Goal: Information Seeking & Learning: Compare options

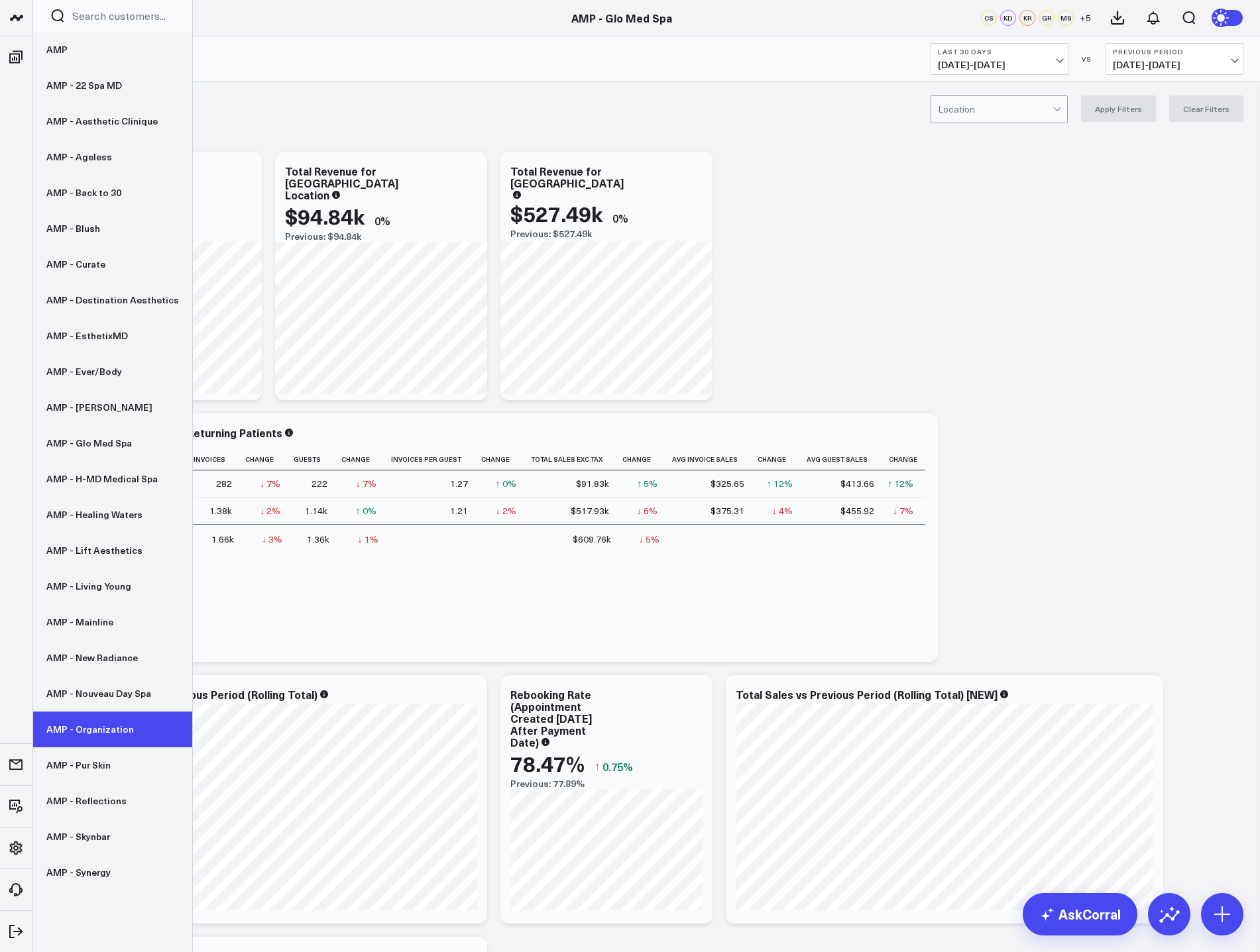
click at [88, 736] on link "AMP - Organization" at bounding box center [112, 729] width 159 height 36
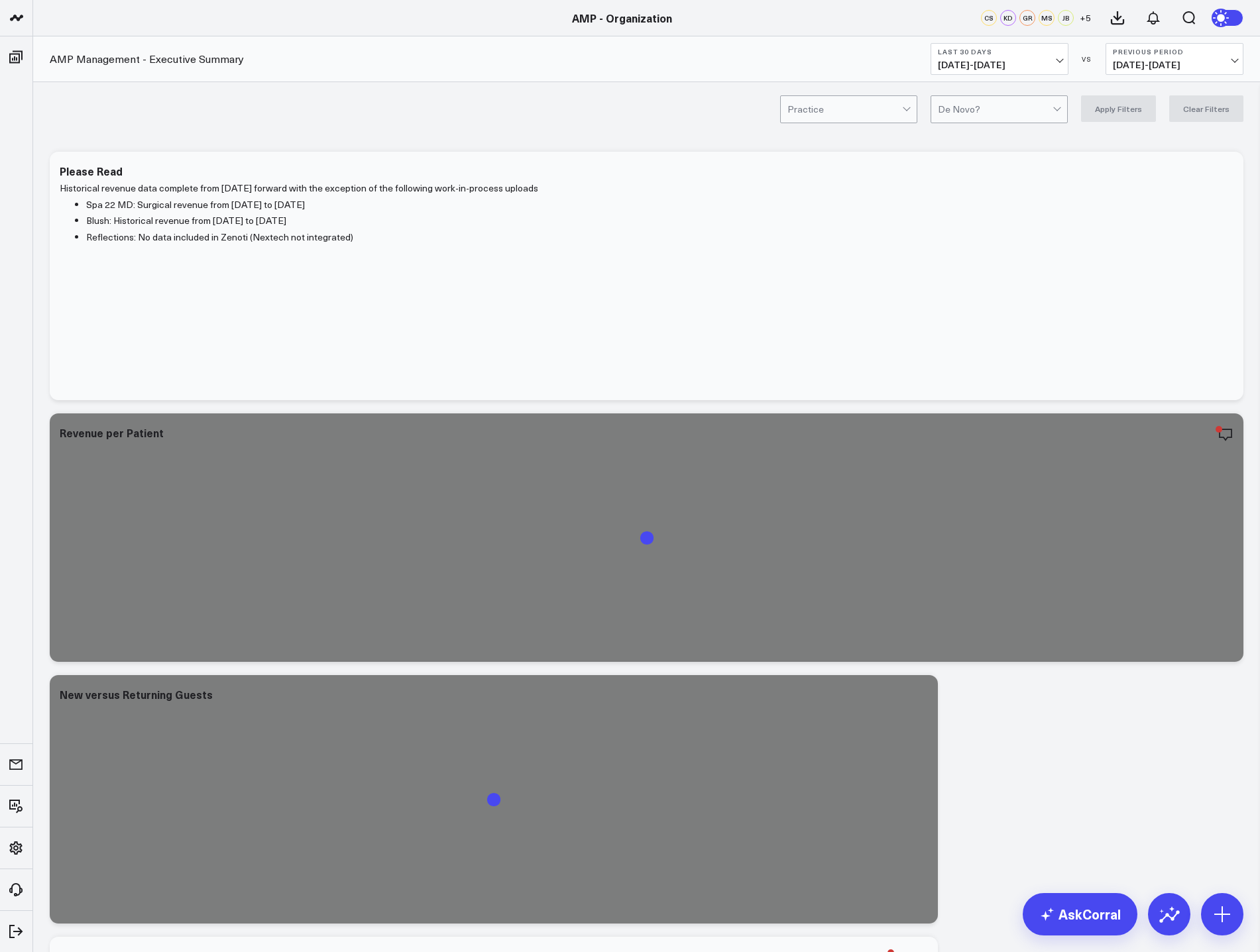
click at [1050, 56] on button "Last 30 Days 08/21/25 - 09/19/25" at bounding box center [999, 58] width 138 height 32
click at [980, 341] on link "MTD" at bounding box center [999, 345] width 137 height 25
click at [1197, 61] on span "08/13/25 - 08/31/25" at bounding box center [1174, 65] width 123 height 11
click at [1160, 143] on link "YoY" at bounding box center [1174, 139] width 137 height 25
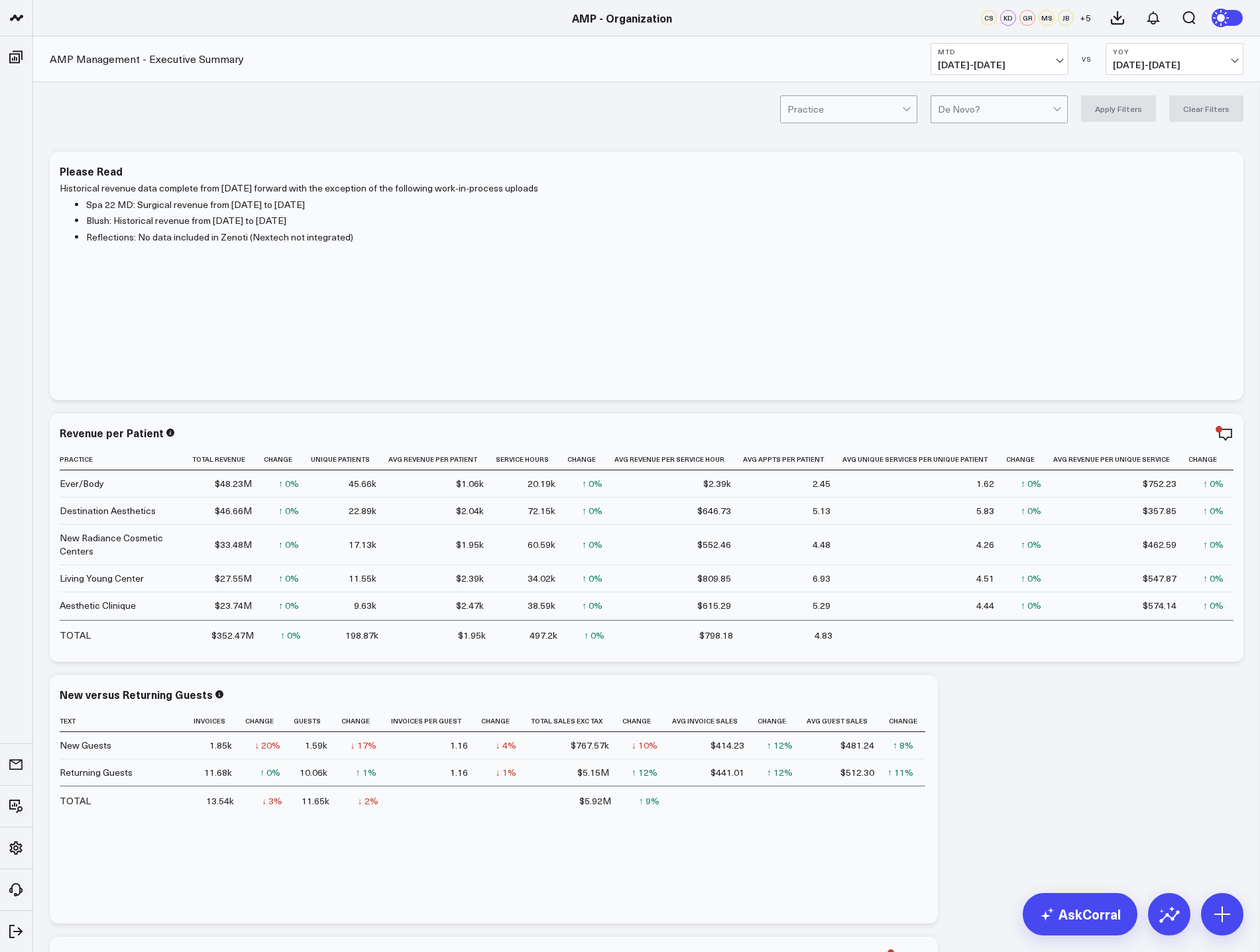
click at [1008, 60] on span "09/01/25 - 09/19/25" at bounding box center [999, 65] width 123 height 11
click at [1027, 432] on link "Custom Dates" at bounding box center [999, 423] width 137 height 25
select select "8"
select select "2025"
click at [1102, 95] on button "button" at bounding box center [1103, 95] width 13 height 16
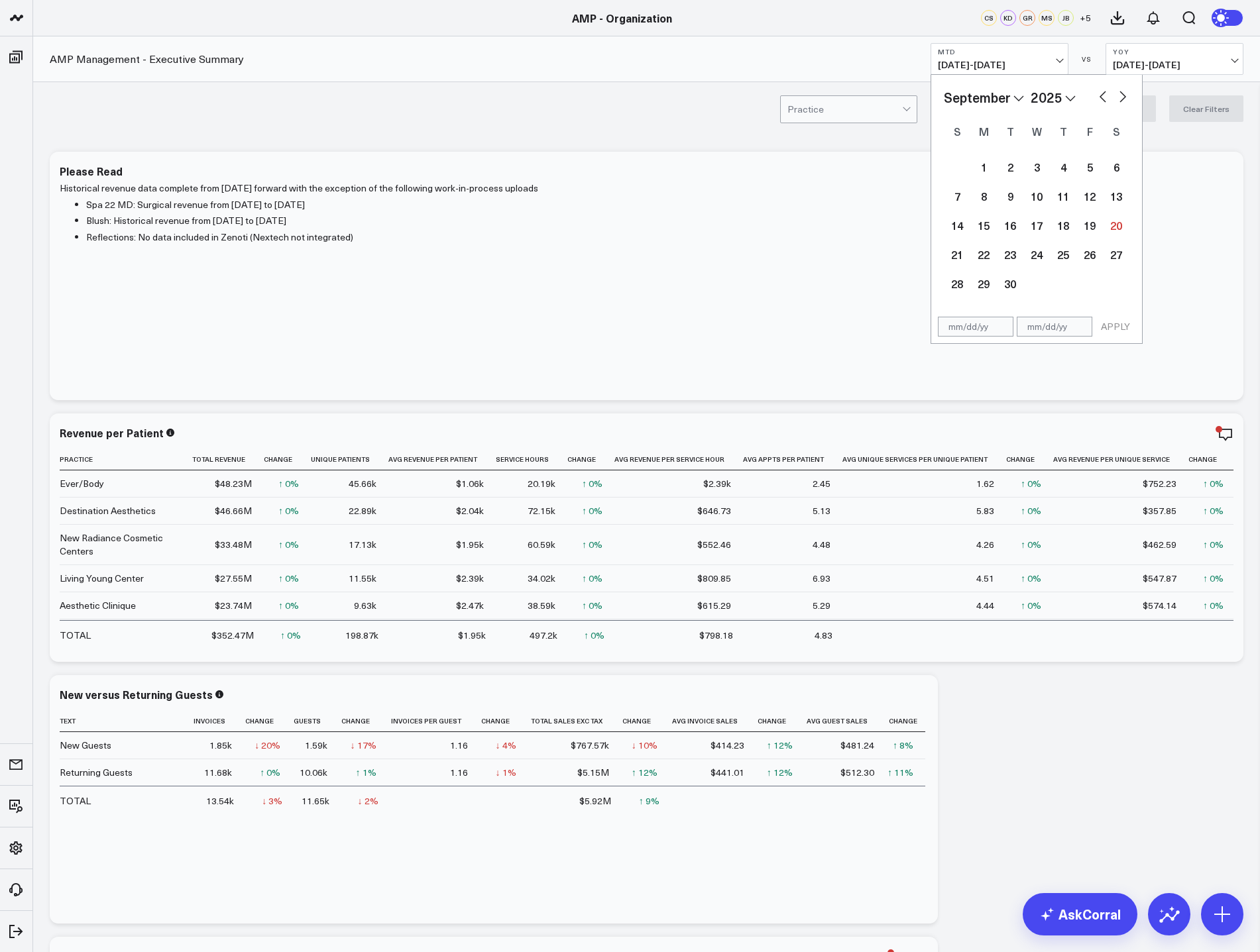
select select "7"
select select "2025"
click at [1102, 97] on button "button" at bounding box center [1103, 95] width 13 height 16
select select "6"
select select "2025"
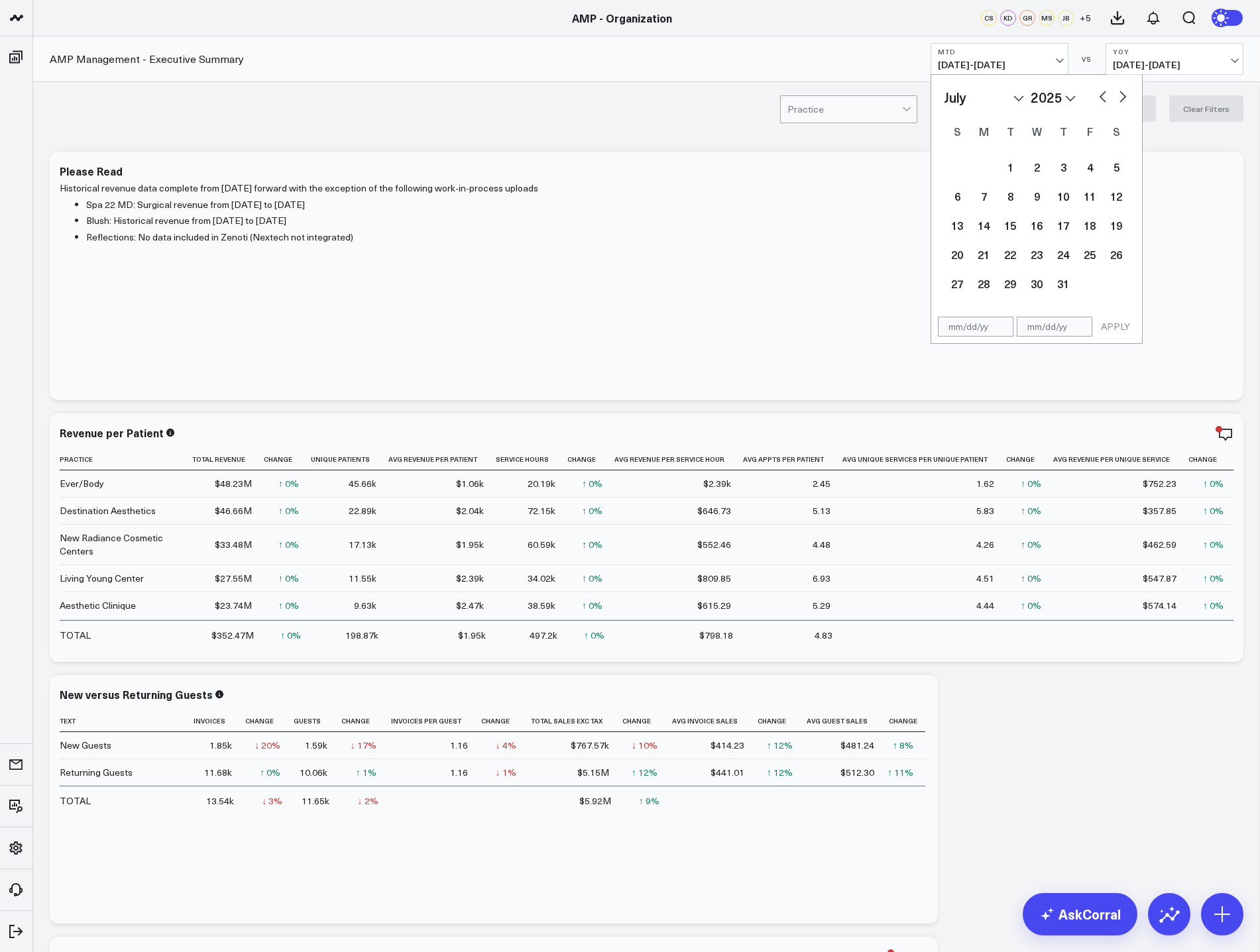
click at [1101, 97] on button "button" at bounding box center [1103, 95] width 13 height 16
select select "5"
select select "2025"
click at [957, 165] on div "1" at bounding box center [957, 167] width 26 height 26
type input "06/01/25"
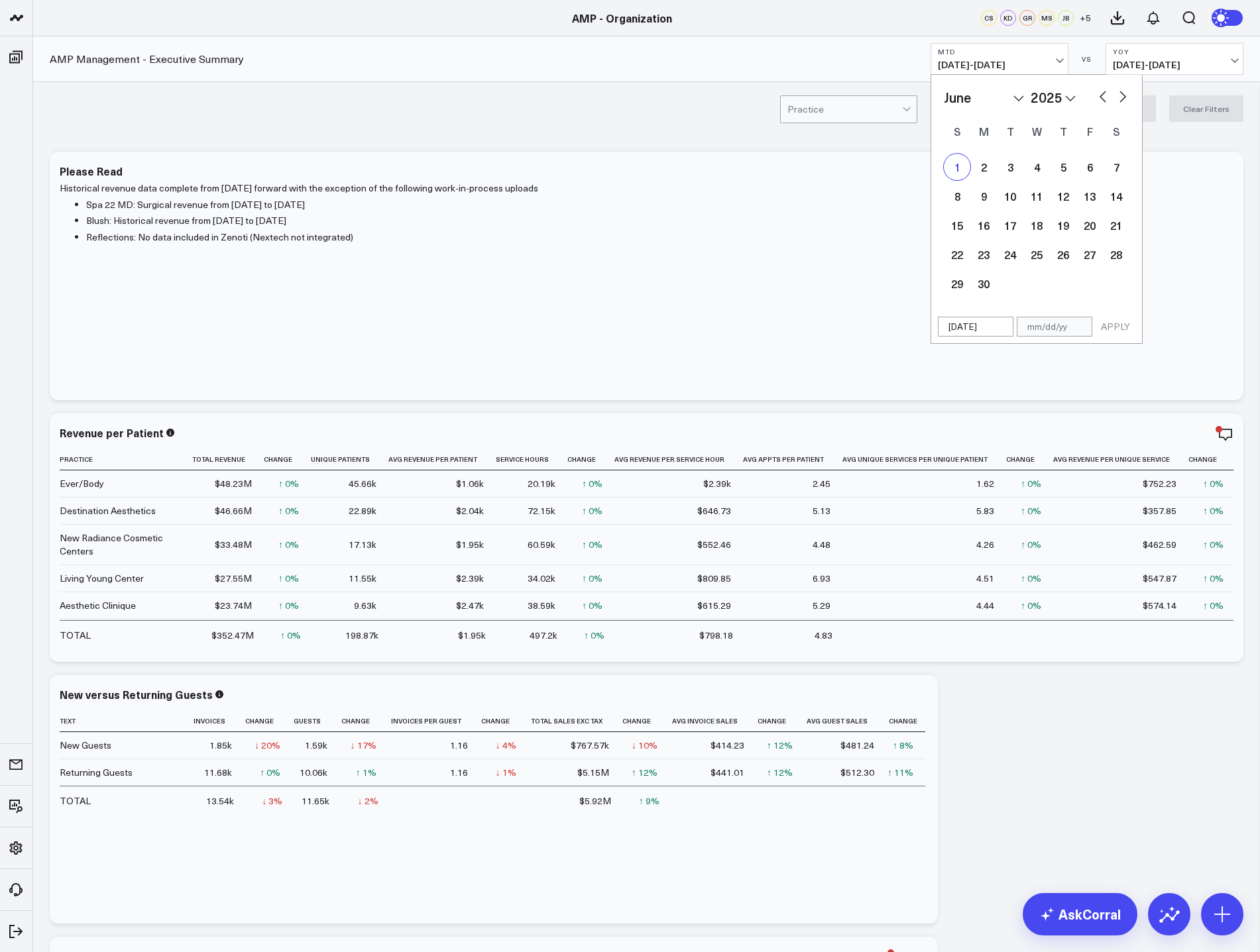
select select "5"
select select "2025"
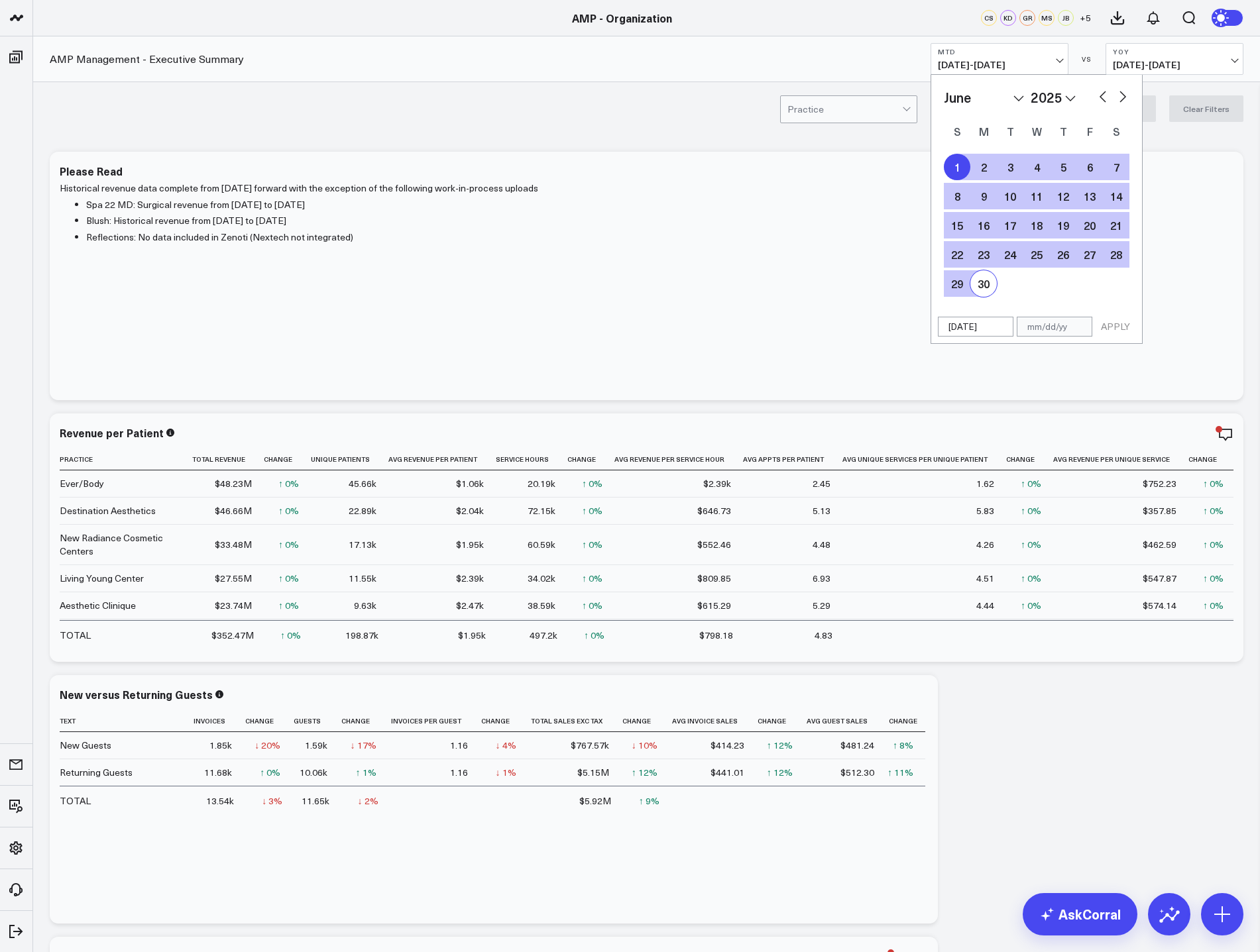
click at [987, 283] on div "30" at bounding box center [984, 284] width 26 height 26
type input "06/30/25"
select select "5"
select select "2025"
click at [1122, 326] on button "APPLY" at bounding box center [1115, 326] width 39 height 20
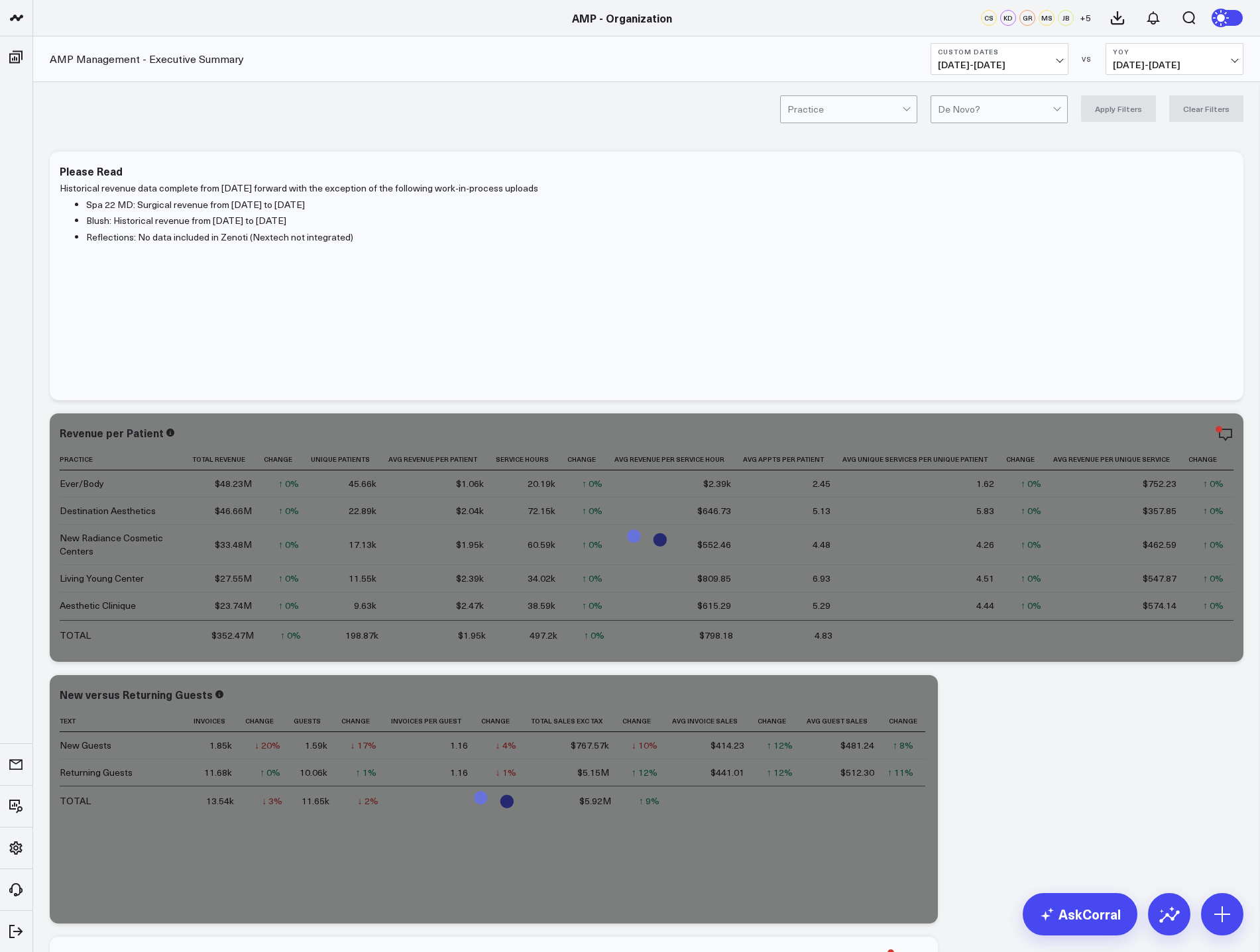
click at [1184, 62] on span "09/01/24 - 09/19/24" at bounding box center [1174, 65] width 123 height 11
click at [1165, 186] on link "Custom Dates" at bounding box center [1174, 191] width 137 height 25
select select "8"
select select "2025"
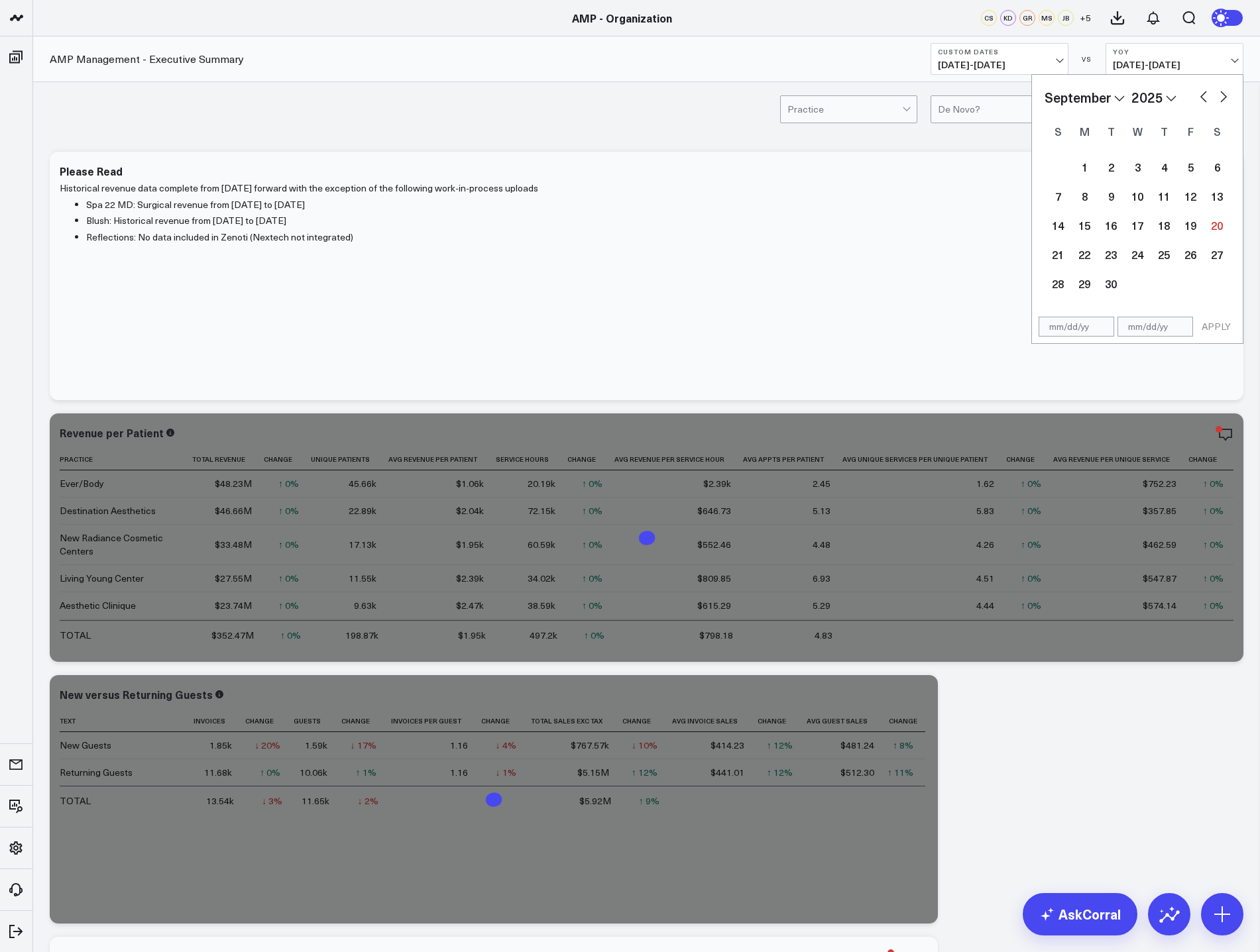
click at [1202, 97] on button "button" at bounding box center [1203, 95] width 13 height 16
select select "7"
select select "2025"
click at [1202, 97] on button "button" at bounding box center [1203, 95] width 13 height 16
select select "6"
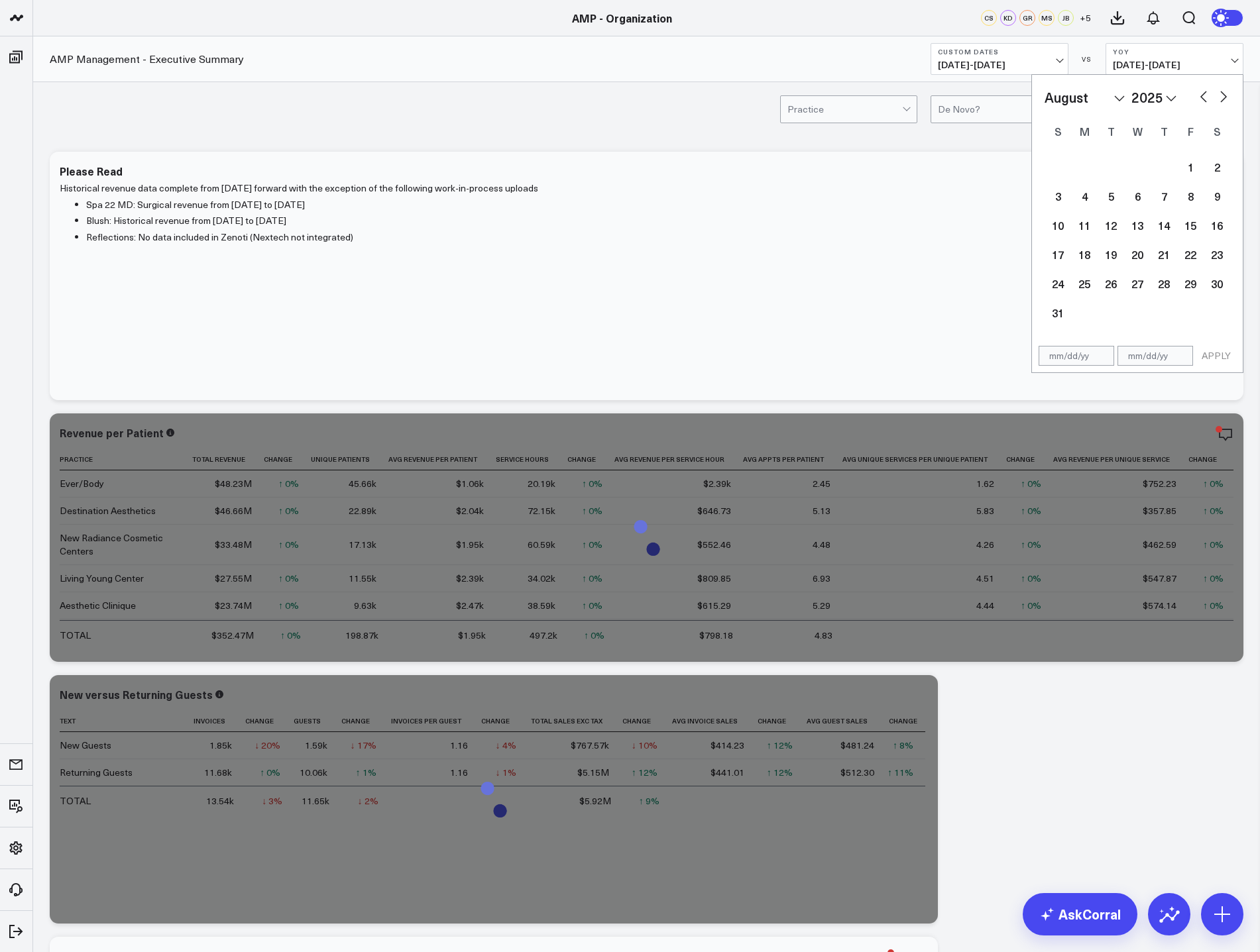
select select "2025"
click at [1202, 97] on button "button" at bounding box center [1203, 95] width 13 height 16
select select "5"
select select "2025"
click at [1053, 160] on div "1" at bounding box center [1058, 167] width 26 height 26
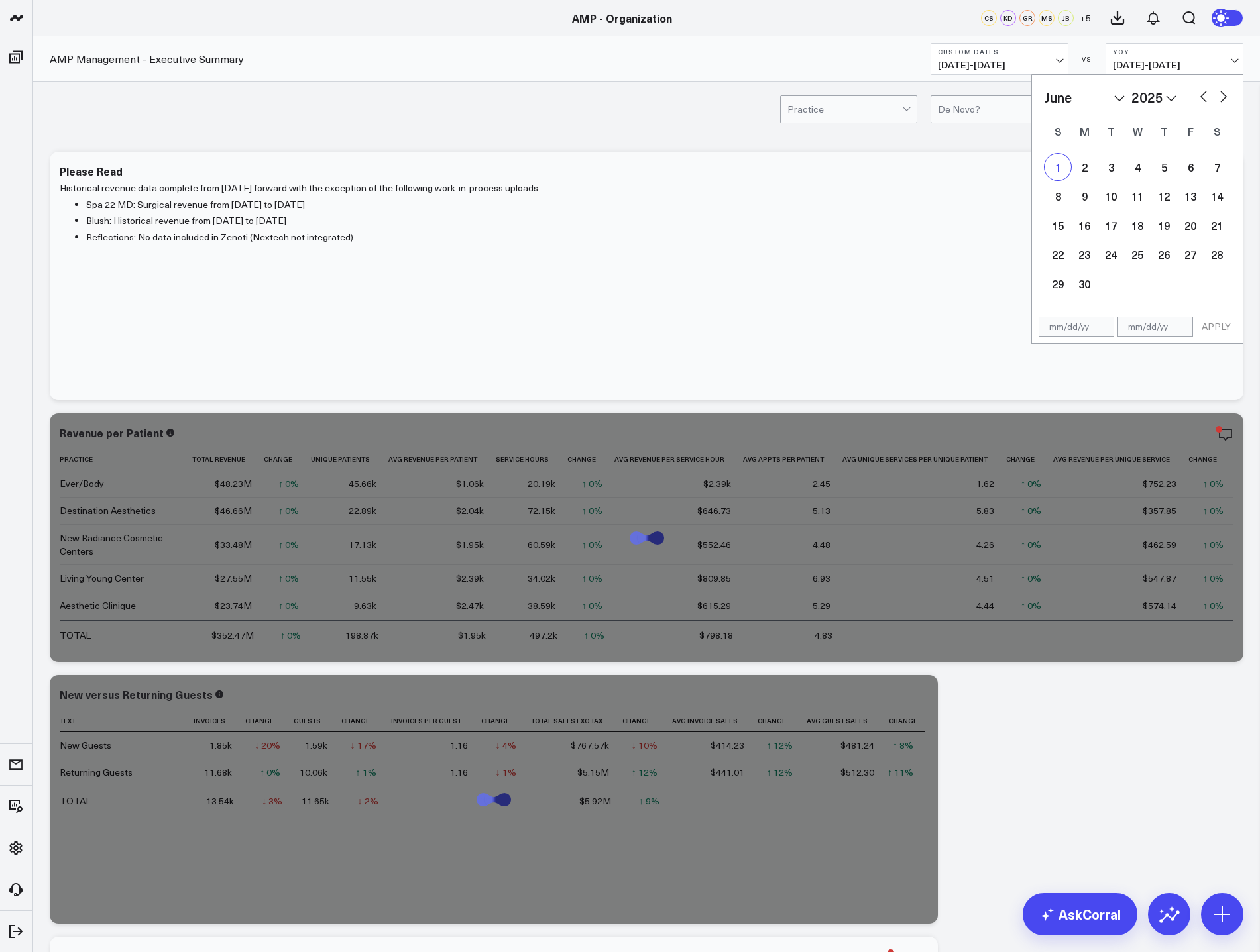
type input "06/01/25"
select select "5"
select select "2025"
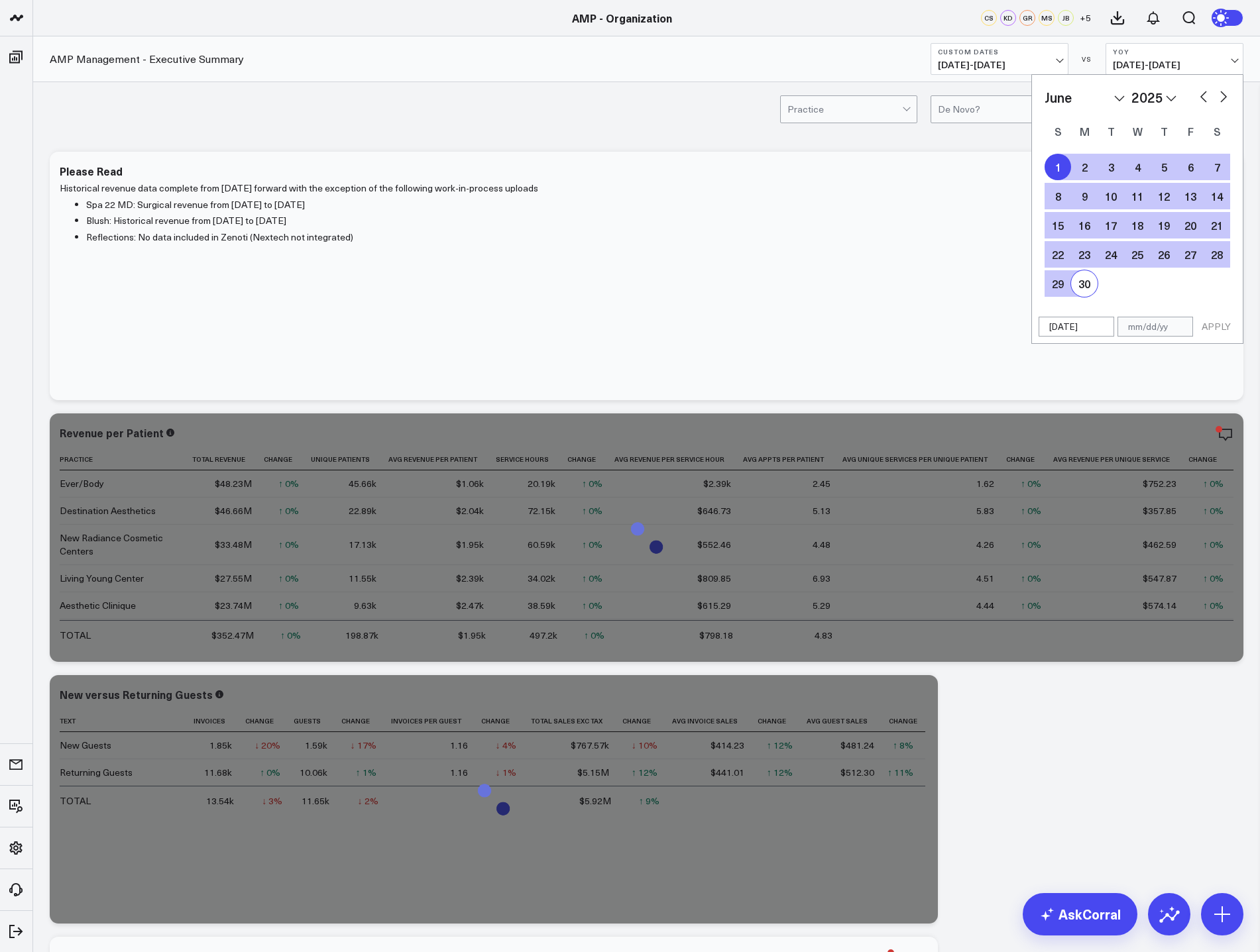
click at [1090, 284] on div "30" at bounding box center [1084, 284] width 26 height 26
type input "06/30/25"
select select "5"
select select "2025"
click at [1217, 326] on button "APPLY" at bounding box center [1216, 326] width 39 height 20
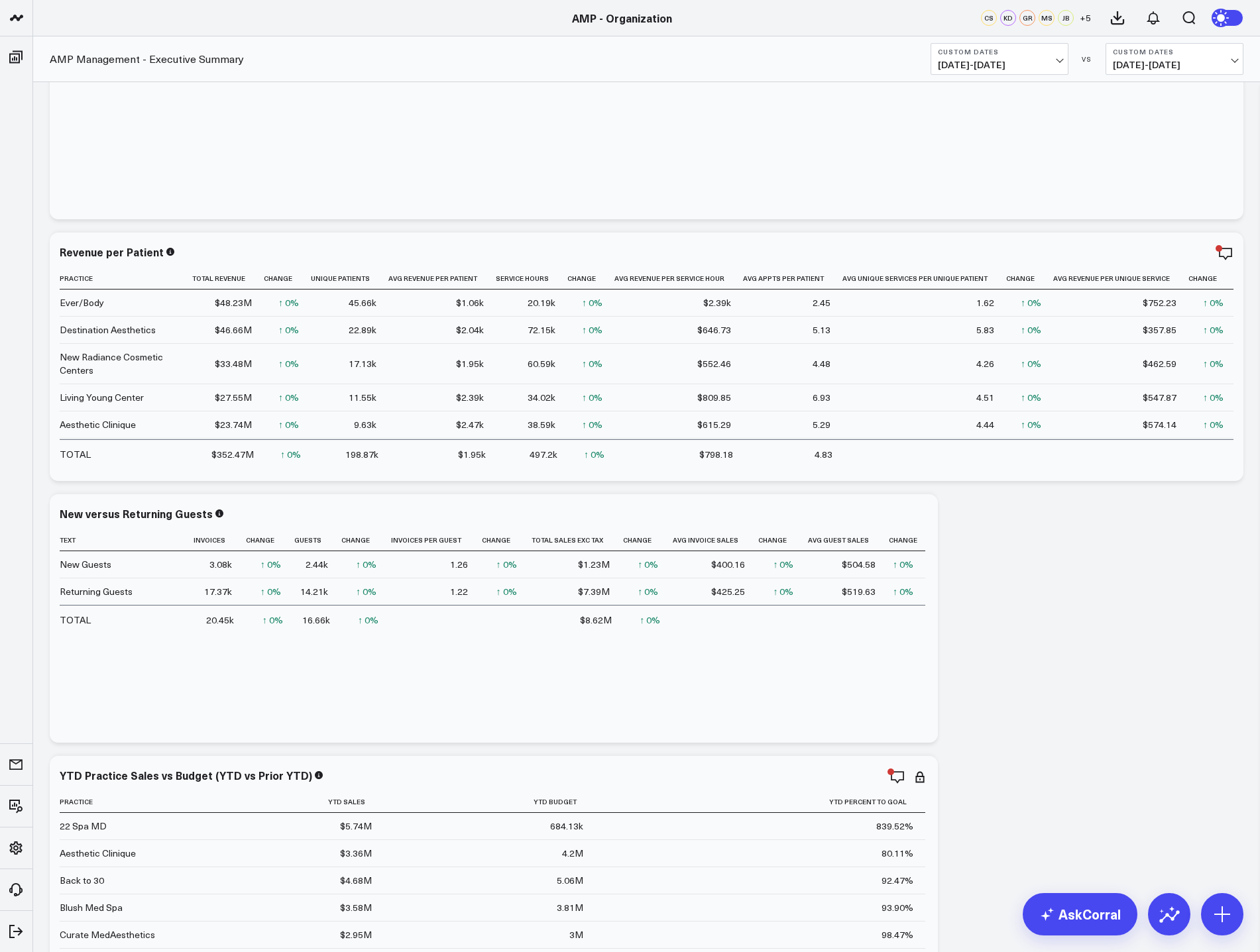
scroll to position [265, 0]
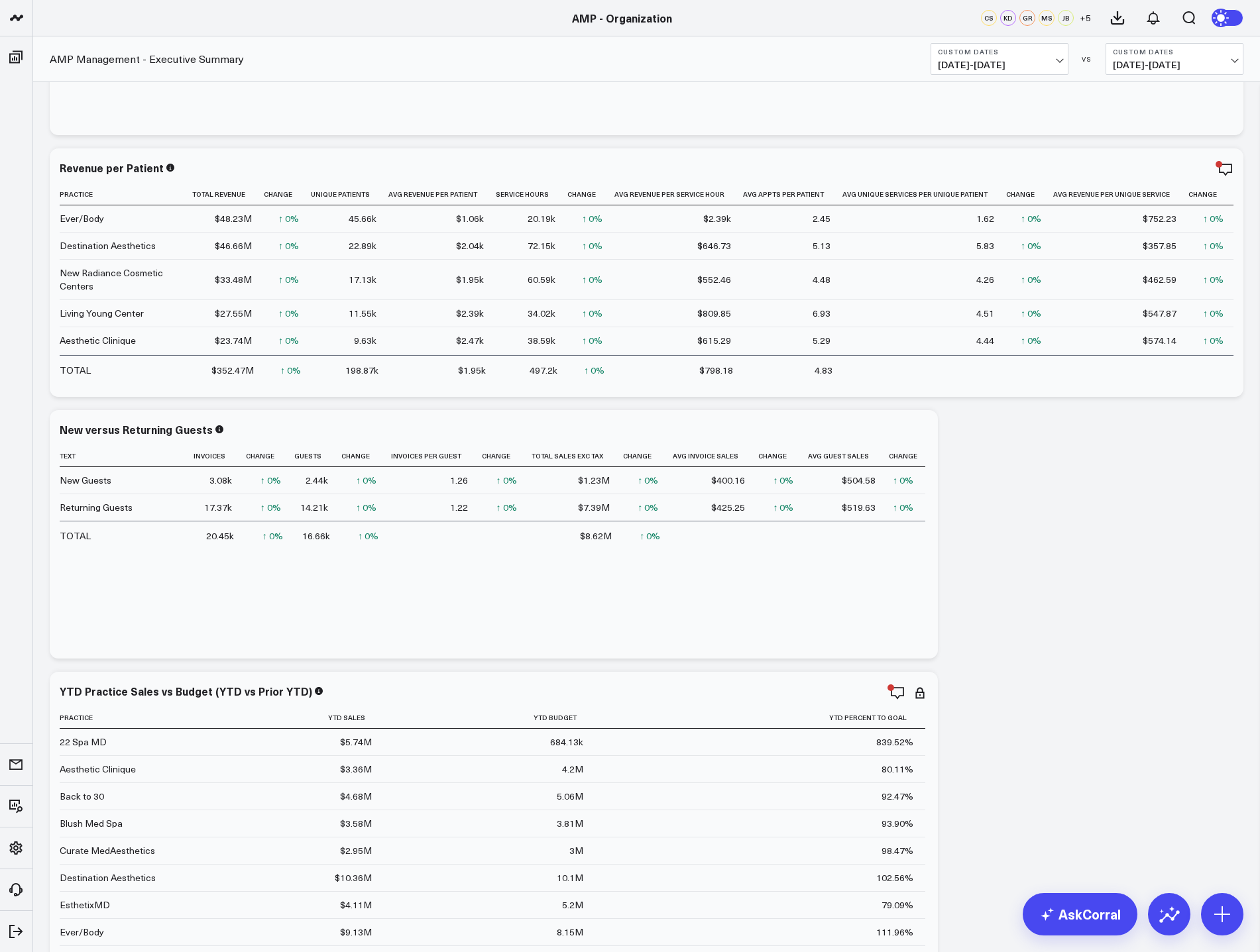
click at [1065, 62] on button "Custom Dates 06/01/25 - 06/30/25" at bounding box center [999, 58] width 138 height 32
click at [977, 422] on link "Custom Dates" at bounding box center [999, 423] width 137 height 25
select select "8"
select select "2025"
click at [1100, 100] on button "button" at bounding box center [1103, 95] width 13 height 16
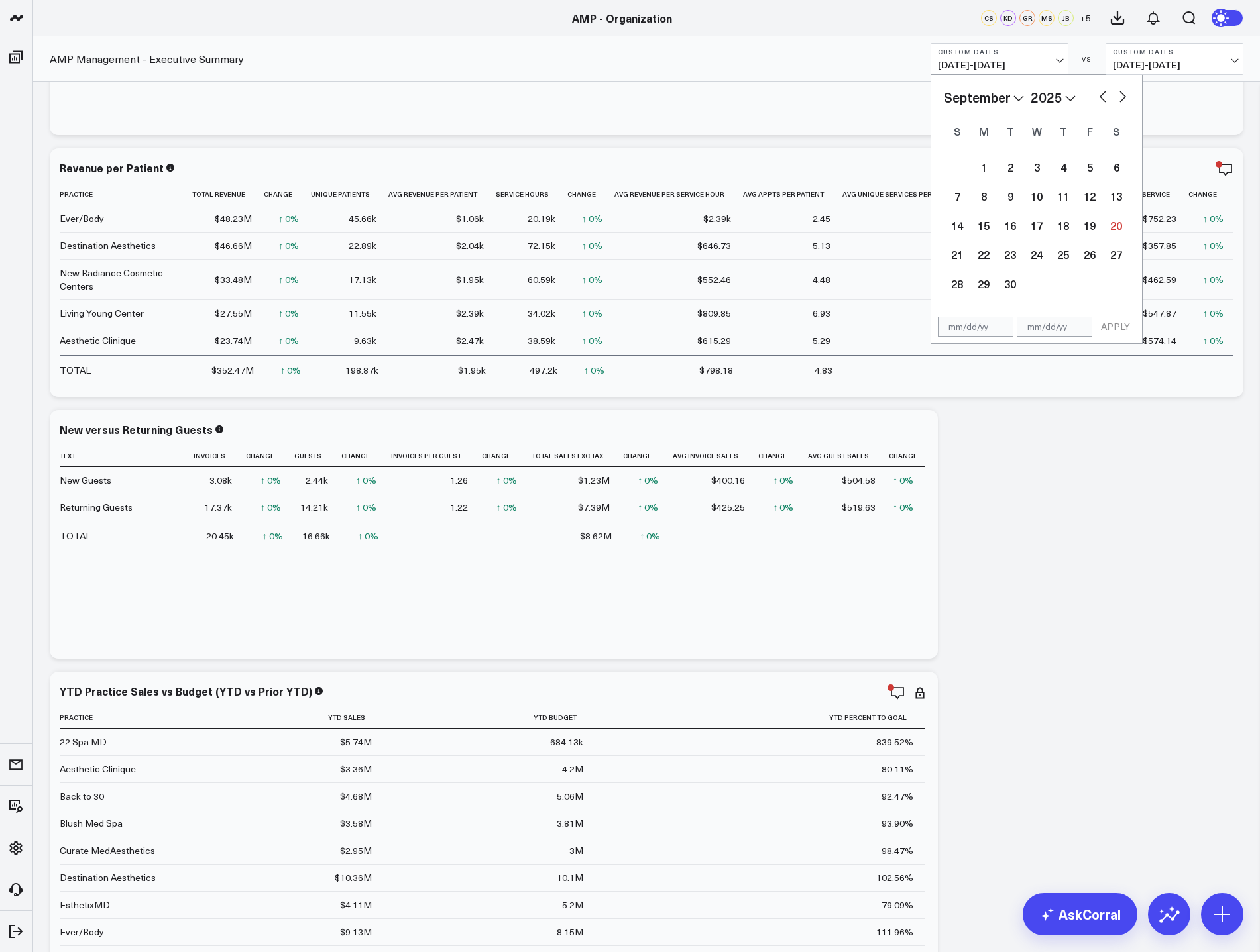
select select "7"
select select "2025"
click at [1100, 100] on button "button" at bounding box center [1103, 95] width 13 height 16
select select "6"
select select "2025"
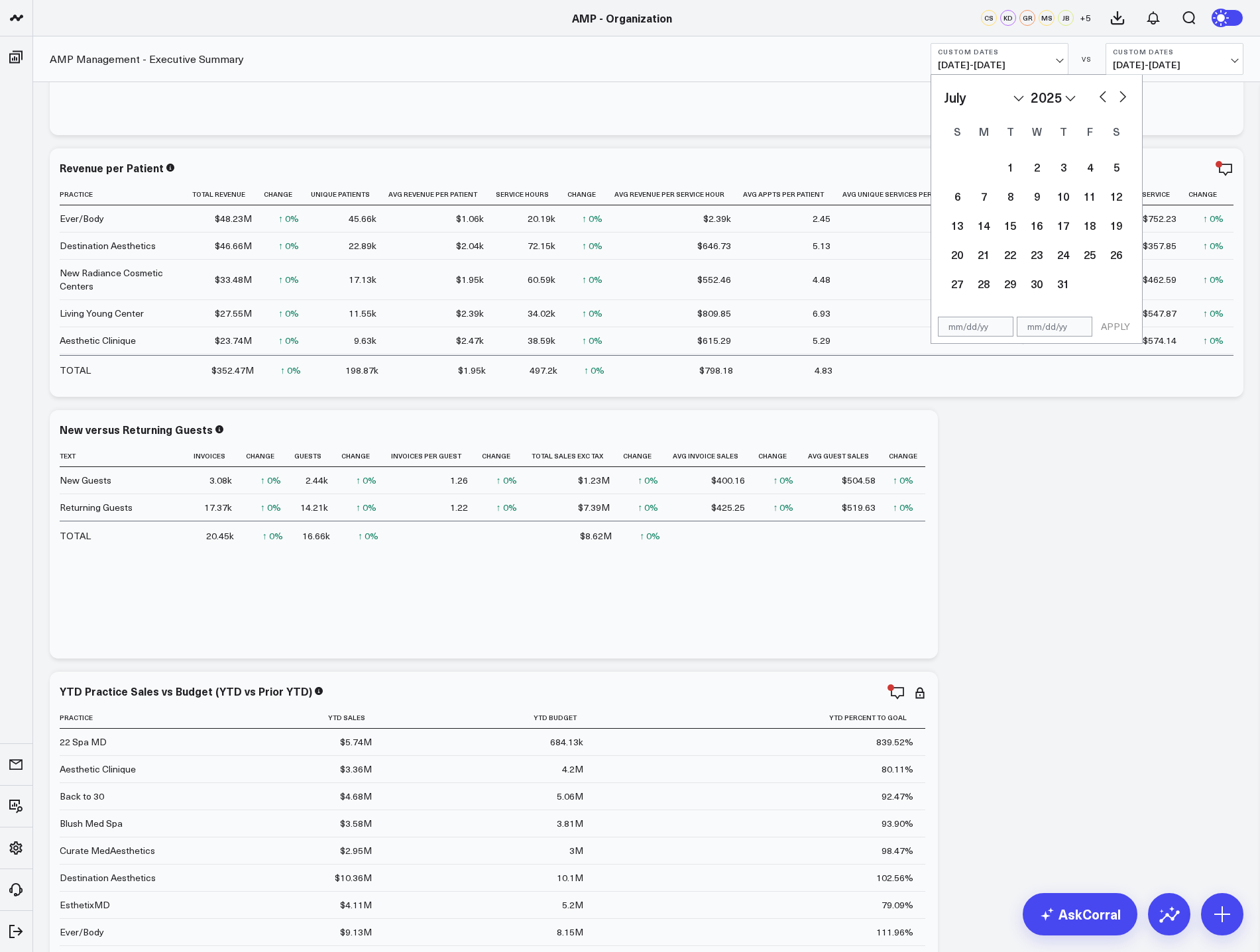
click at [1100, 100] on button "button" at bounding box center [1103, 95] width 13 height 16
select select "5"
select select "2025"
click at [1100, 100] on button "button" at bounding box center [1103, 95] width 13 height 16
select select "4"
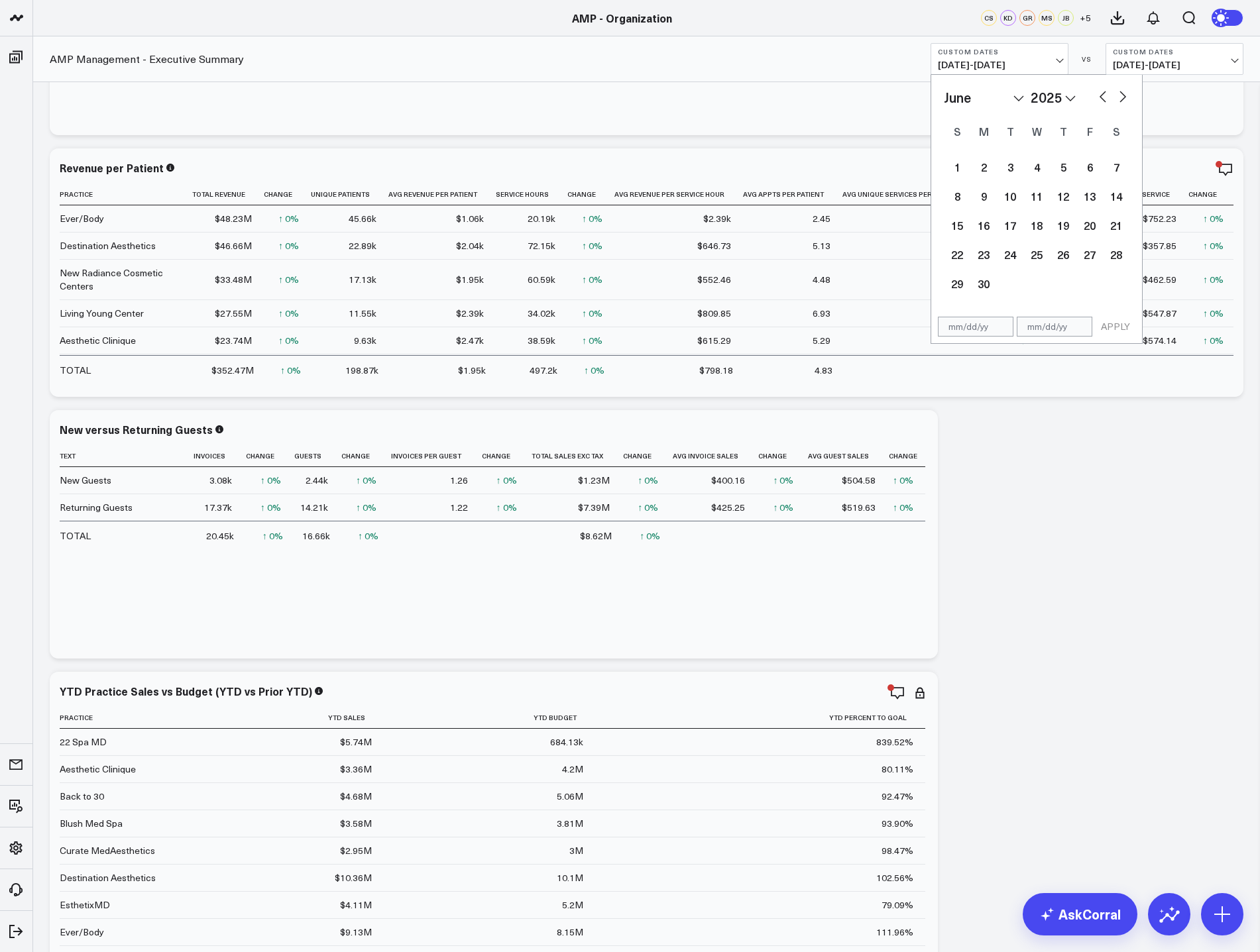
select select "2025"
click at [1063, 173] on div "1" at bounding box center [1063, 167] width 26 height 26
type input "05/01/25"
select select "4"
select select "2025"
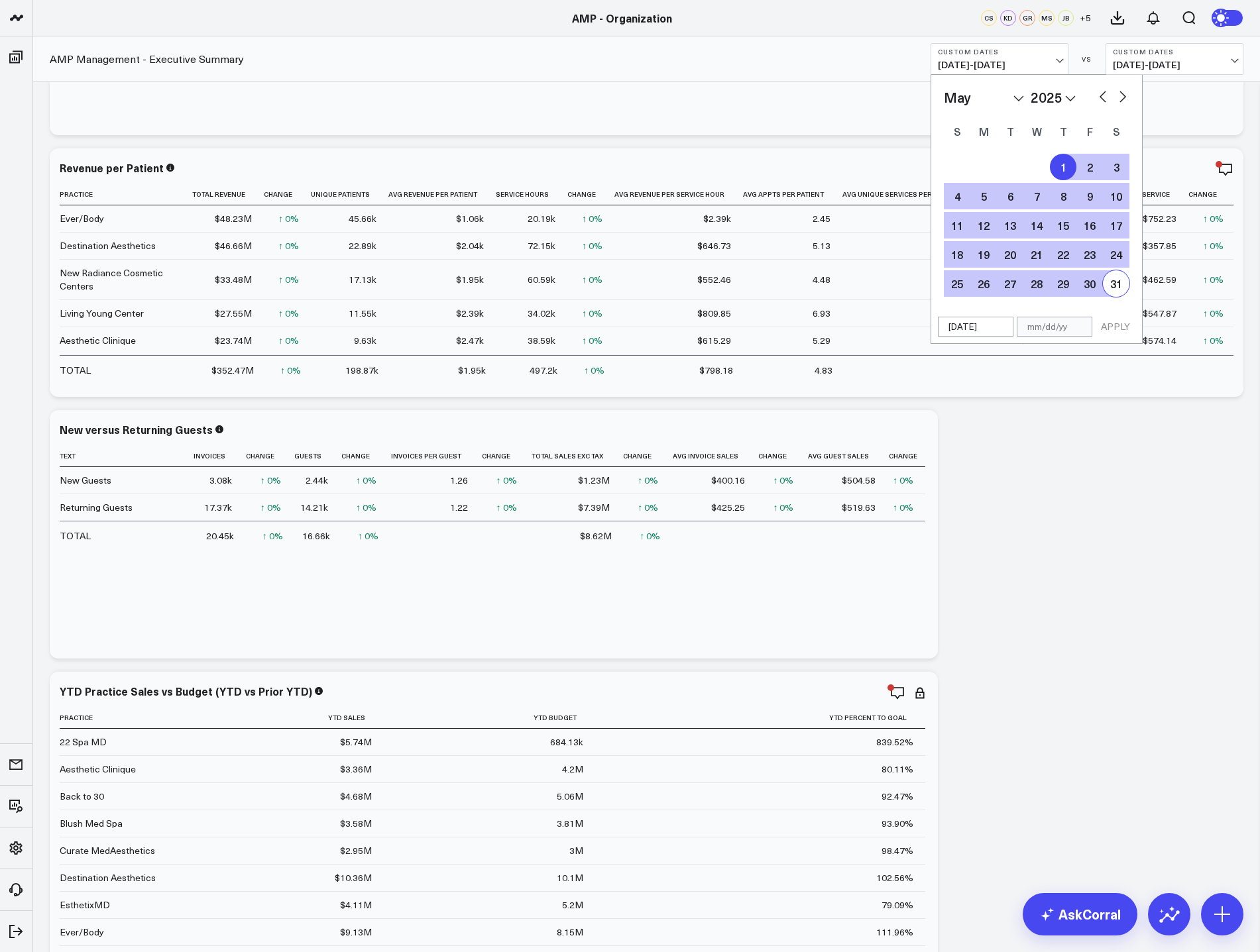
click at [1114, 288] on div "31" at bounding box center [1116, 284] width 26 height 26
type input "05/31/25"
select select "4"
select select "2025"
click at [1174, 64] on span "06/01/25 - 06/30/25" at bounding box center [1174, 65] width 123 height 11
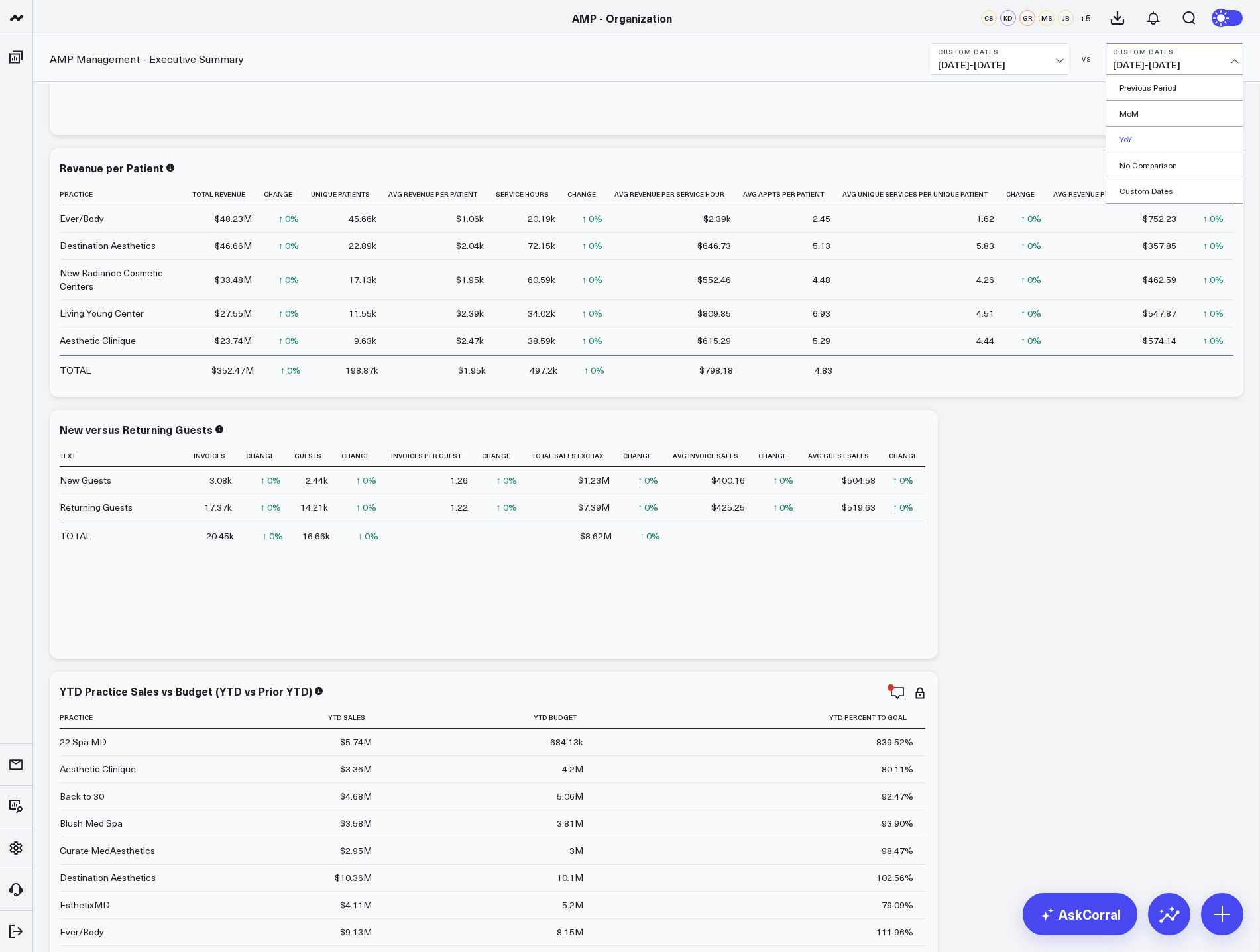
click at [1164, 140] on link "YoY" at bounding box center [1174, 139] width 137 height 25
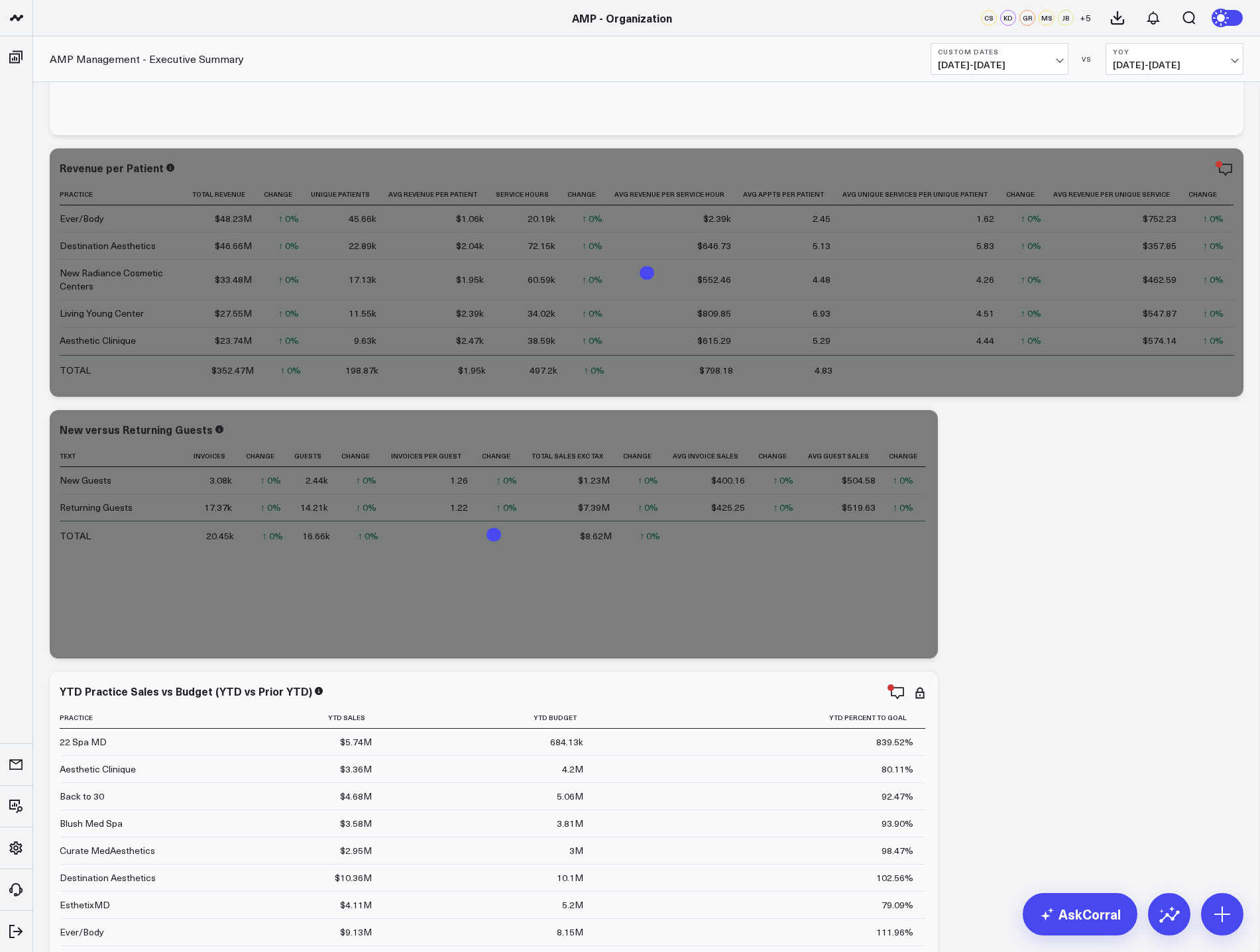
click at [1063, 56] on button "Custom Dates 06/01/25 - 06/30/25" at bounding box center [999, 58] width 138 height 32
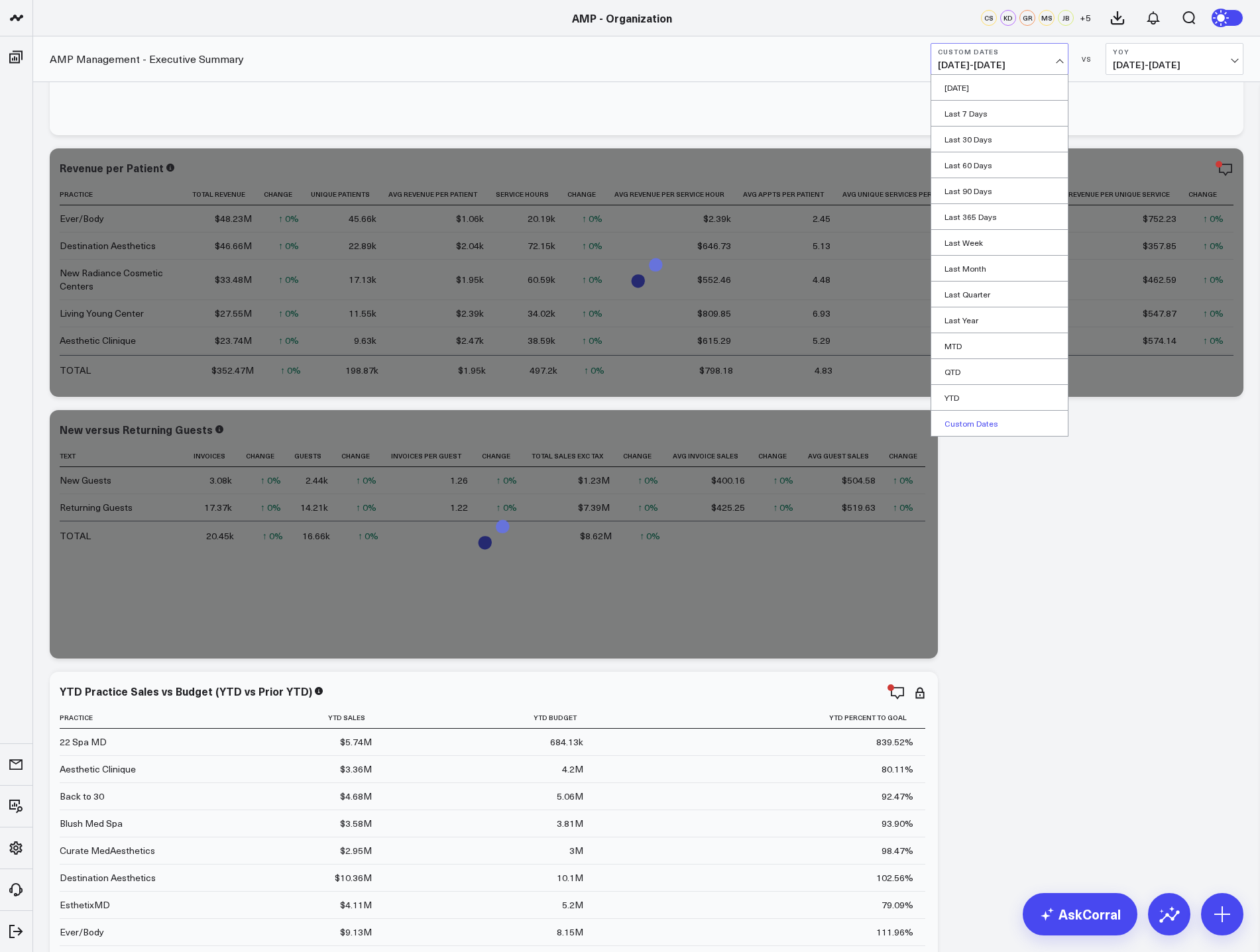
click at [1004, 421] on link "Custom Dates" at bounding box center [999, 423] width 137 height 25
select select "8"
select select "2025"
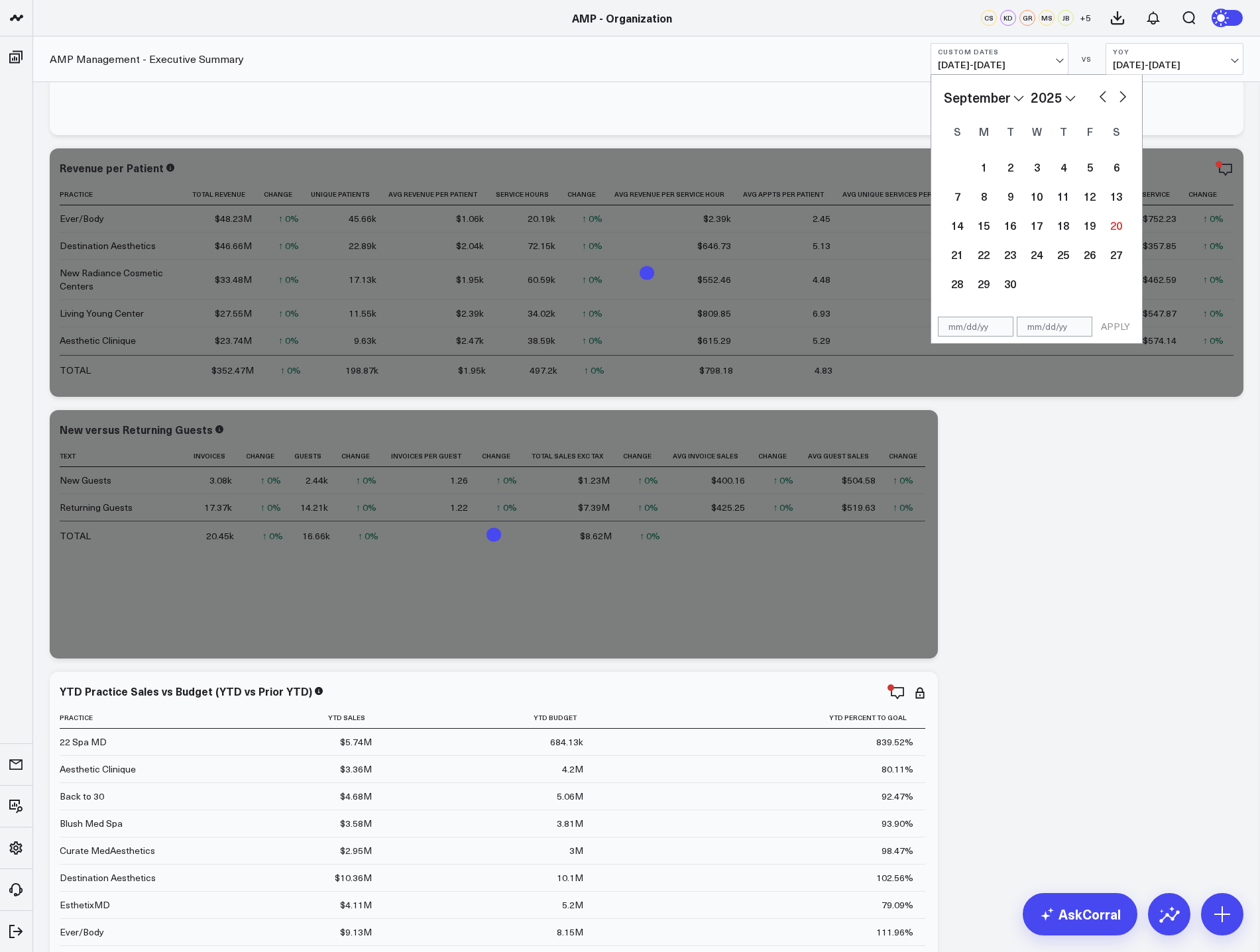
click at [1098, 94] on button "button" at bounding box center [1103, 95] width 13 height 16
select select "7"
select select "2025"
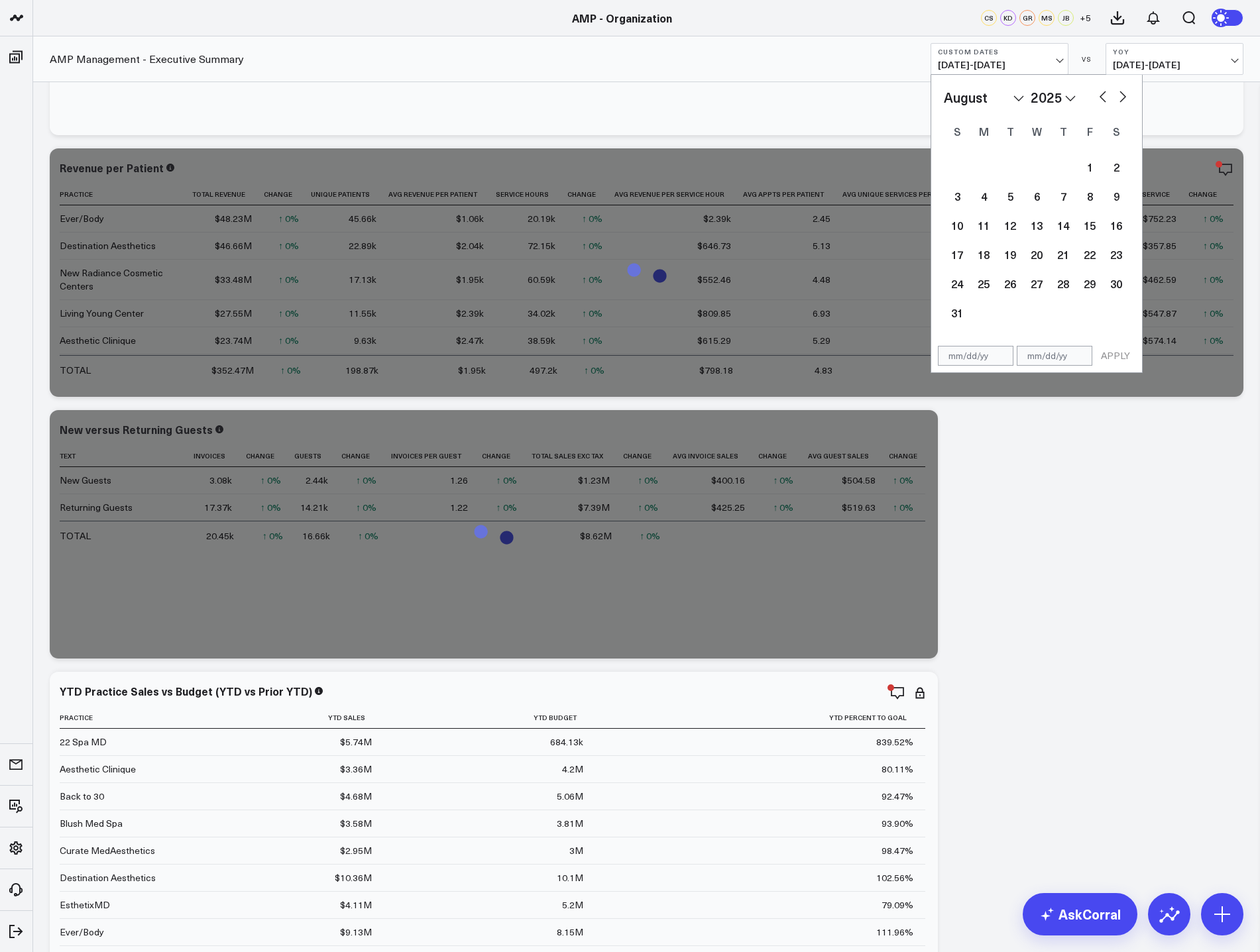
click at [1098, 94] on button "button" at bounding box center [1103, 95] width 13 height 16
select select "5"
select select "2025"
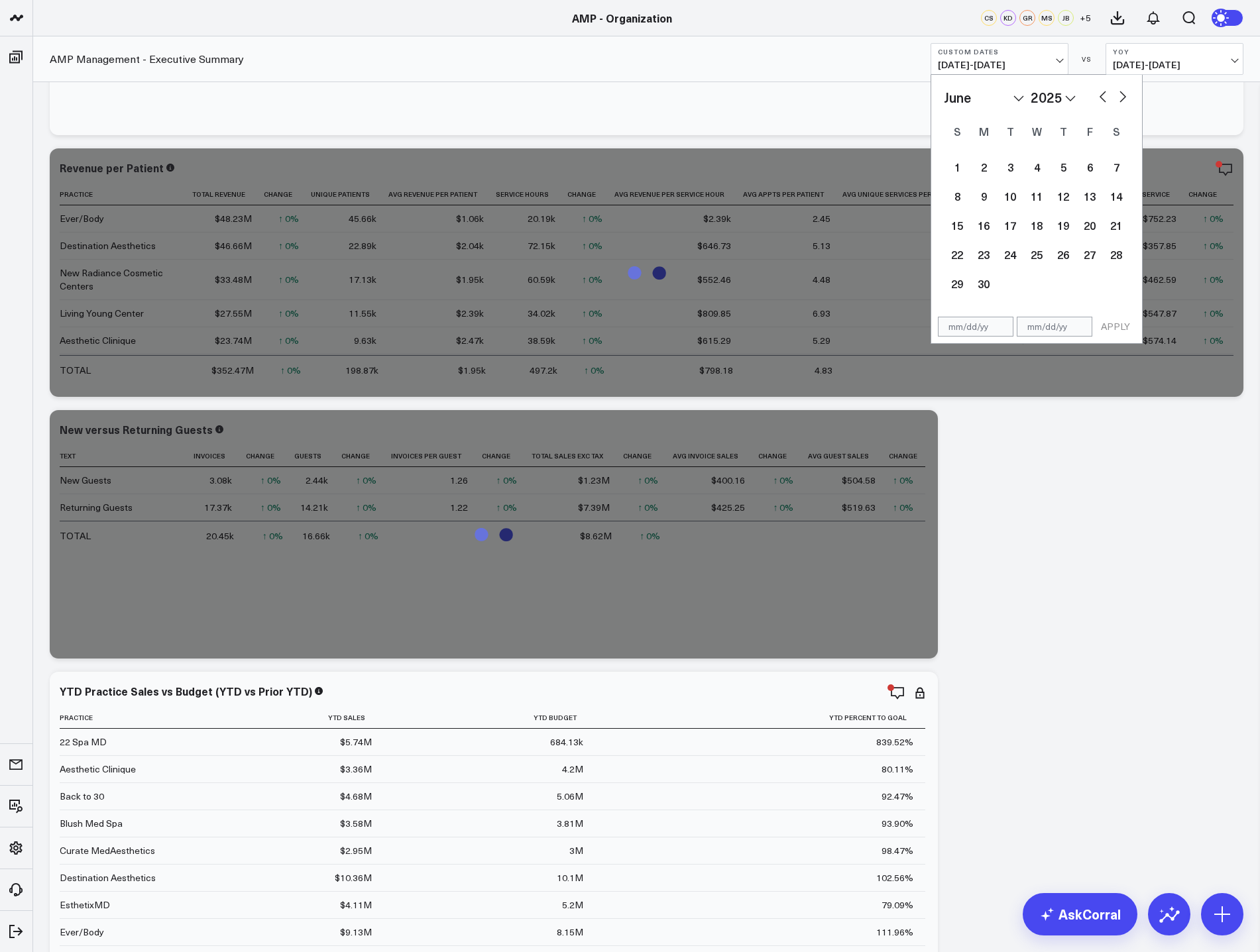
click at [1098, 94] on button "button" at bounding box center [1103, 95] width 13 height 16
select select "3"
select select "2025"
click at [1121, 98] on button "button" at bounding box center [1123, 95] width 13 height 16
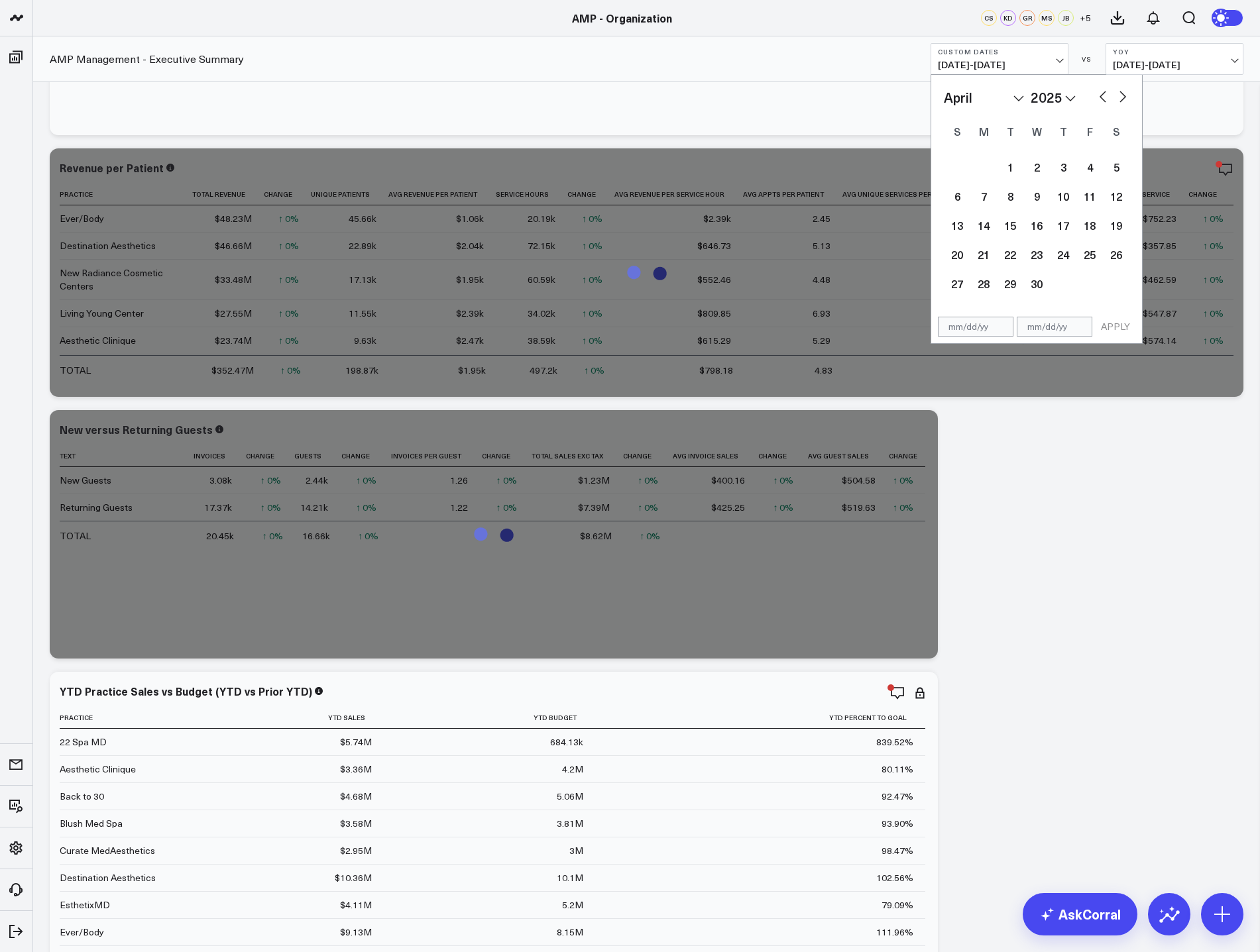
select select "4"
select select "2025"
click at [1072, 170] on div "1" at bounding box center [1063, 167] width 26 height 26
type input "05/01/25"
select select "4"
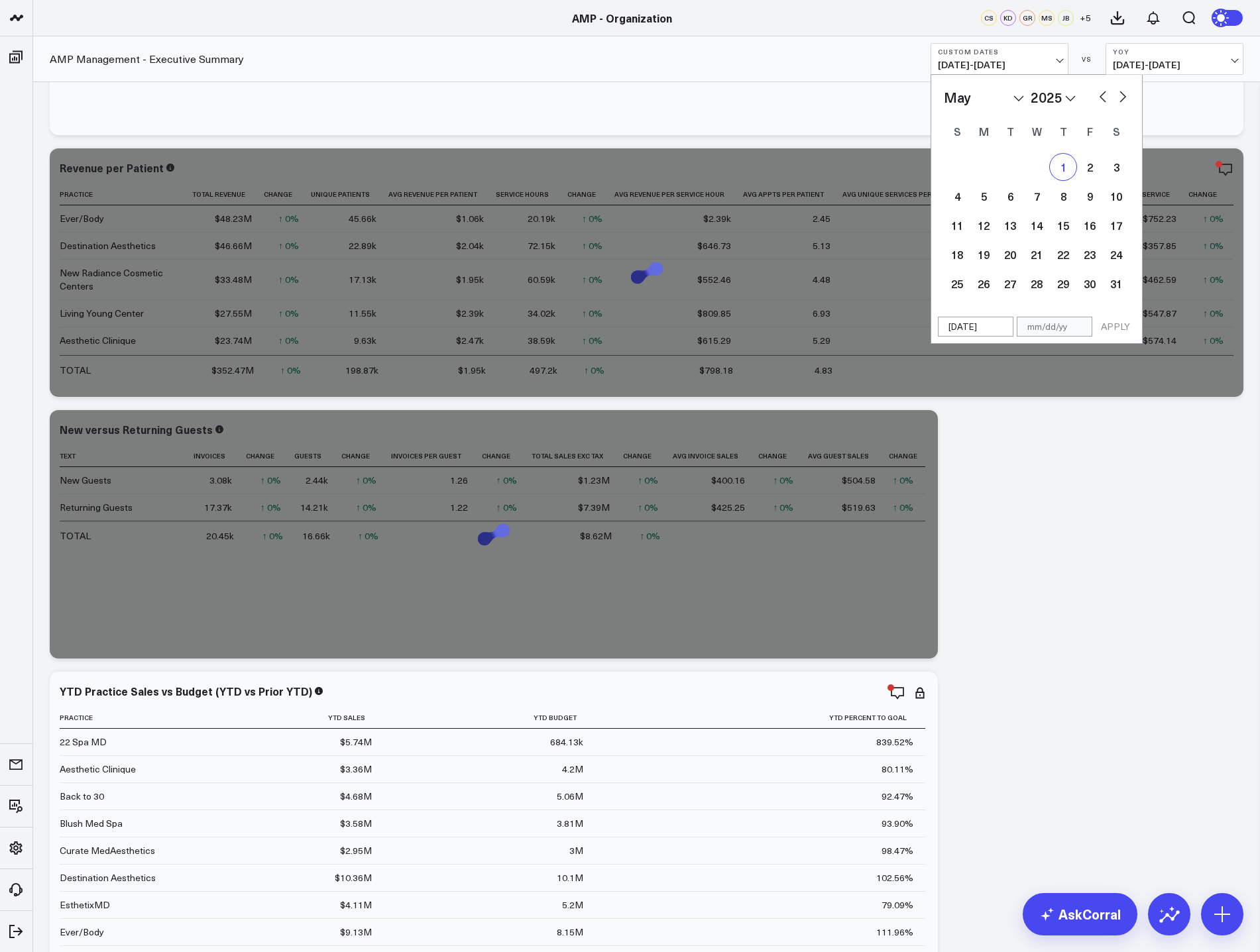
select select "2025"
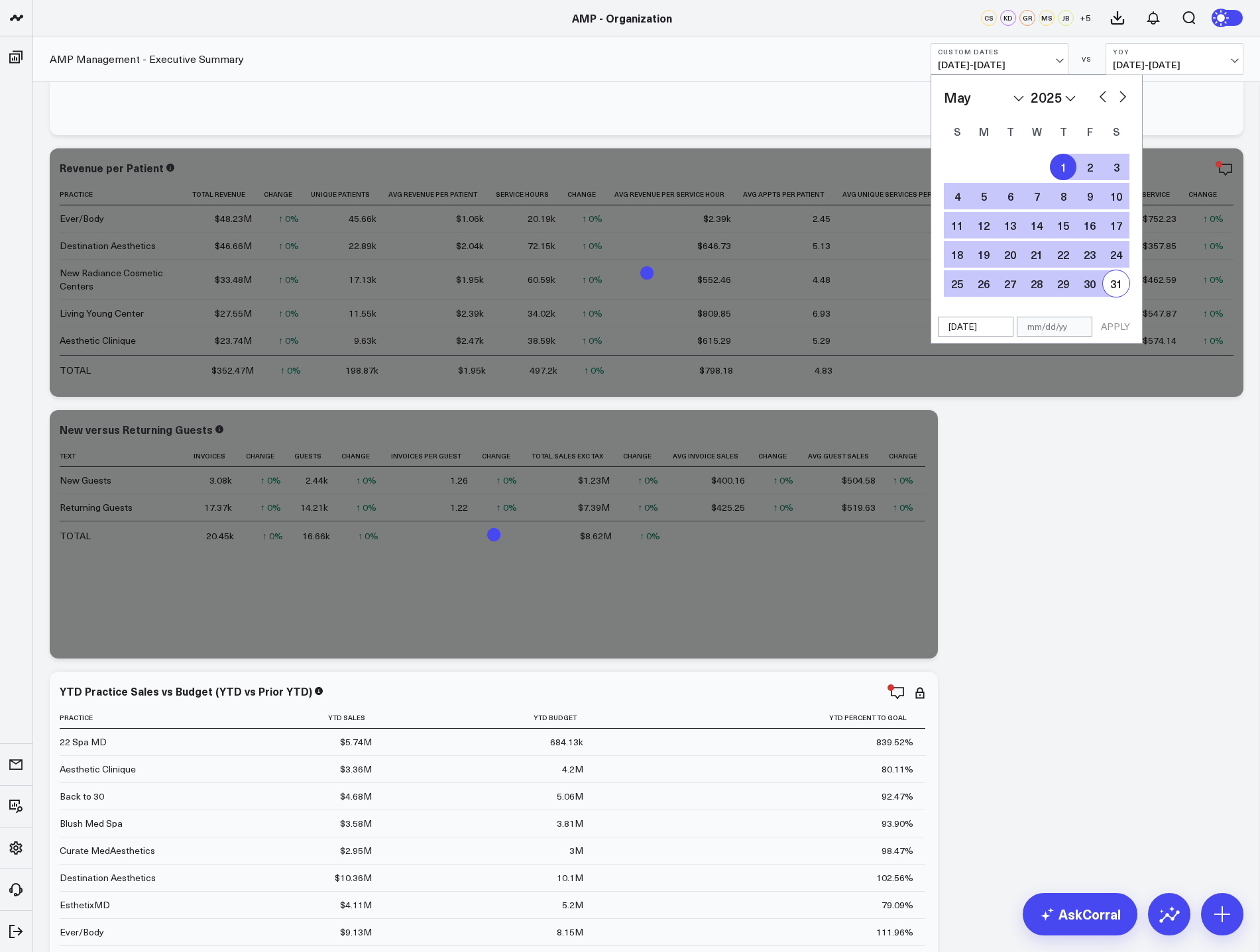
click at [1110, 284] on div "31" at bounding box center [1116, 284] width 26 height 26
type input "05/31/25"
select select "4"
select select "2025"
click at [1119, 325] on button "APPLY" at bounding box center [1115, 326] width 39 height 20
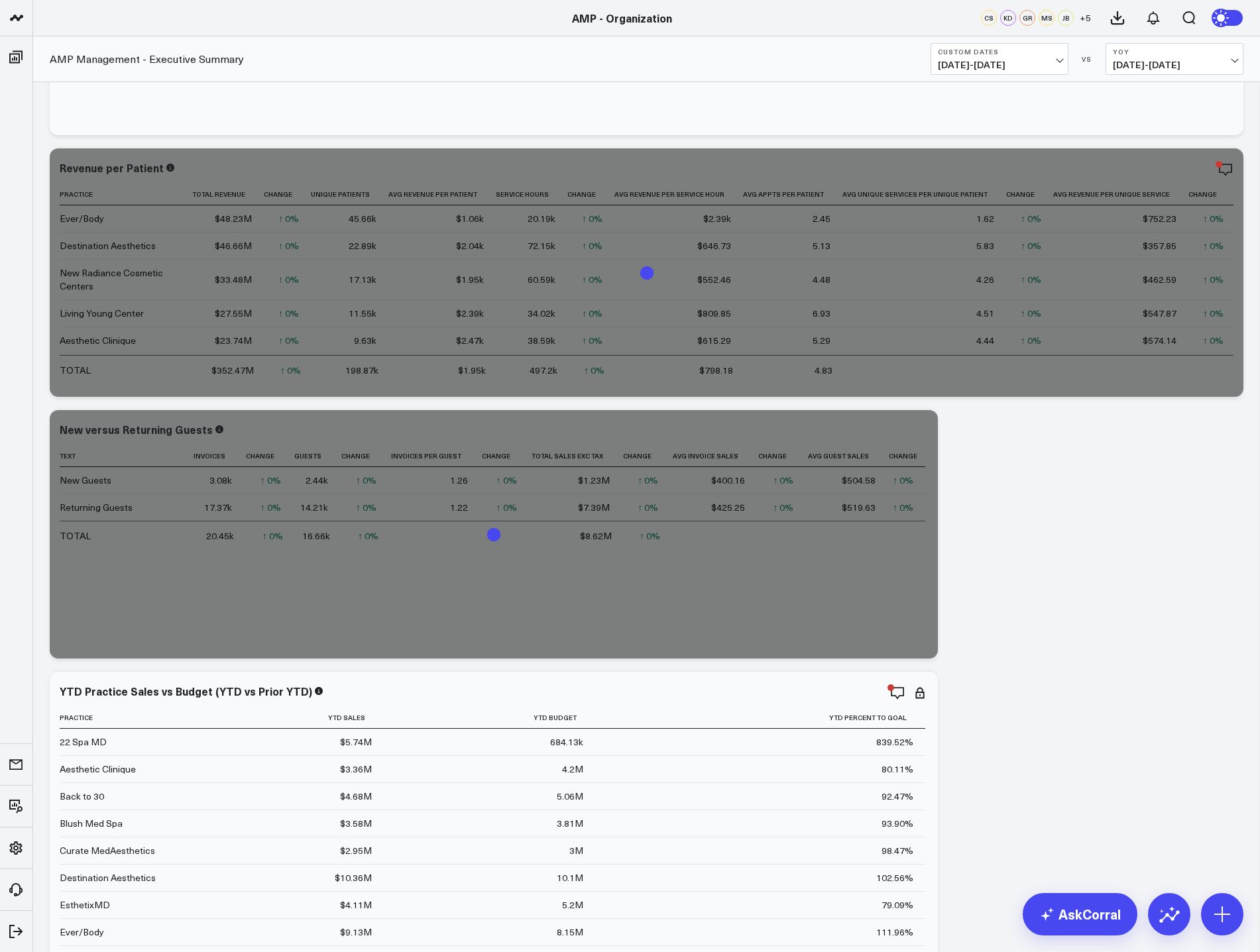
click at [1194, 55] on b "YoY" at bounding box center [1174, 52] width 123 height 8
click at [1160, 136] on link "YoY" at bounding box center [1174, 139] width 137 height 25
click at [1203, 67] on span "06/01/24 - 06/30/24" at bounding box center [1174, 65] width 123 height 11
click at [1170, 192] on link "Custom Dates" at bounding box center [1174, 191] width 137 height 25
select select "8"
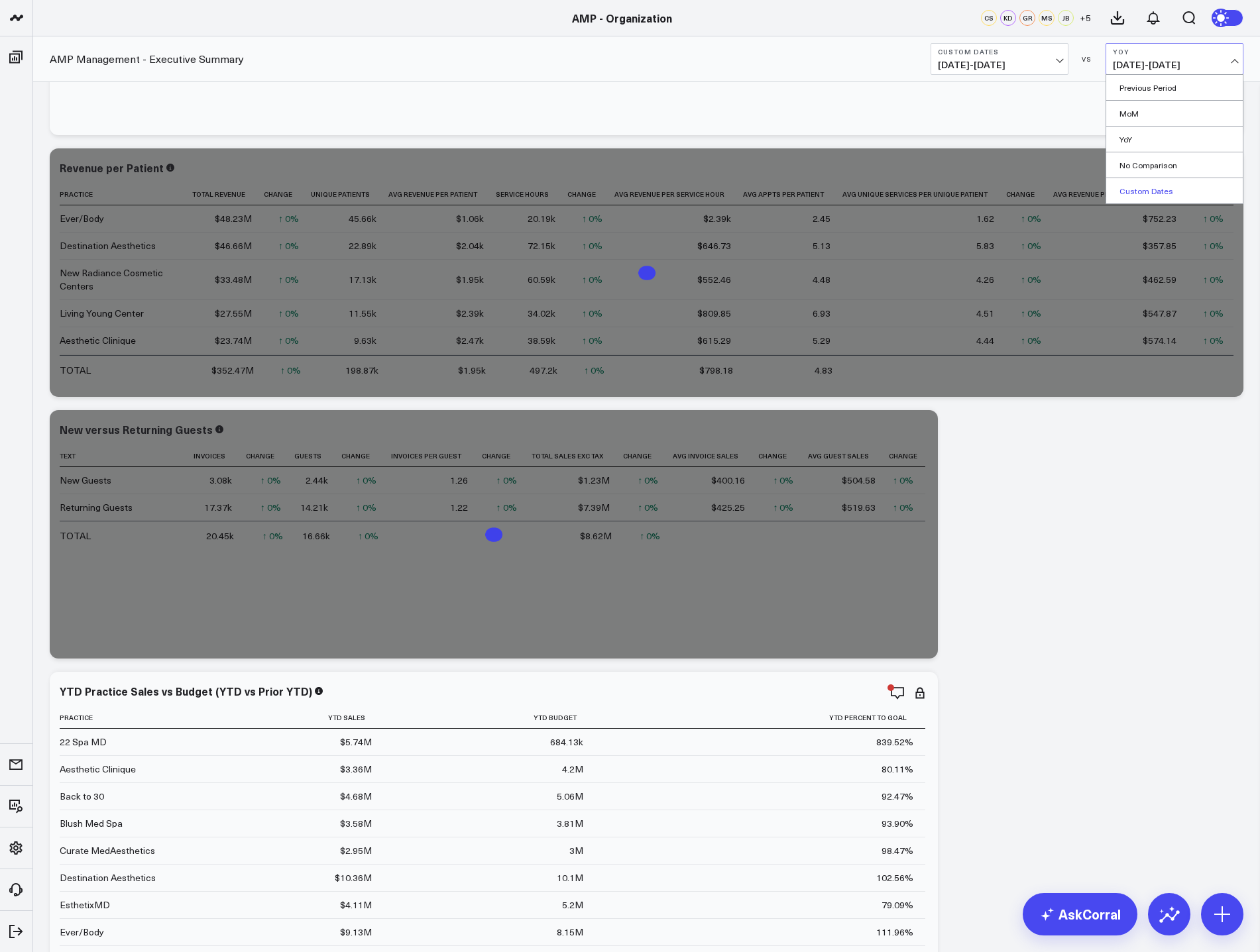
select select "2025"
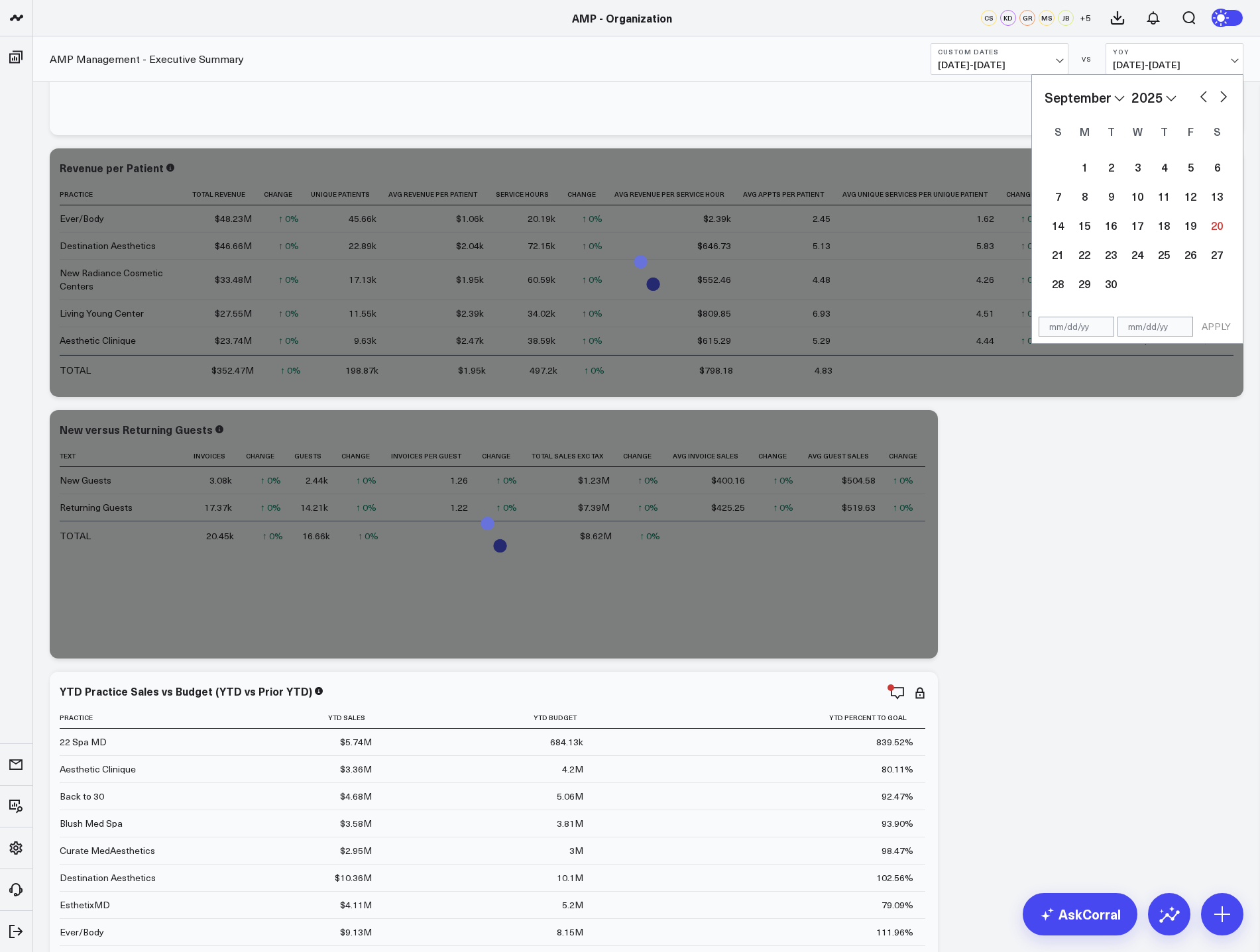
click at [1199, 95] on button "button" at bounding box center [1203, 95] width 13 height 16
select select "6"
select select "2025"
click at [1199, 95] on button "button" at bounding box center [1203, 95] width 13 height 16
select select "4"
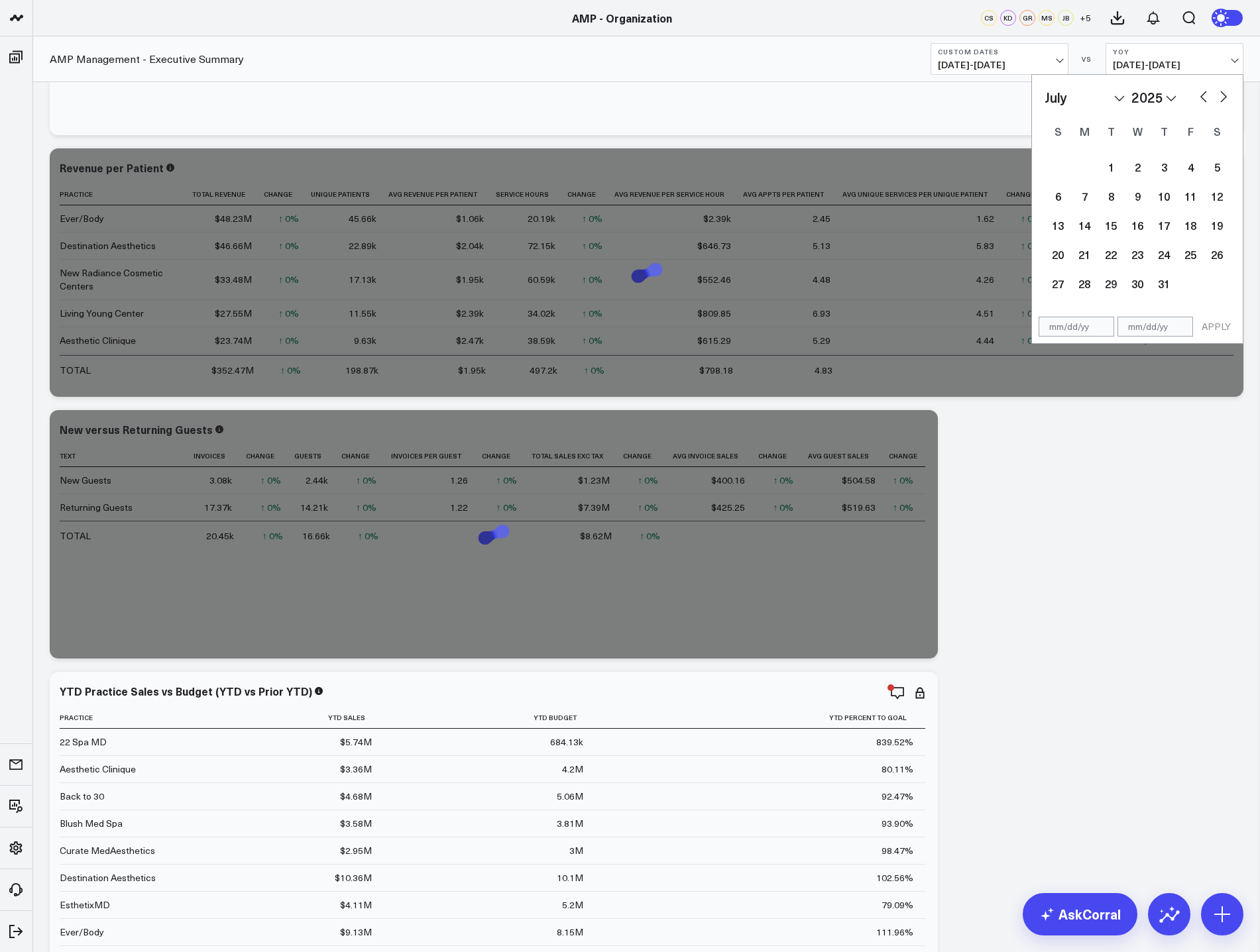
select select "2025"
click at [1167, 164] on div "1" at bounding box center [1164, 167] width 26 height 26
type input "05/01/25"
select select "4"
select select "2025"
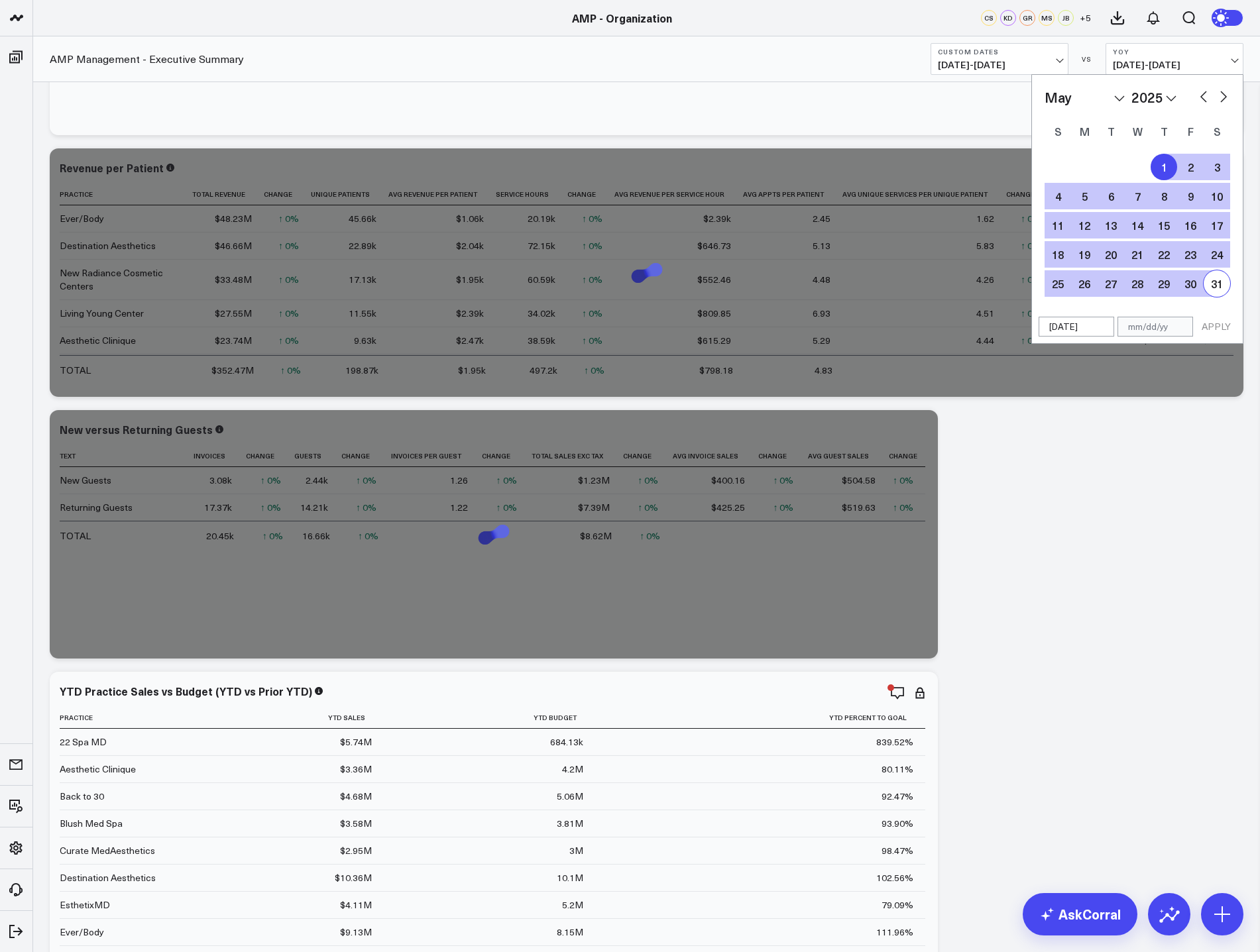
click at [1224, 289] on div "31" at bounding box center [1216, 284] width 26 height 26
type input "05/31/25"
select select "4"
select select "2025"
click at [1216, 325] on button "APPLY" at bounding box center [1216, 326] width 39 height 20
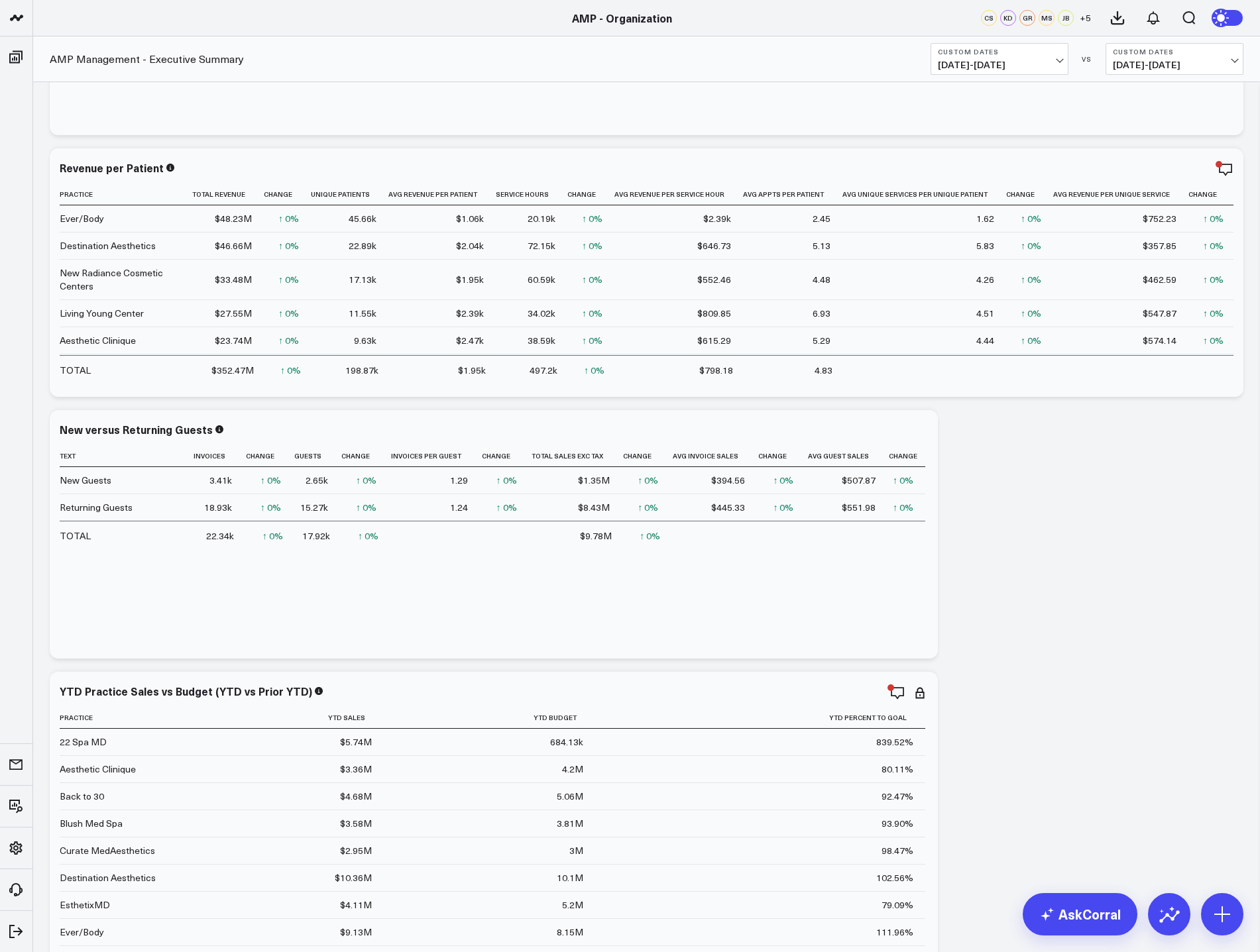
click at [1056, 64] on span "05/01/25 - 05/31/25" at bounding box center [999, 65] width 123 height 11
click at [977, 427] on link "Custom Dates" at bounding box center [999, 423] width 137 height 25
select select "8"
select select "2025"
click at [1099, 96] on button "button" at bounding box center [1103, 95] width 13 height 16
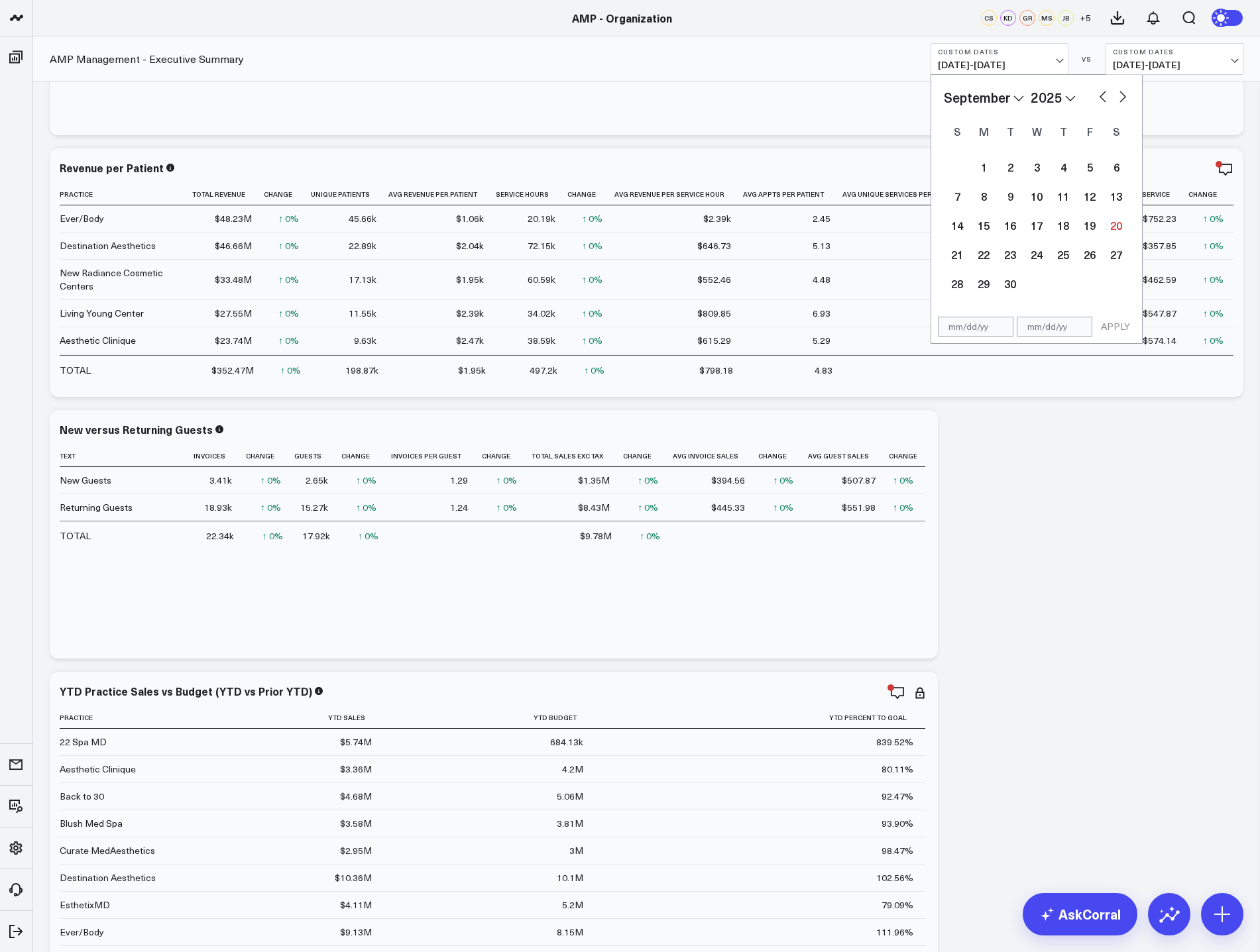
select select "7"
select select "2025"
click at [1098, 96] on button "button" at bounding box center [1103, 95] width 13 height 16
select select "4"
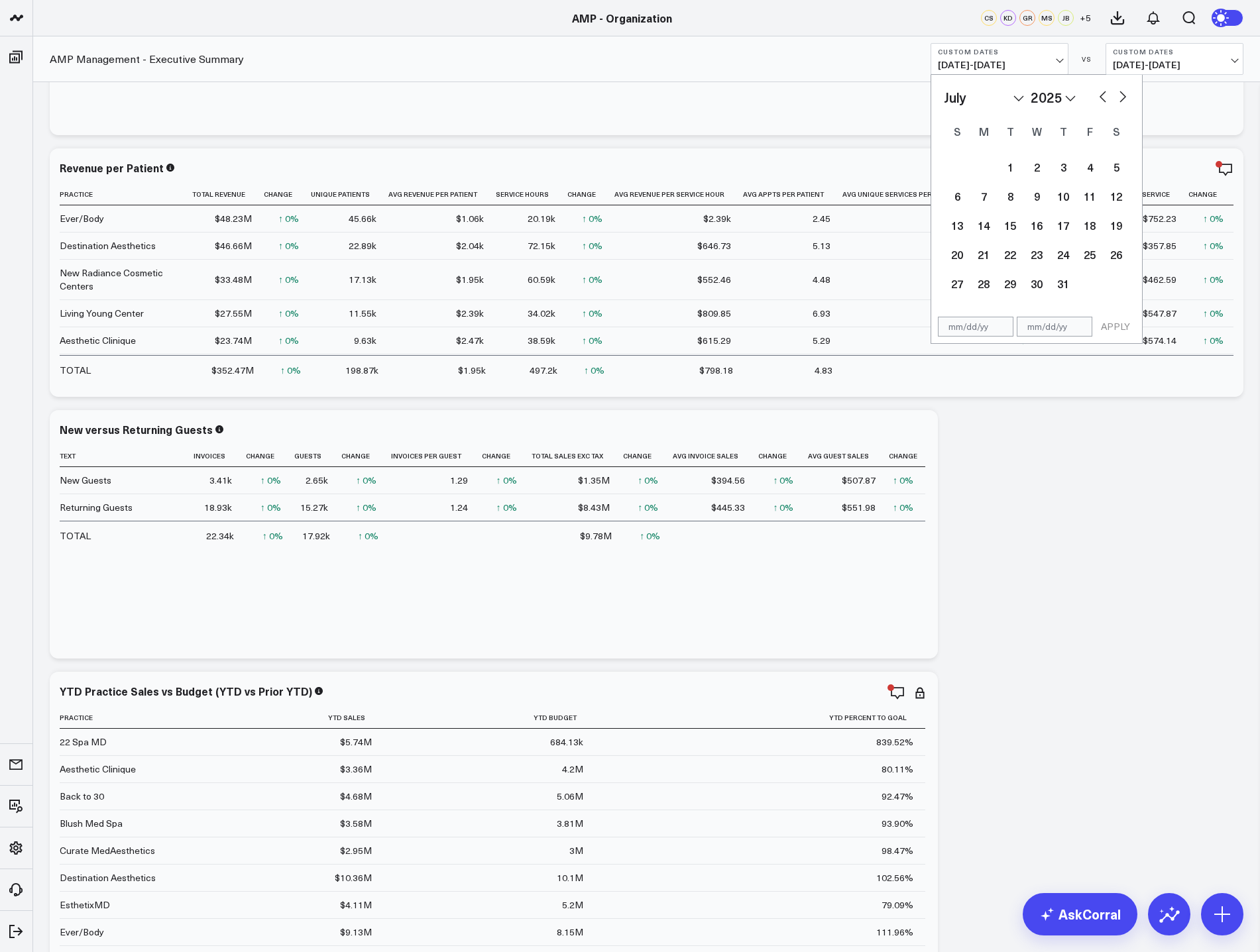
select select "2025"
click at [1068, 164] on div "1" at bounding box center [1063, 167] width 26 height 26
type input "05/01/25"
select select "4"
select select "2025"
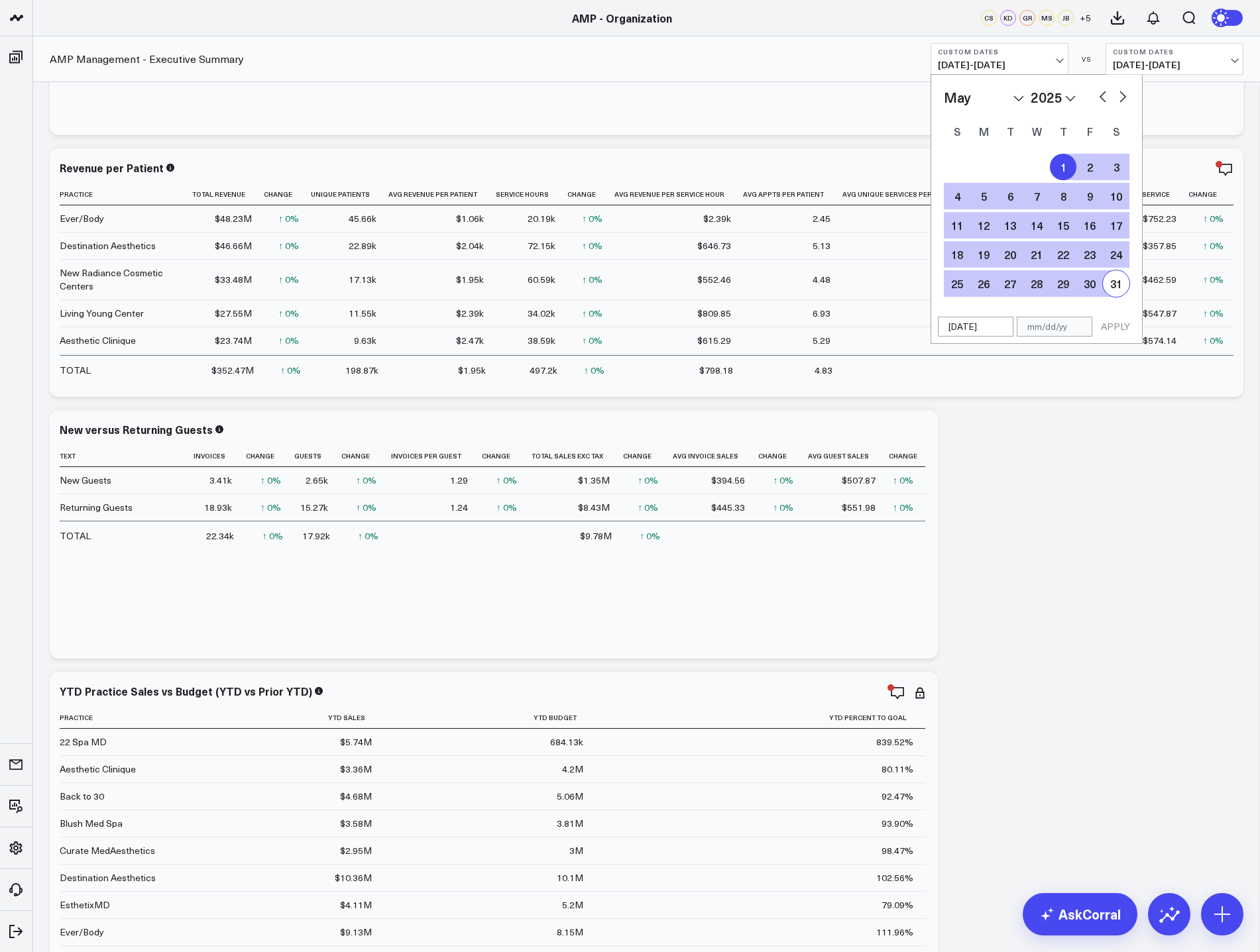
click at [1121, 283] on div "31" at bounding box center [1116, 284] width 26 height 26
type input "05/31/25"
select select "4"
select select "2025"
click at [1117, 326] on button "APPLY" at bounding box center [1115, 326] width 39 height 20
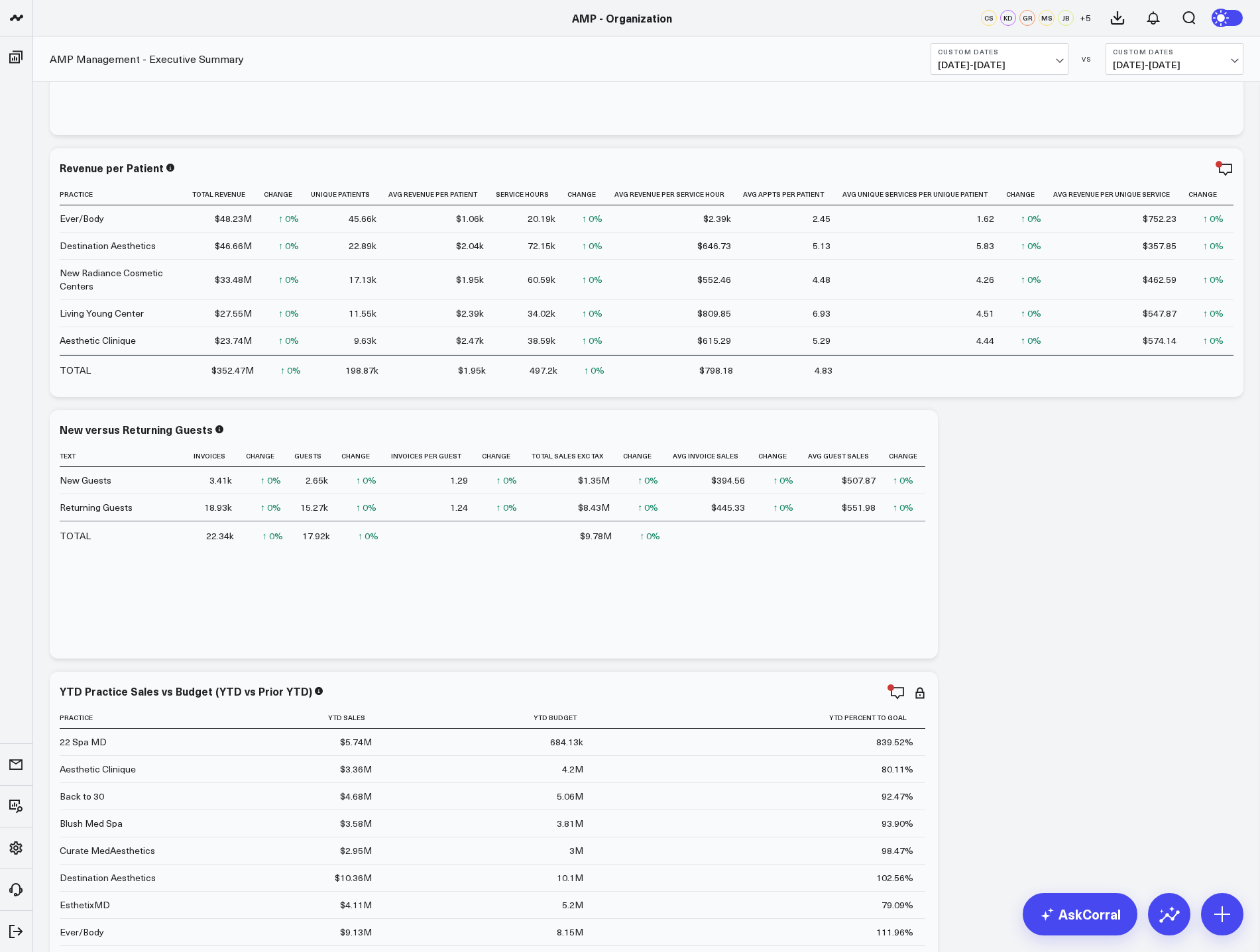
click at [1050, 69] on span "05/01/25 - 05/31/25" at bounding box center [999, 65] width 123 height 11
click at [1002, 427] on link "Custom Dates" at bounding box center [999, 423] width 137 height 25
select select "8"
select select "2025"
click at [1100, 95] on button "button" at bounding box center [1103, 95] width 13 height 16
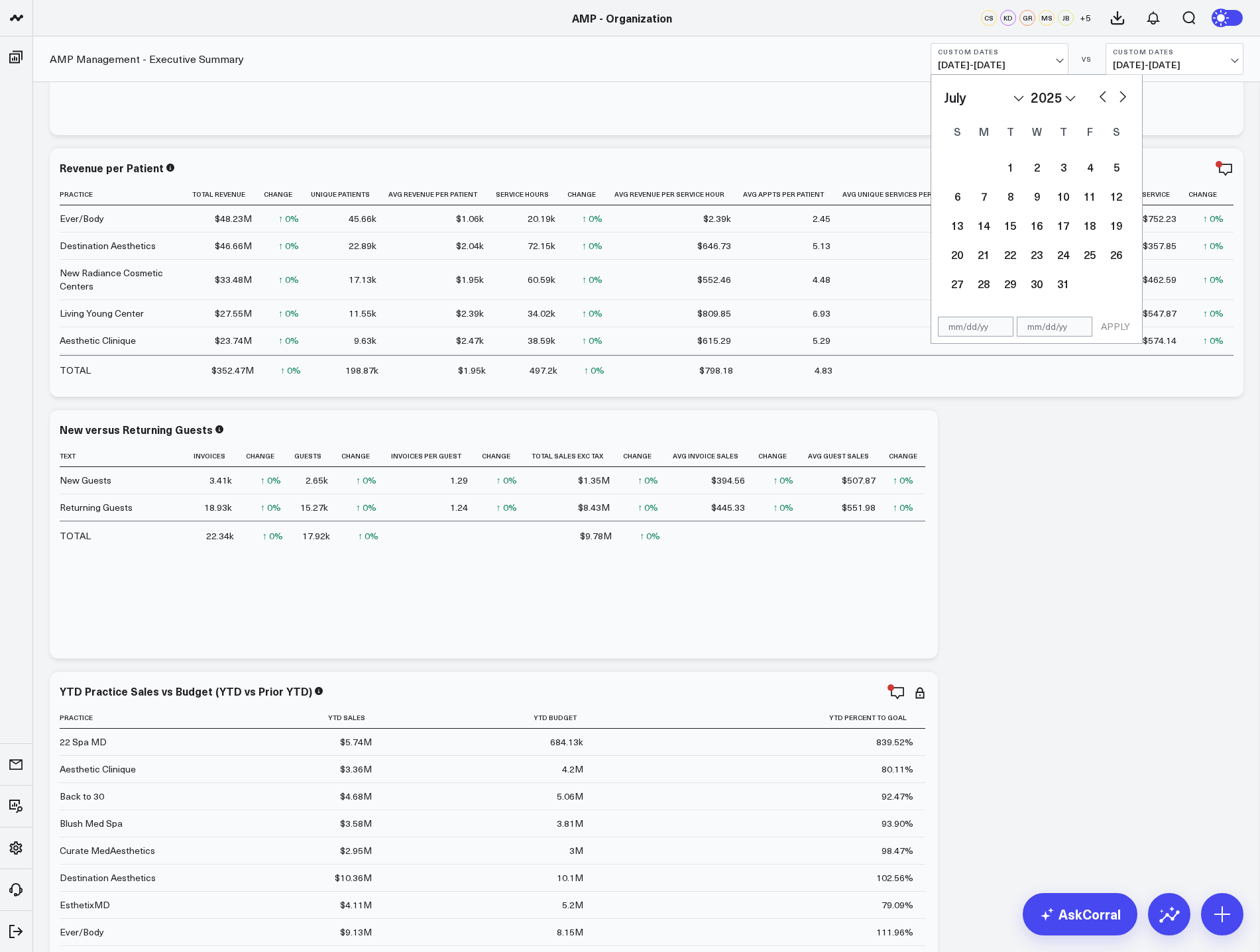
click at [1100, 95] on button "button" at bounding box center [1103, 95] width 13 height 16
select select "5"
select select "2025"
click at [965, 169] on div "1" at bounding box center [957, 167] width 26 height 26
type input "06/01/25"
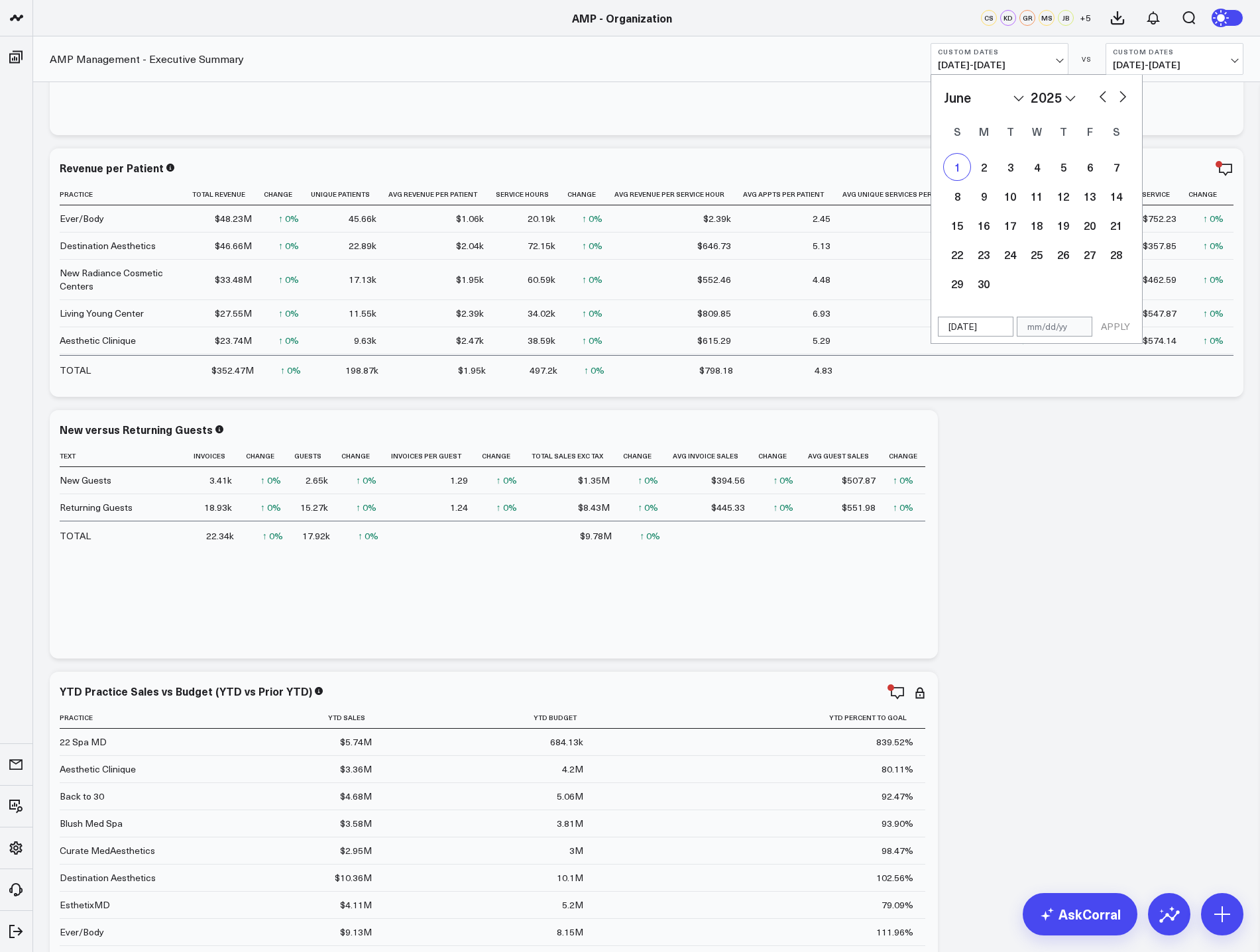
select select "5"
select select "2025"
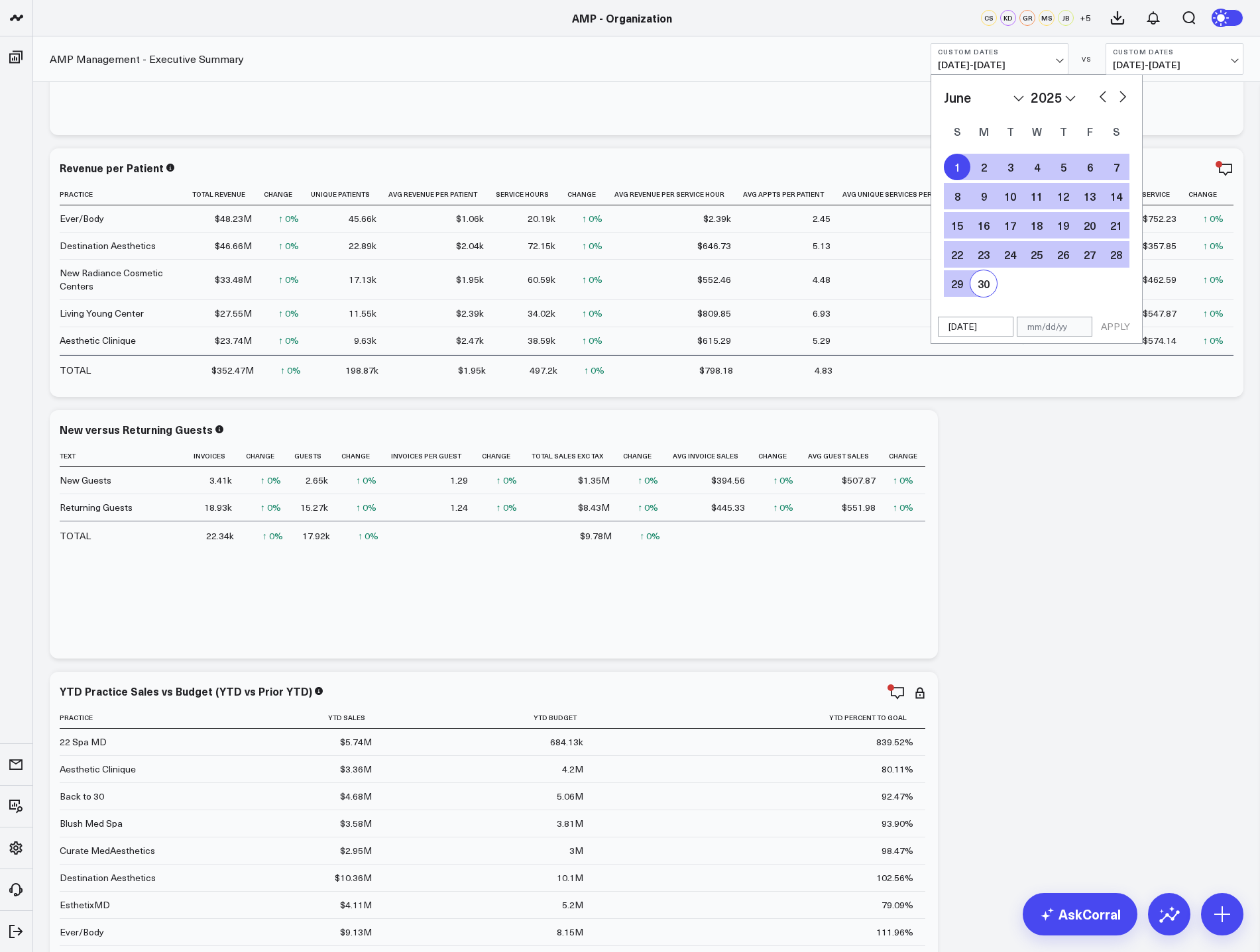
click at [985, 278] on div "30" at bounding box center [984, 284] width 26 height 26
type input "06/30/25"
select select "5"
select select "2025"
click at [1233, 63] on span "05/01/25 - 05/31/25" at bounding box center [1174, 65] width 123 height 11
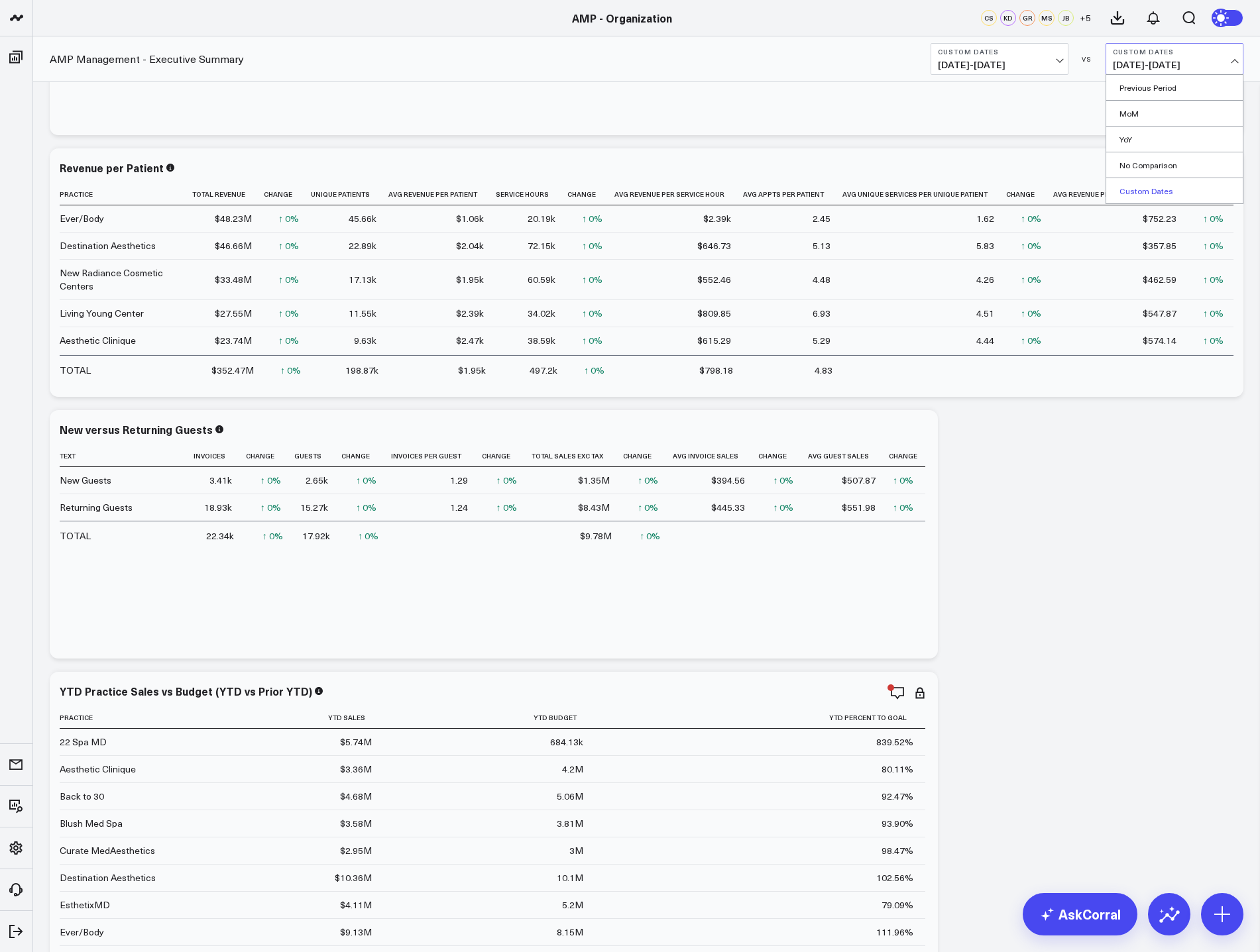
click at [1170, 186] on link "Custom Dates" at bounding box center [1174, 191] width 137 height 25
select select "8"
select select "2025"
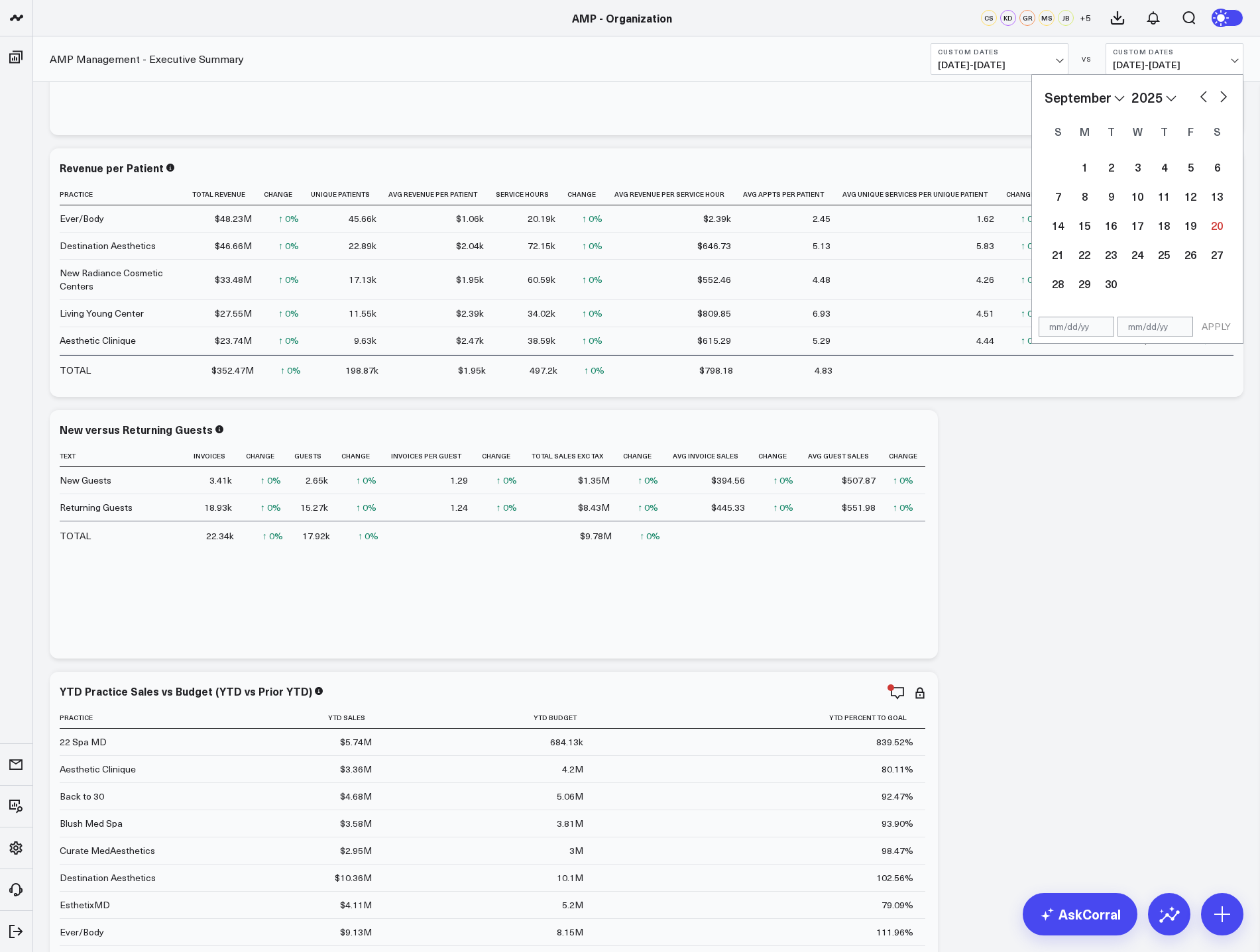
click at [1202, 93] on button "button" at bounding box center [1203, 95] width 13 height 16
select select "7"
select select "2025"
click at [1202, 93] on button "button" at bounding box center [1203, 95] width 13 height 16
select select "6"
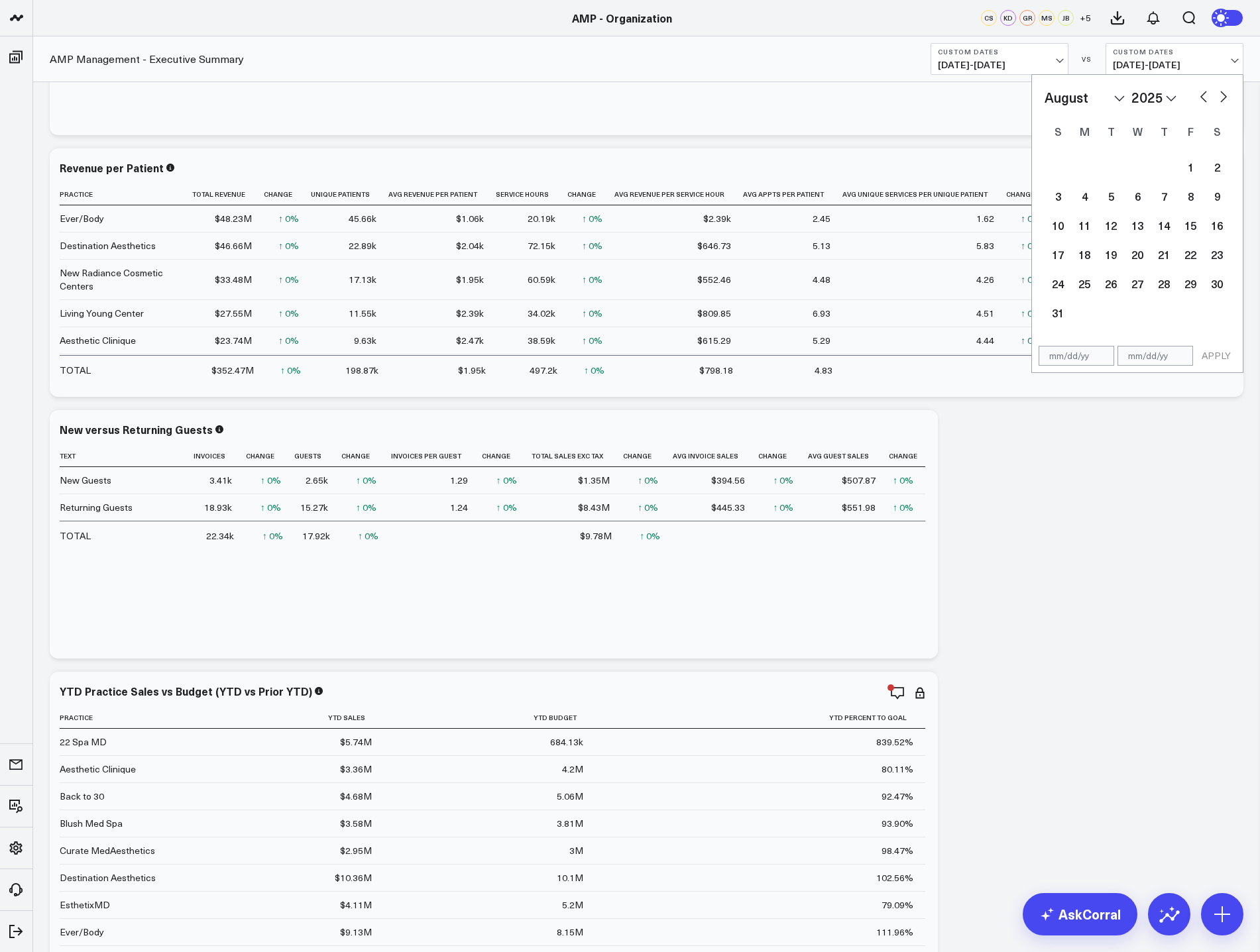
select select "2025"
click at [1202, 93] on button "button" at bounding box center [1203, 95] width 13 height 16
select select "5"
select select "2025"
click at [1173, 96] on select "2026 2025 2024 2023 2022 2021 2020 2019 2018 2017 2016 2015 2014 2013 2012 2011…" at bounding box center [1153, 97] width 45 height 20
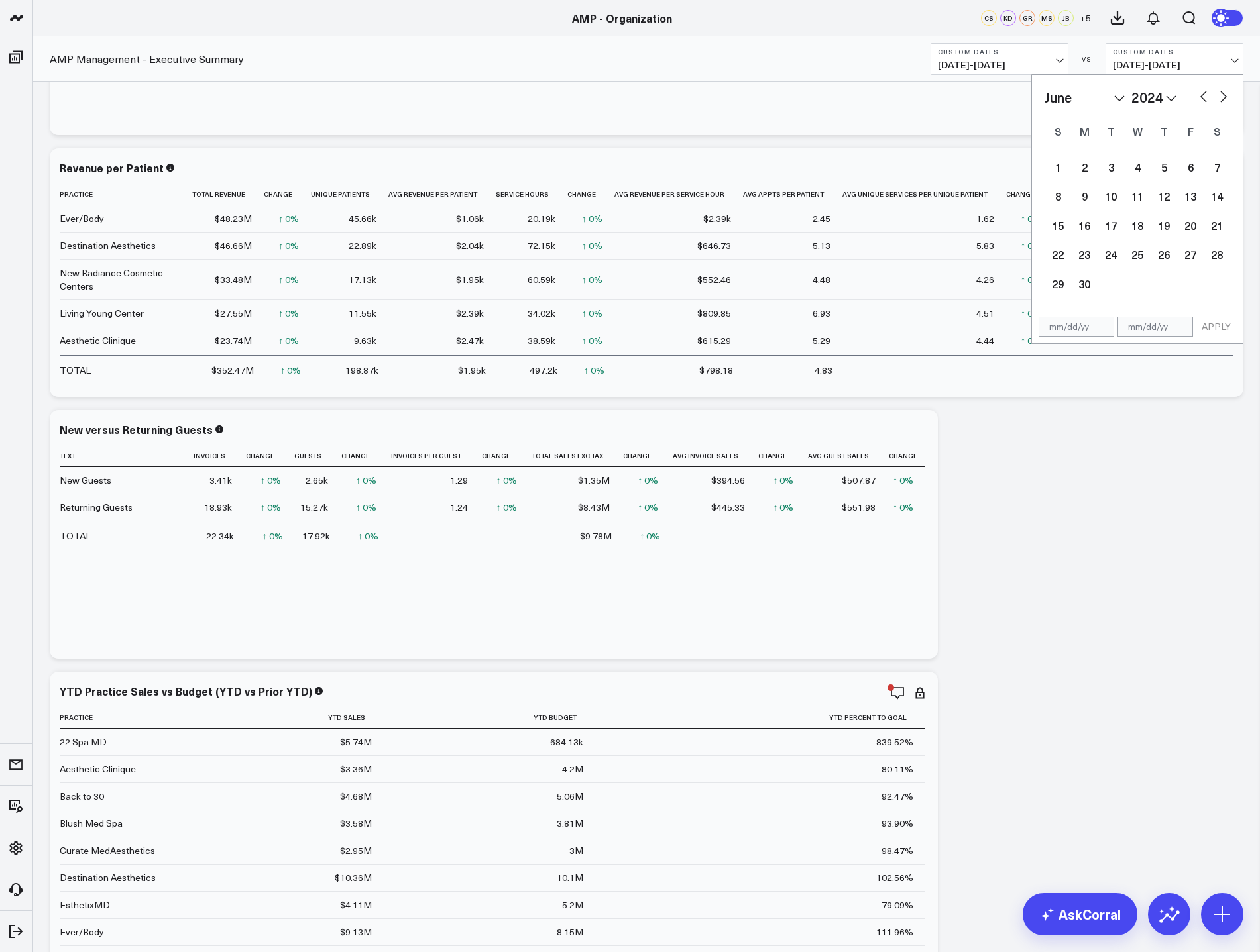
select select "5"
select select "2024"
click at [1222, 167] on div "1" at bounding box center [1216, 167] width 26 height 26
select select "5"
select select "2024"
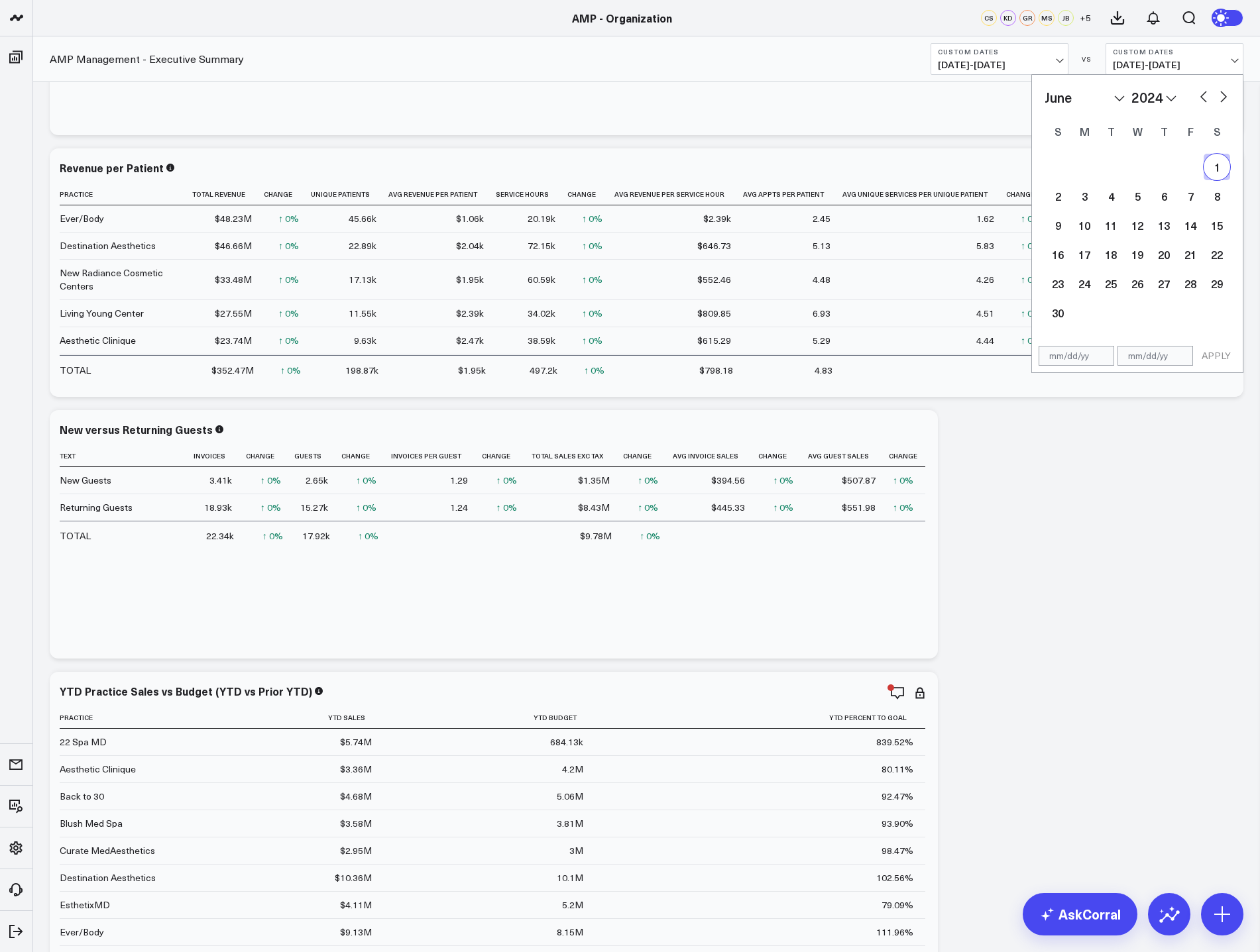
type input "06/01/24"
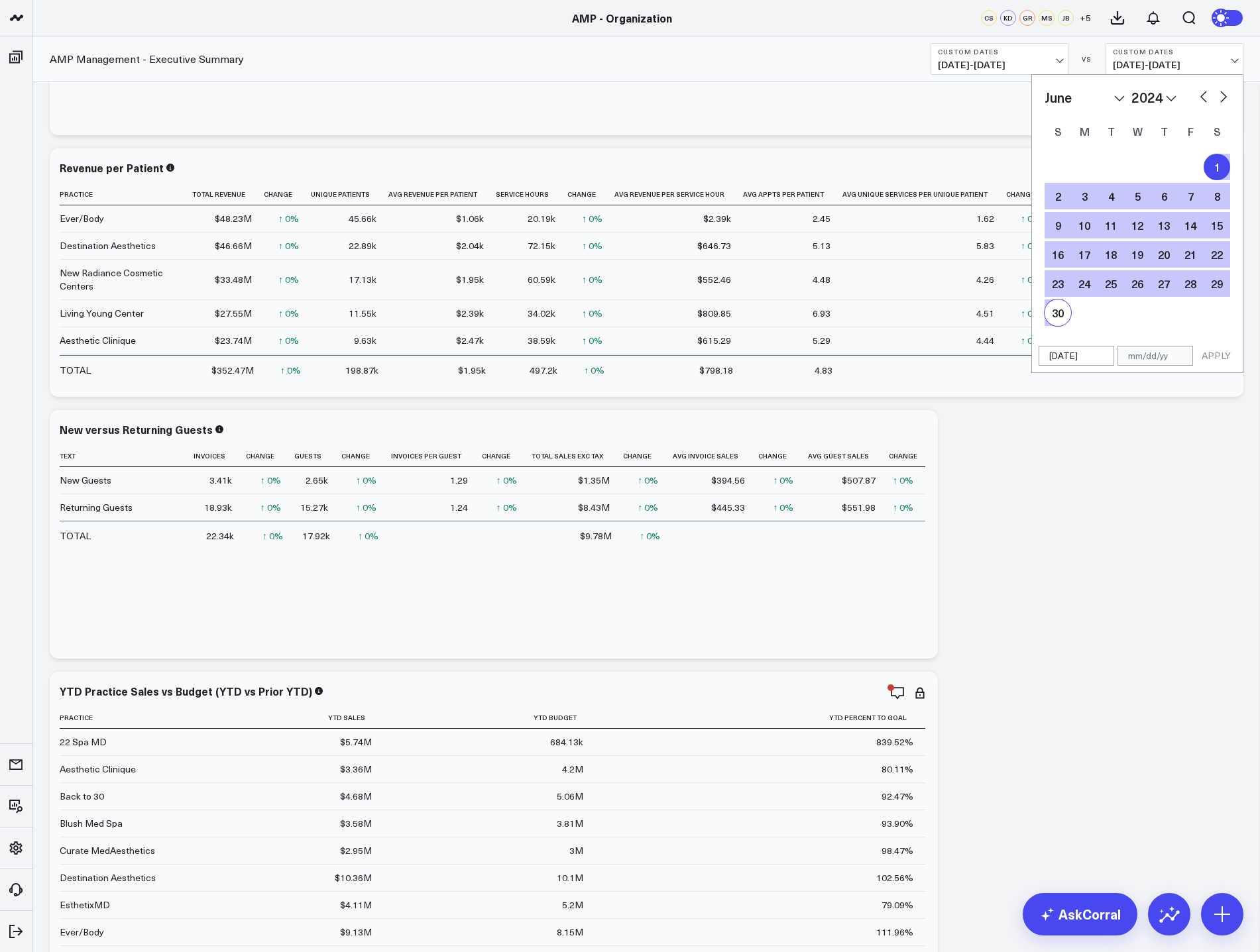
click at [1059, 312] on div "30" at bounding box center [1058, 312] width 26 height 26
type input "06/30/24"
select select "5"
select select "2024"
click at [1216, 356] on button "APPLY" at bounding box center [1216, 356] width 39 height 20
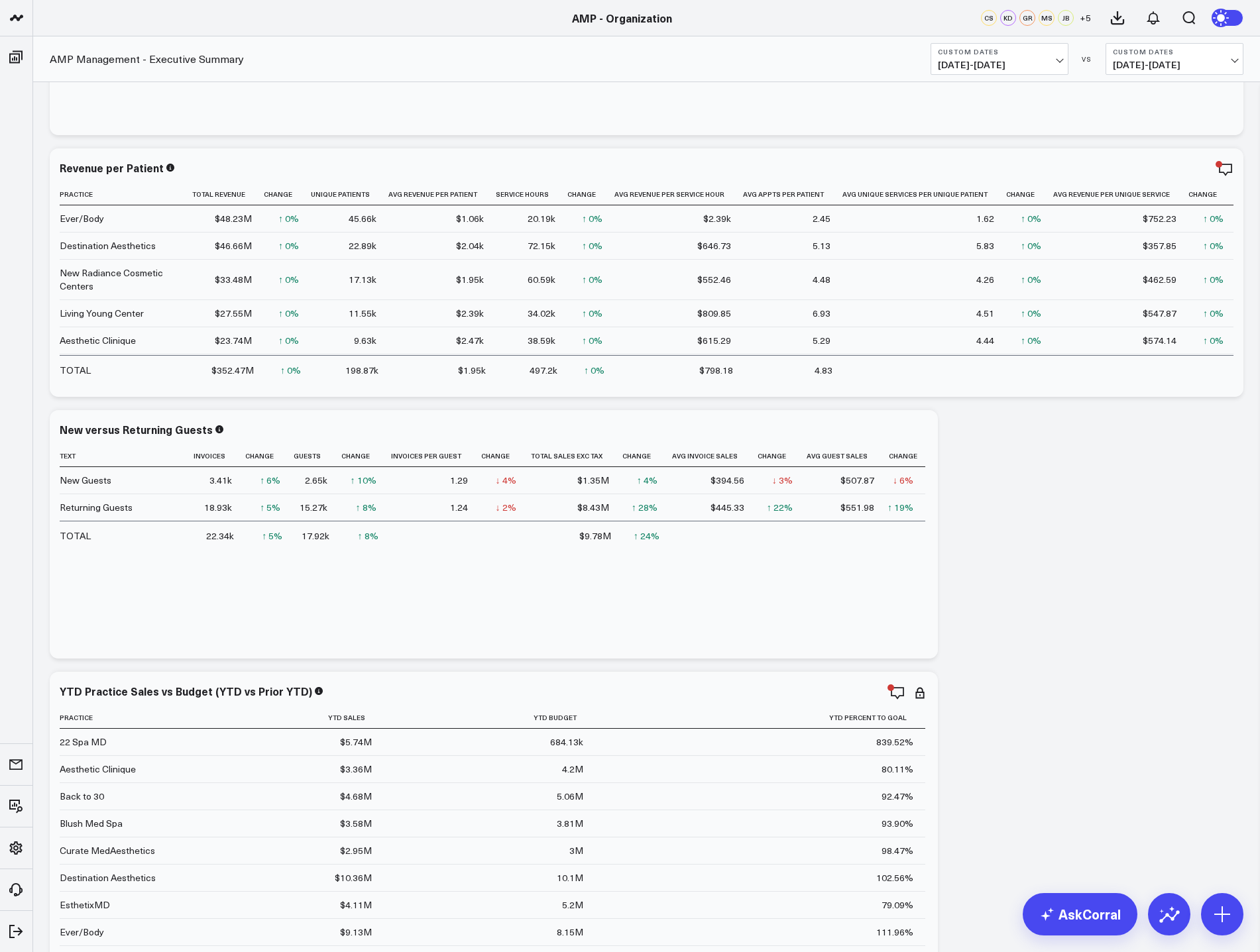
click at [1049, 60] on span "05/01/25 - 05/31/25" at bounding box center [999, 65] width 123 height 11
click at [993, 421] on link "Custom Dates" at bounding box center [999, 423] width 137 height 25
select select "8"
select select "2025"
click at [1102, 95] on button "button" at bounding box center [1103, 95] width 13 height 16
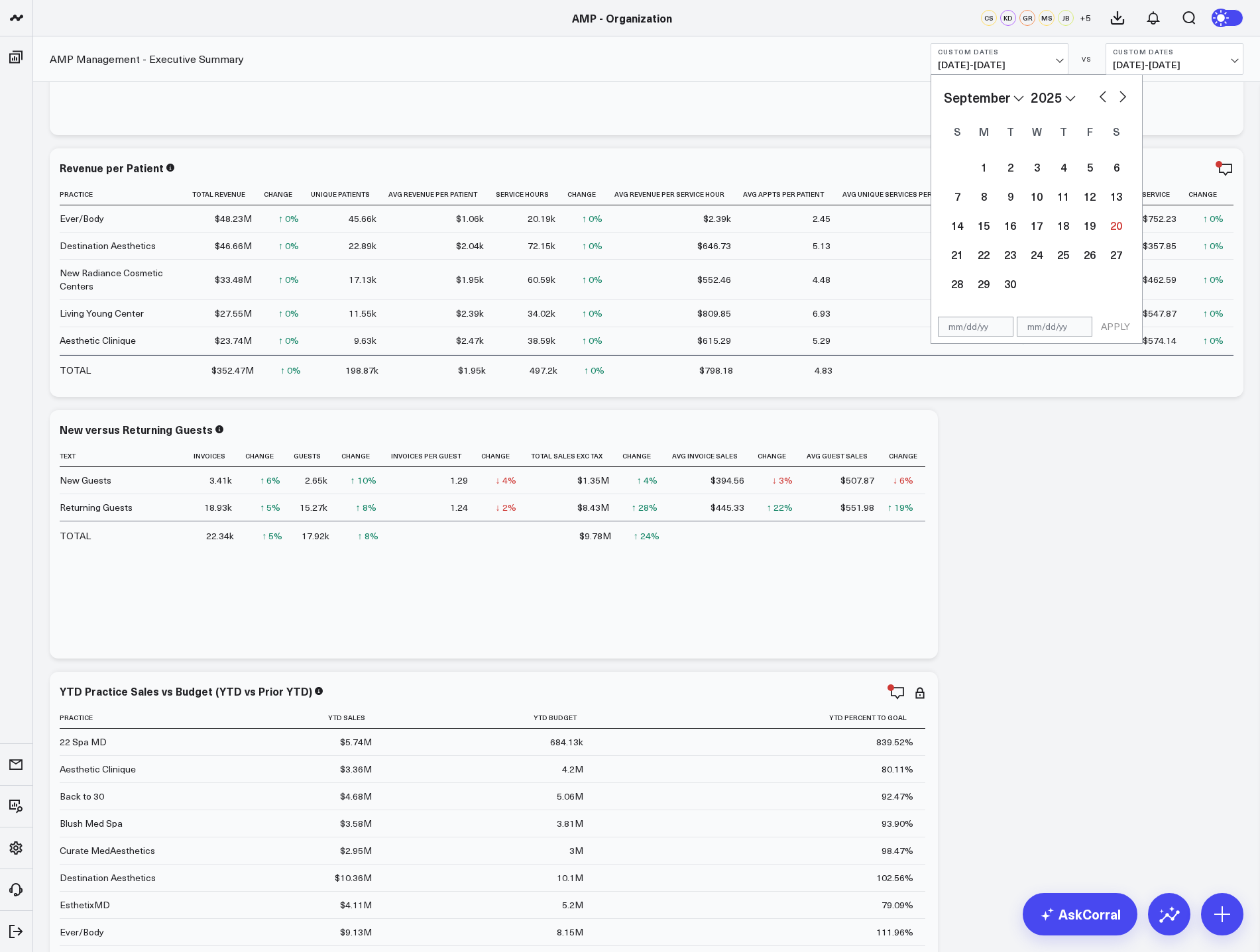
select select "7"
select select "2025"
click at [1102, 95] on button "button" at bounding box center [1103, 95] width 13 height 16
select select "5"
select select "2025"
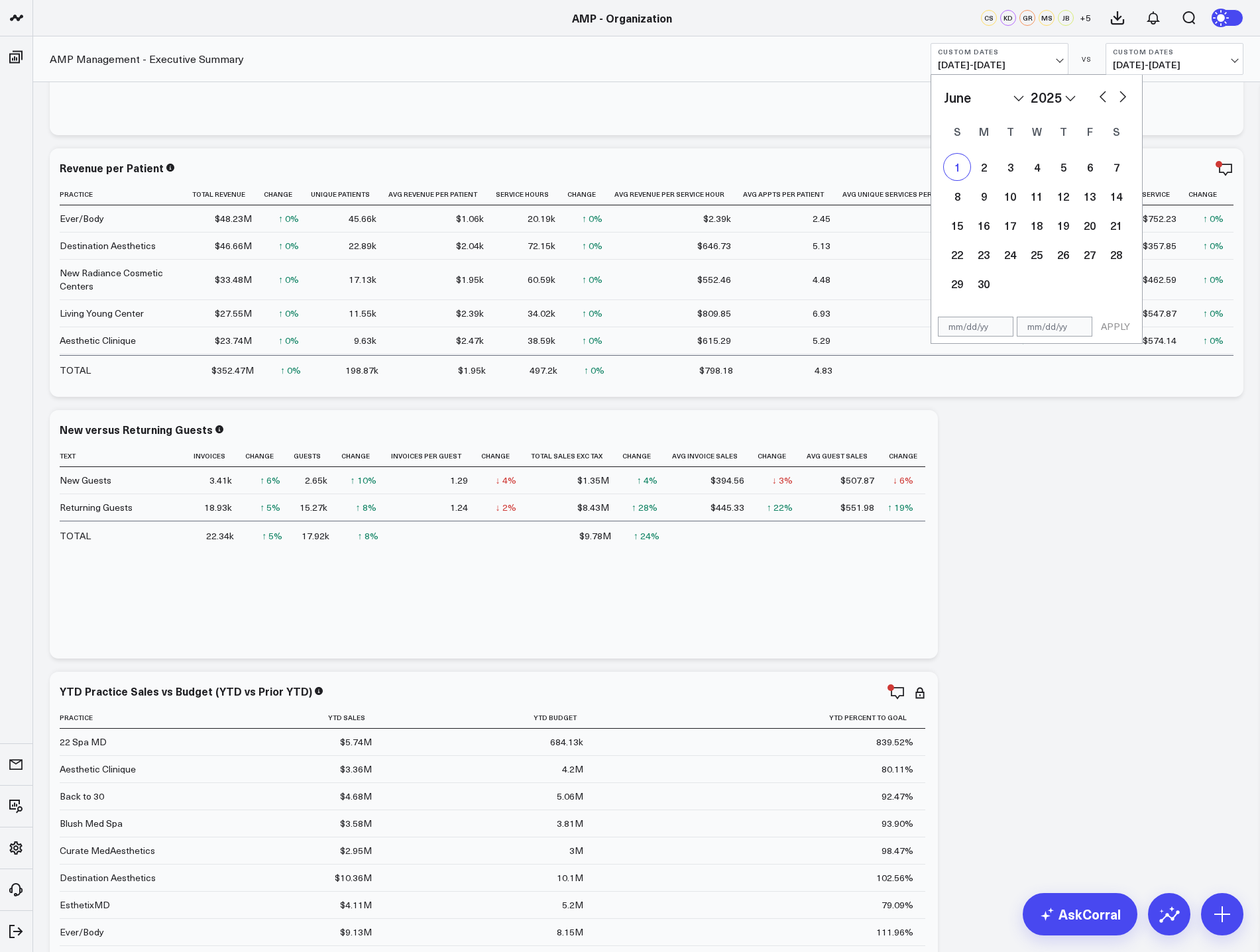
click at [961, 164] on div "1" at bounding box center [957, 167] width 26 height 26
type input "06/01/25"
select select "5"
select select "2025"
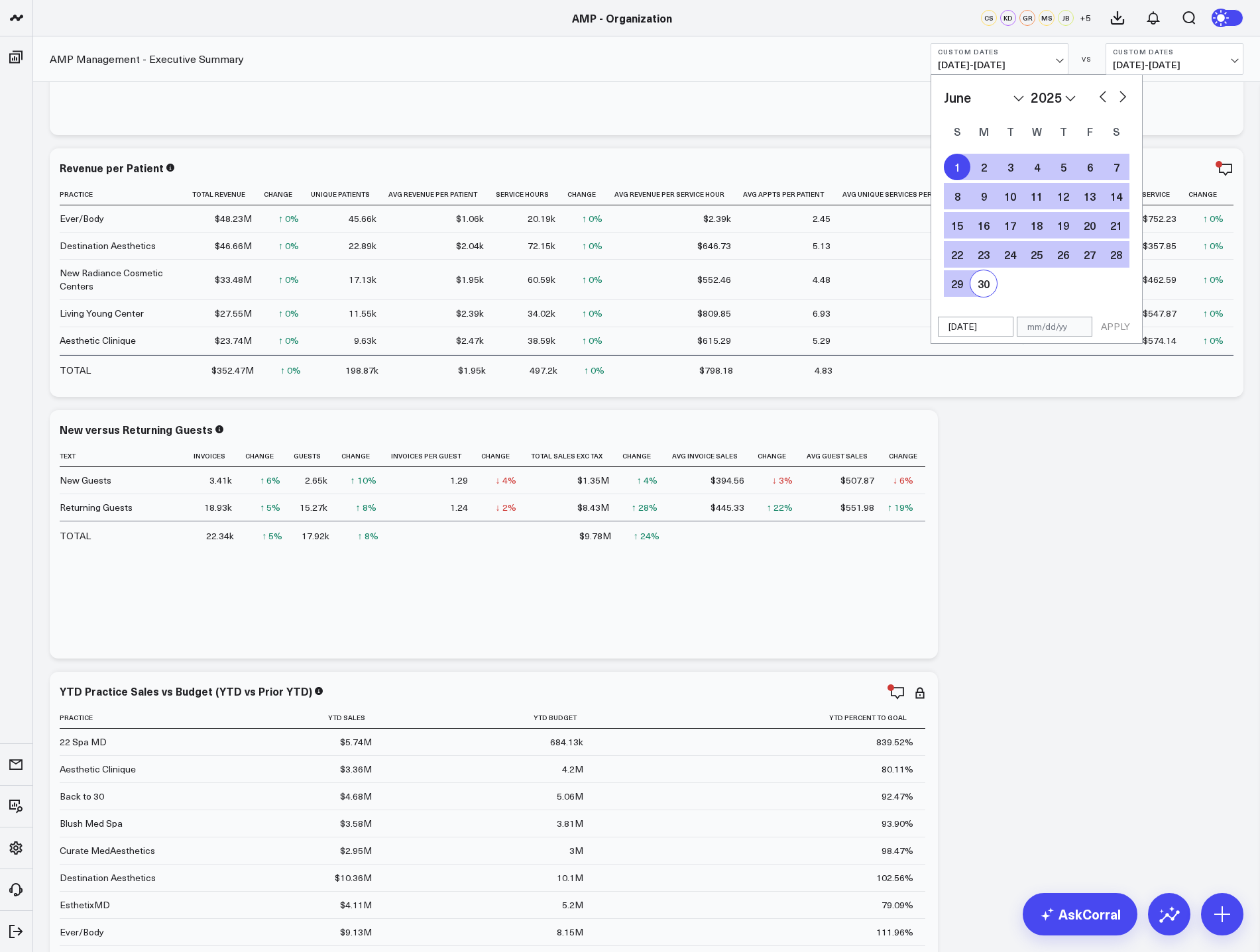
click at [988, 285] on div "30" at bounding box center [984, 284] width 26 height 26
type input "06/30/25"
select select "5"
select select "2025"
click at [1123, 330] on button "APPLY" at bounding box center [1115, 326] width 39 height 20
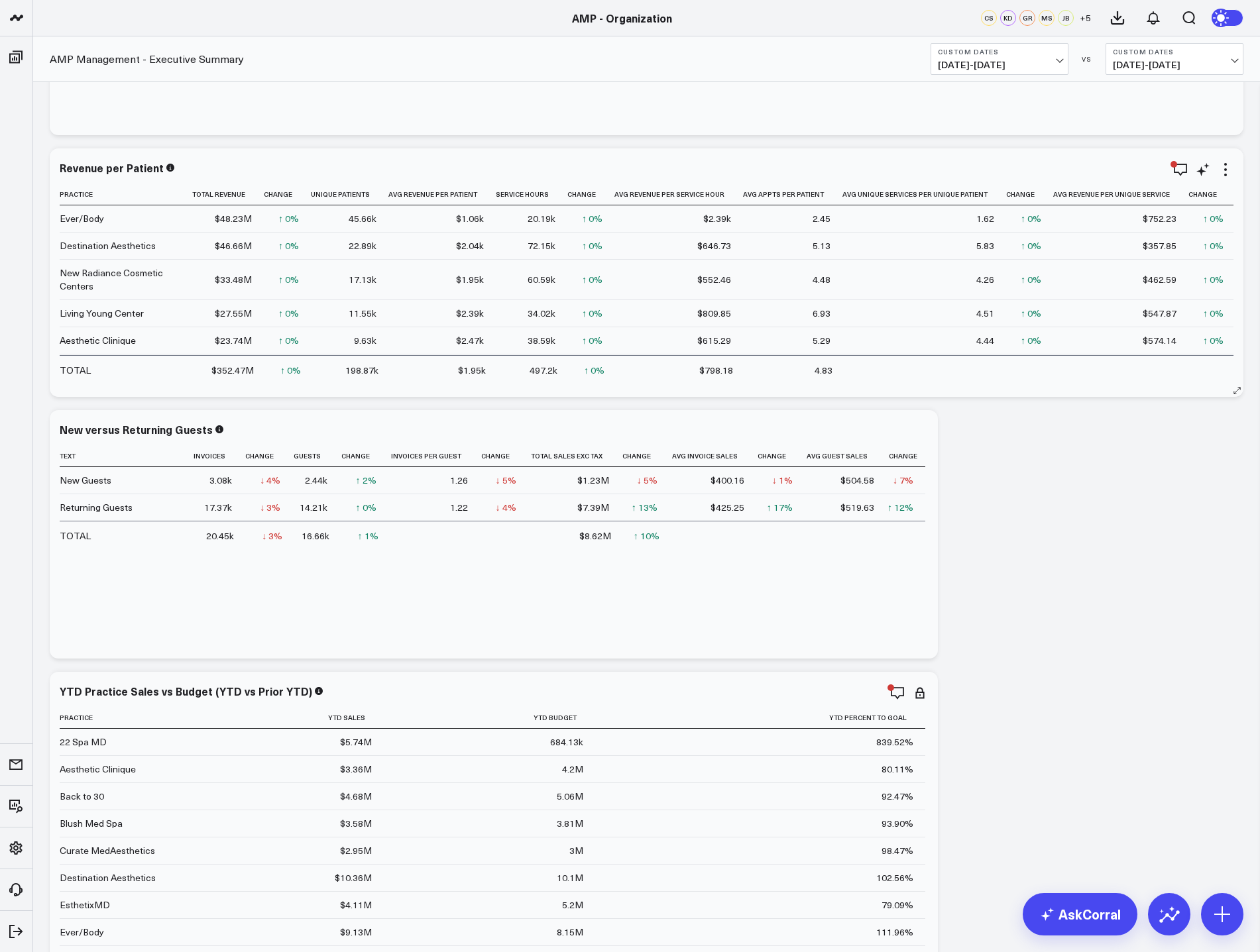
click at [1050, 58] on button "Custom Dates 06/01/25 - 06/30/25" at bounding box center [999, 58] width 138 height 32
click at [977, 423] on link "Custom Dates" at bounding box center [999, 423] width 137 height 25
select select "8"
select select "2025"
click at [1103, 95] on button "button" at bounding box center [1103, 95] width 13 height 16
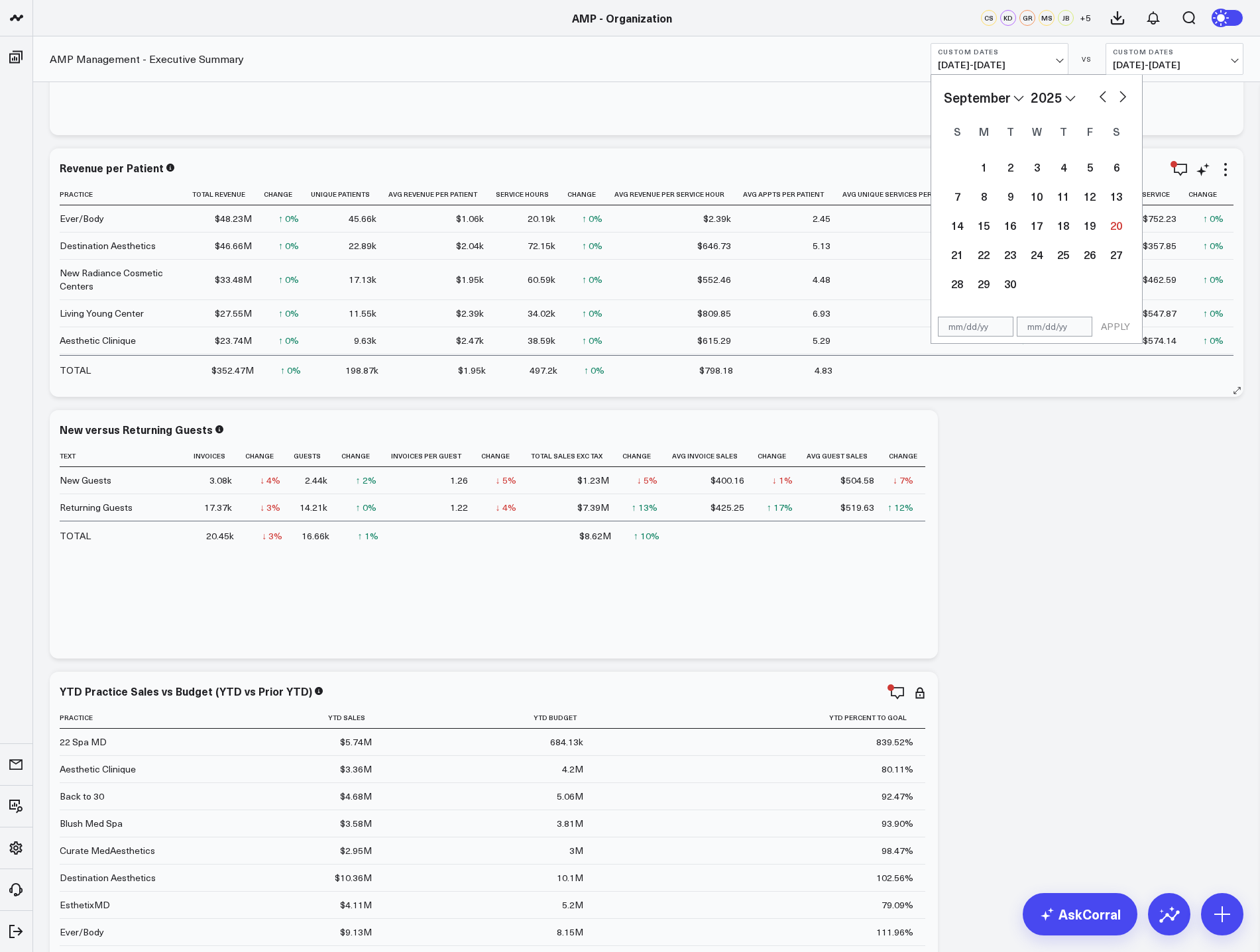
select select "7"
select select "2025"
click at [1103, 95] on button "button" at bounding box center [1103, 95] width 13 height 16
select select "6"
select select "2025"
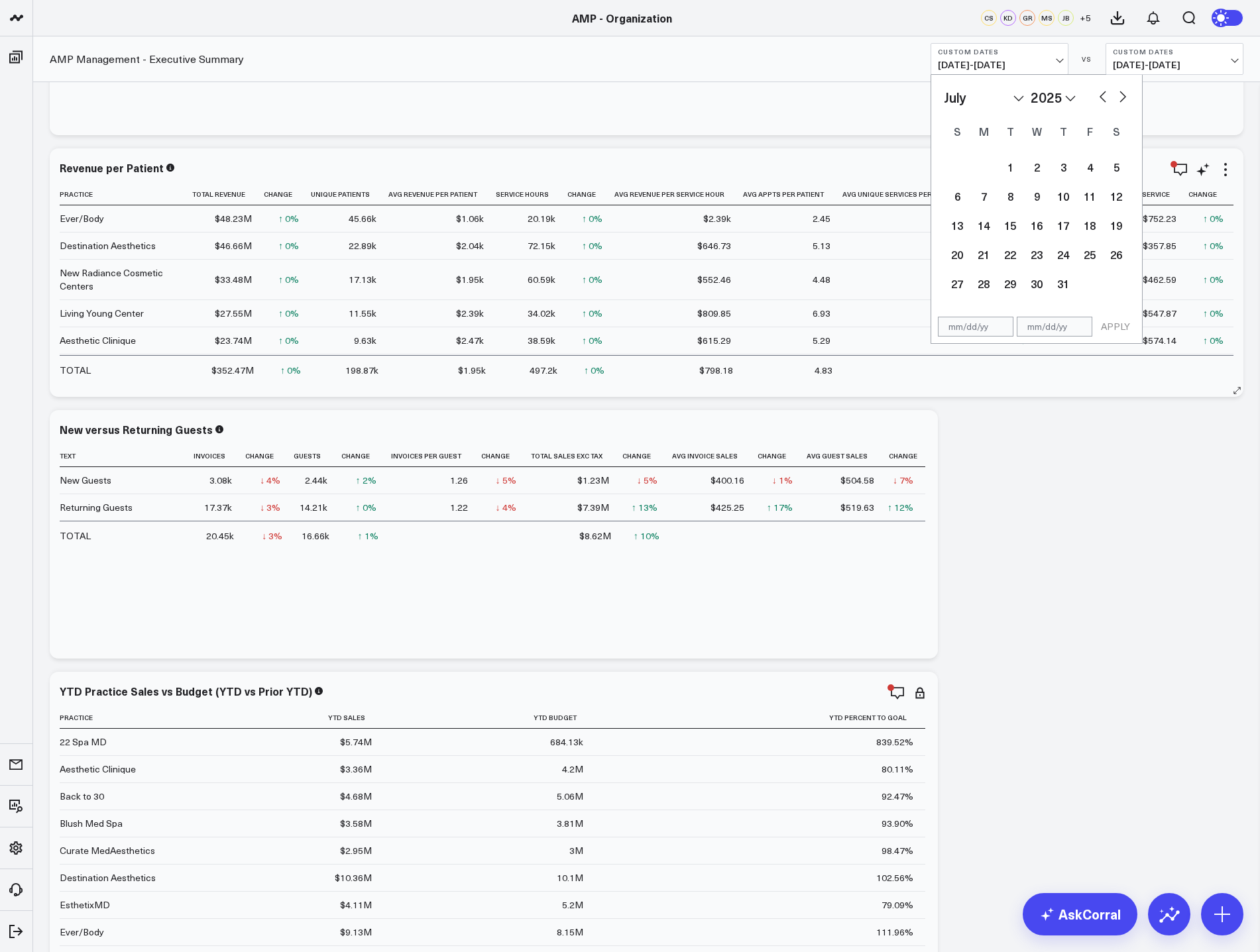
click at [1103, 95] on button "button" at bounding box center [1103, 95] width 13 height 16
select select "5"
select select "2025"
click at [1103, 95] on button "button" at bounding box center [1103, 95] width 13 height 16
select select "4"
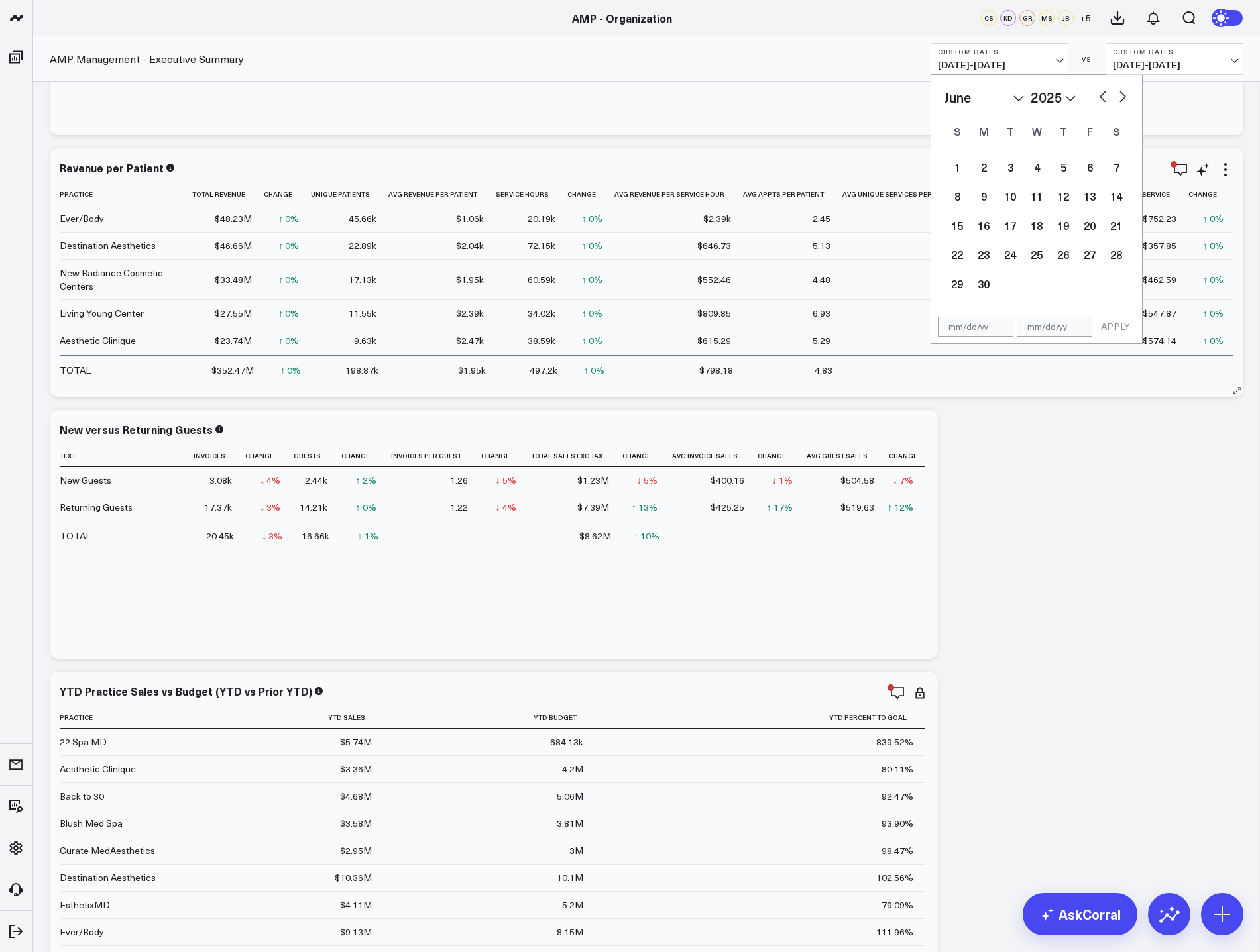
select select "2025"
click at [1103, 95] on button "button" at bounding box center [1103, 95] width 13 height 16
select select "3"
select select "2025"
click at [1003, 167] on div "1" at bounding box center [1010, 167] width 26 height 26
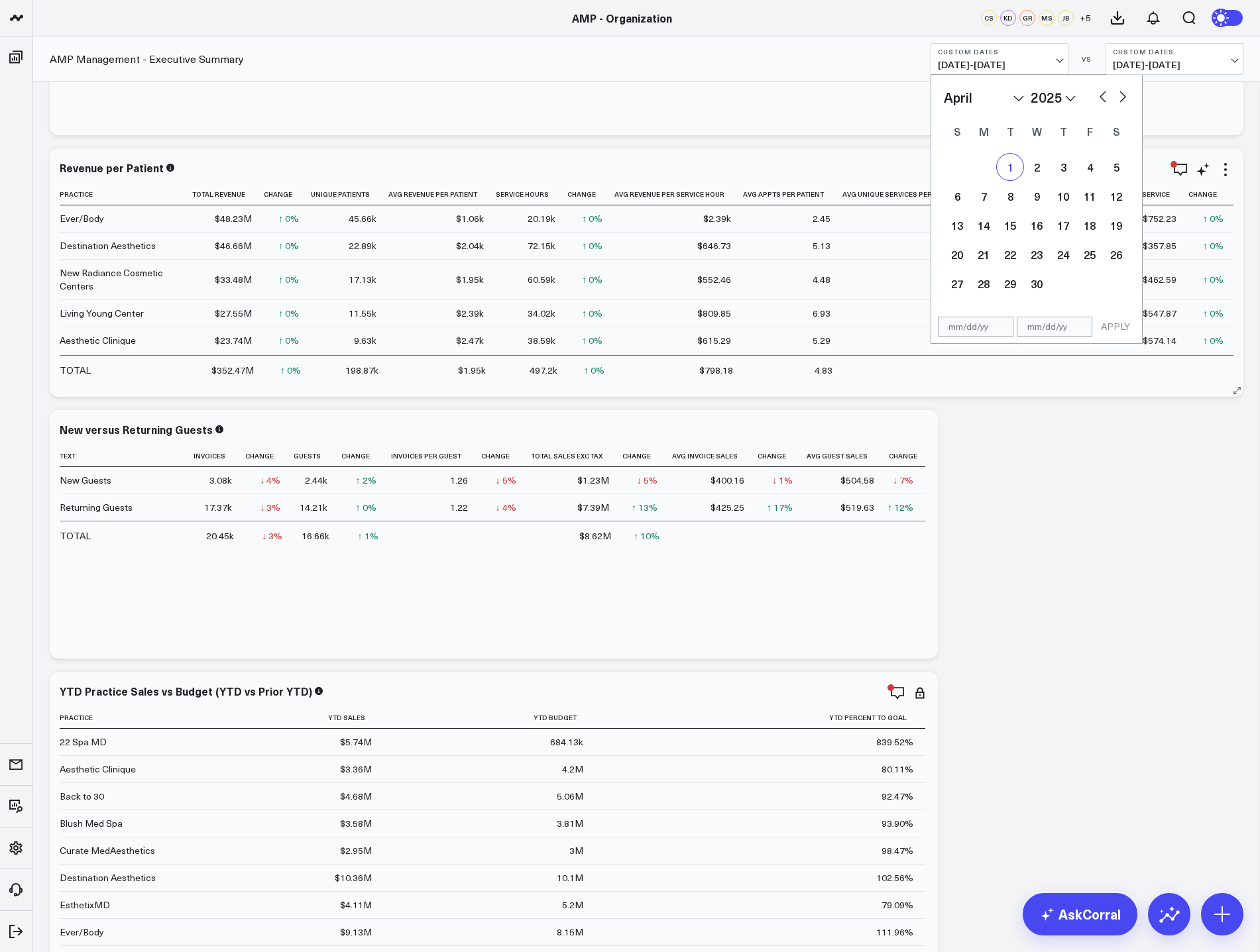
select select "3"
select select "2025"
type input "04/01/25"
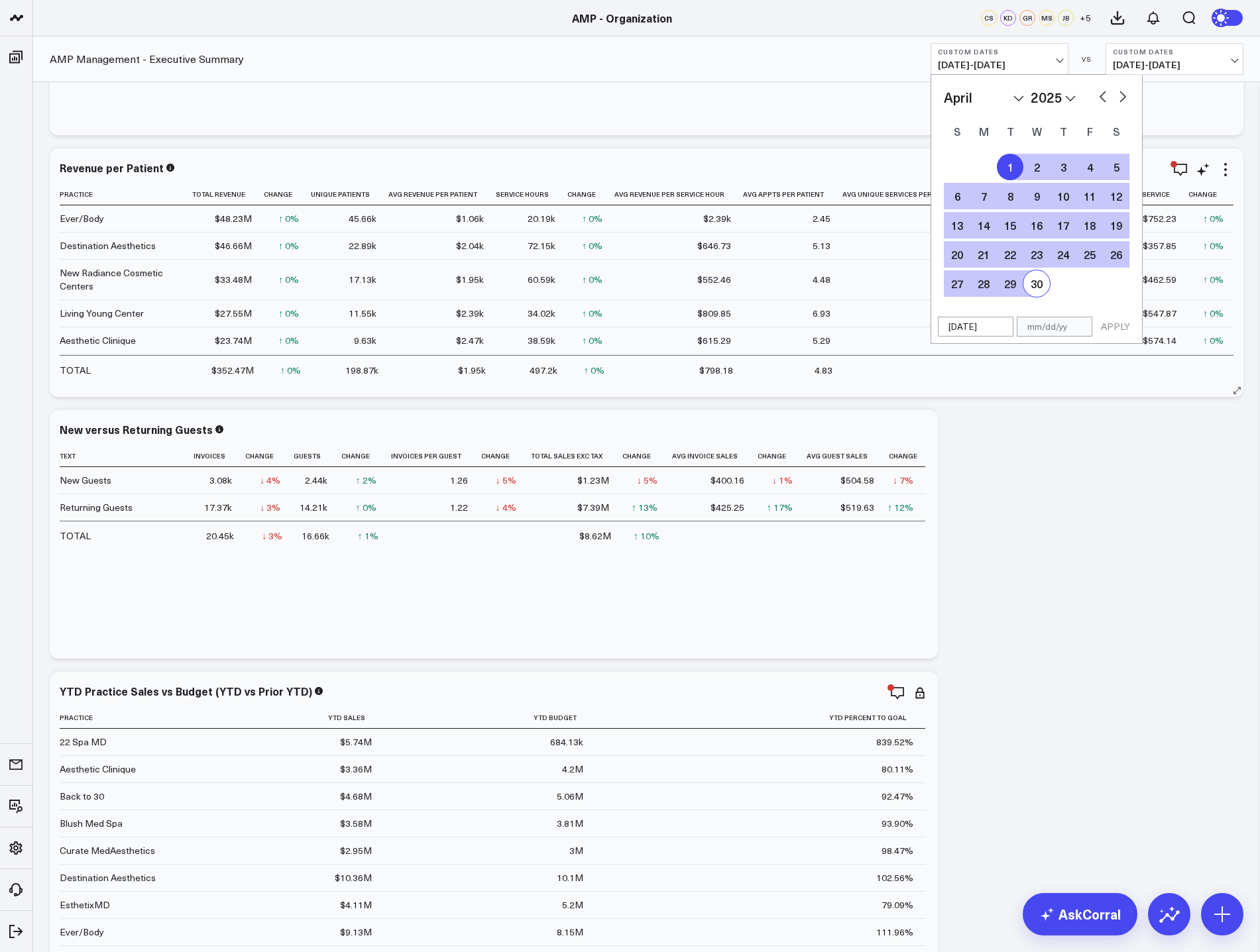
click at [1036, 283] on div "30" at bounding box center [1036, 284] width 26 height 26
type input "04/30/25"
select select "3"
select select "2025"
click at [1126, 330] on button "APPLY" at bounding box center [1115, 326] width 39 height 20
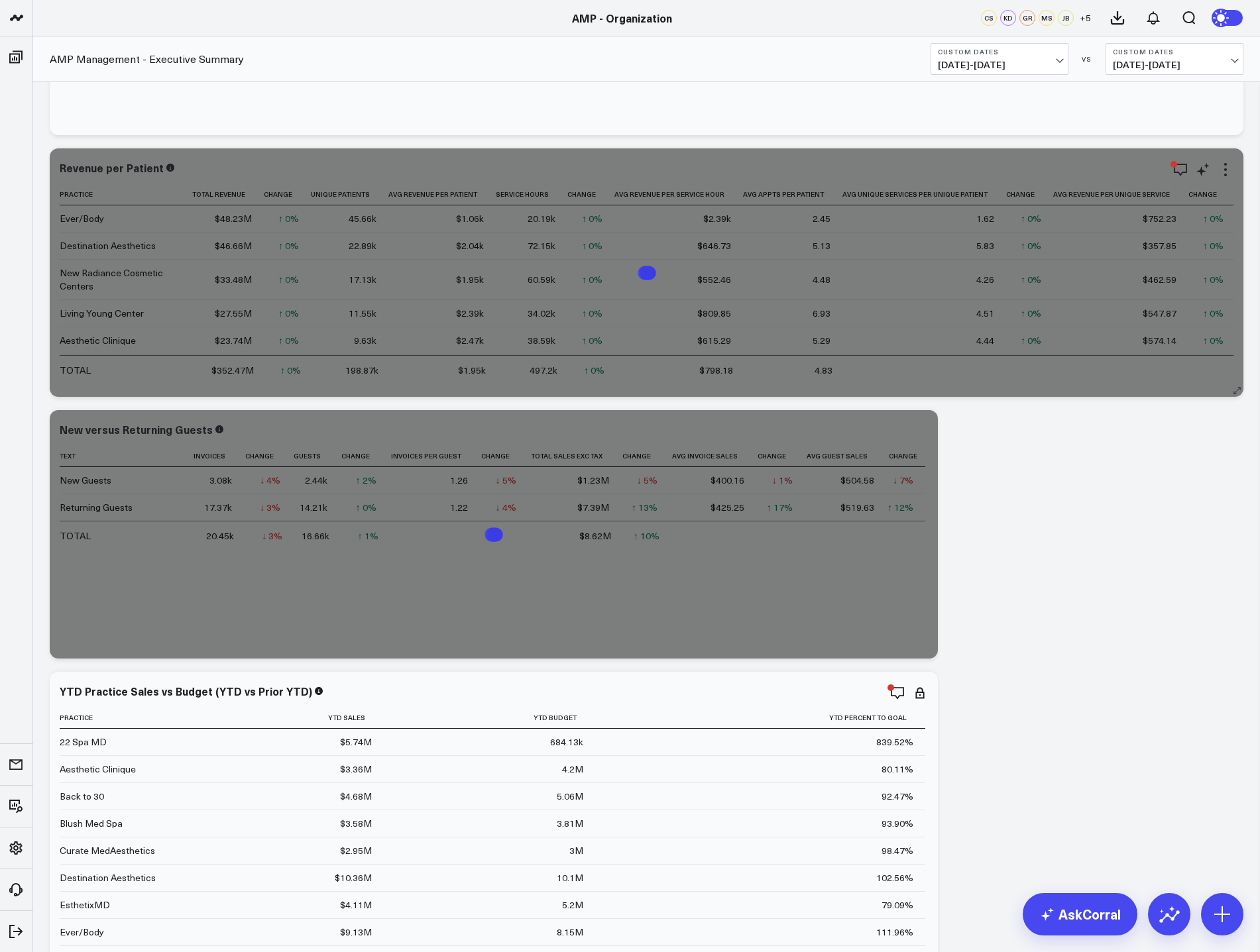
click at [1197, 62] on span "06/01/24 - 06/30/24" at bounding box center [1174, 65] width 123 height 11
click at [1166, 187] on link "Custom Dates" at bounding box center [1174, 191] width 137 height 25
select select "8"
select select "2025"
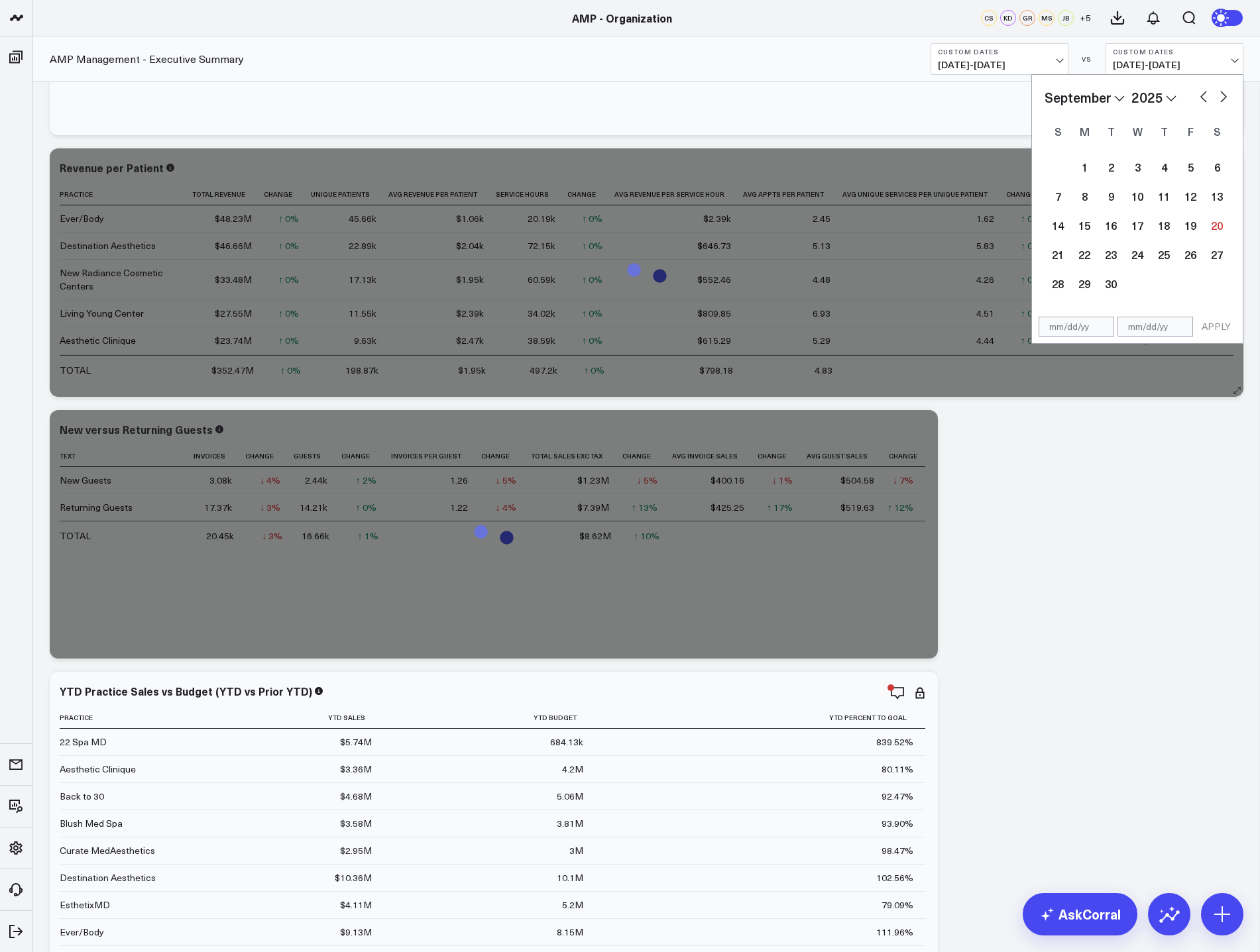
click at [1174, 98] on select "2026 2025 2024 2023 2022 2021 2020 2019 2018 2017 2016 2015 2014 2013 2012 2011…" at bounding box center [1153, 97] width 45 height 20
select select "8"
select select "2024"
click at [1200, 93] on button "button" at bounding box center [1203, 95] width 13 height 16
select select "7"
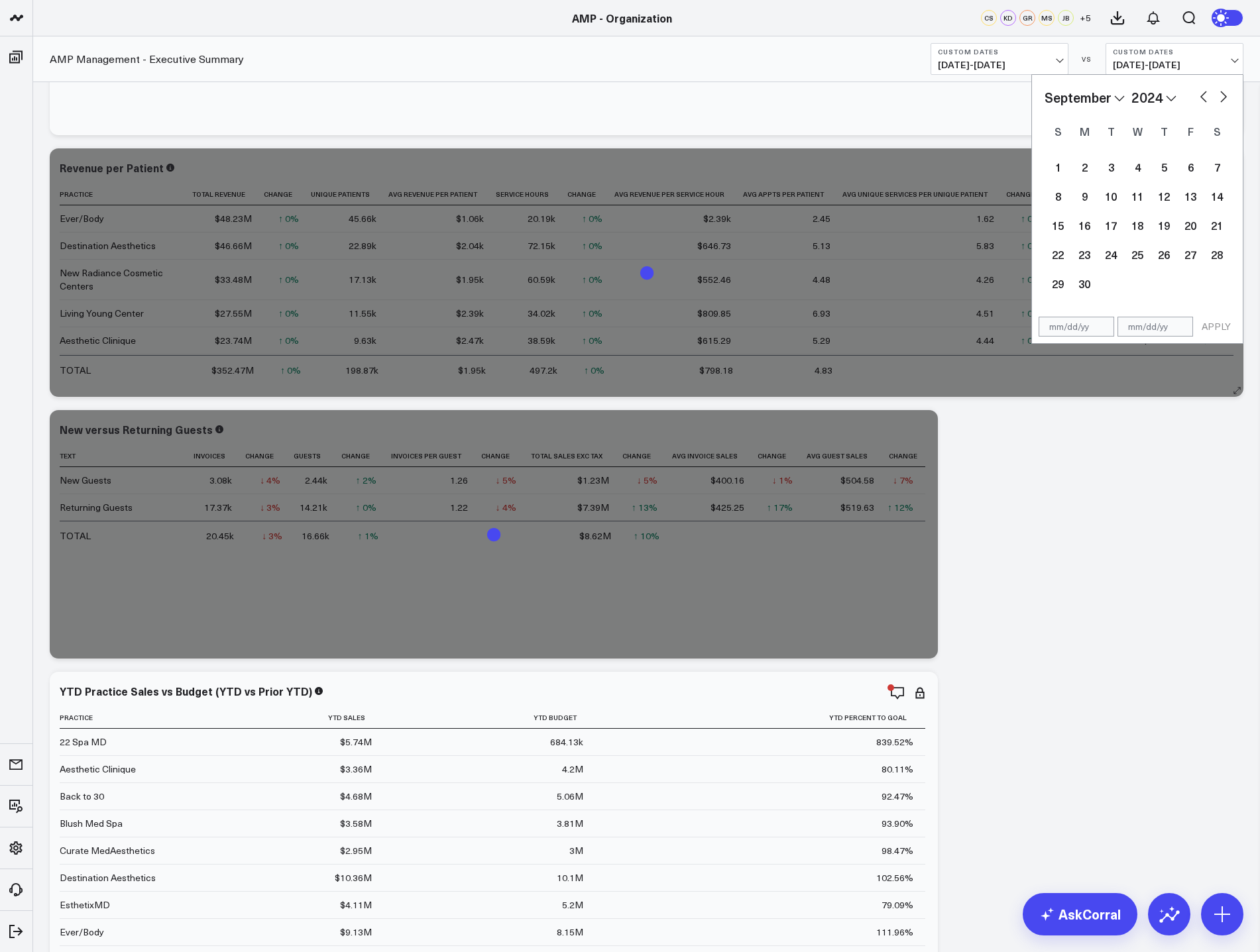
select select "2024"
click at [1202, 95] on button "button" at bounding box center [1203, 95] width 13 height 16
select select "6"
select select "2024"
click at [1202, 95] on button "button" at bounding box center [1203, 95] width 13 height 16
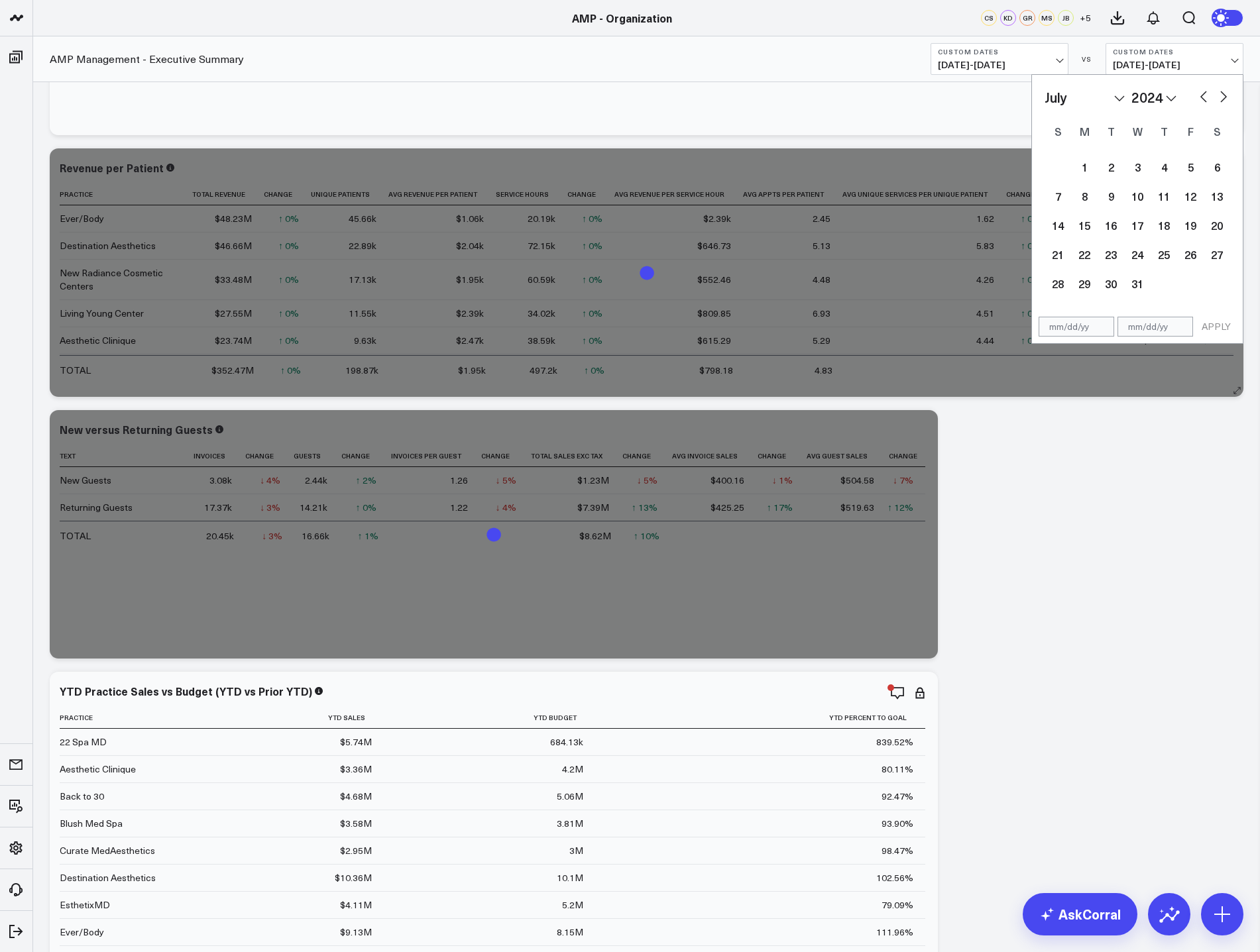
select select "4"
select select "2024"
click at [1202, 95] on button "button" at bounding box center [1203, 95] width 13 height 16
select select "3"
select select "2024"
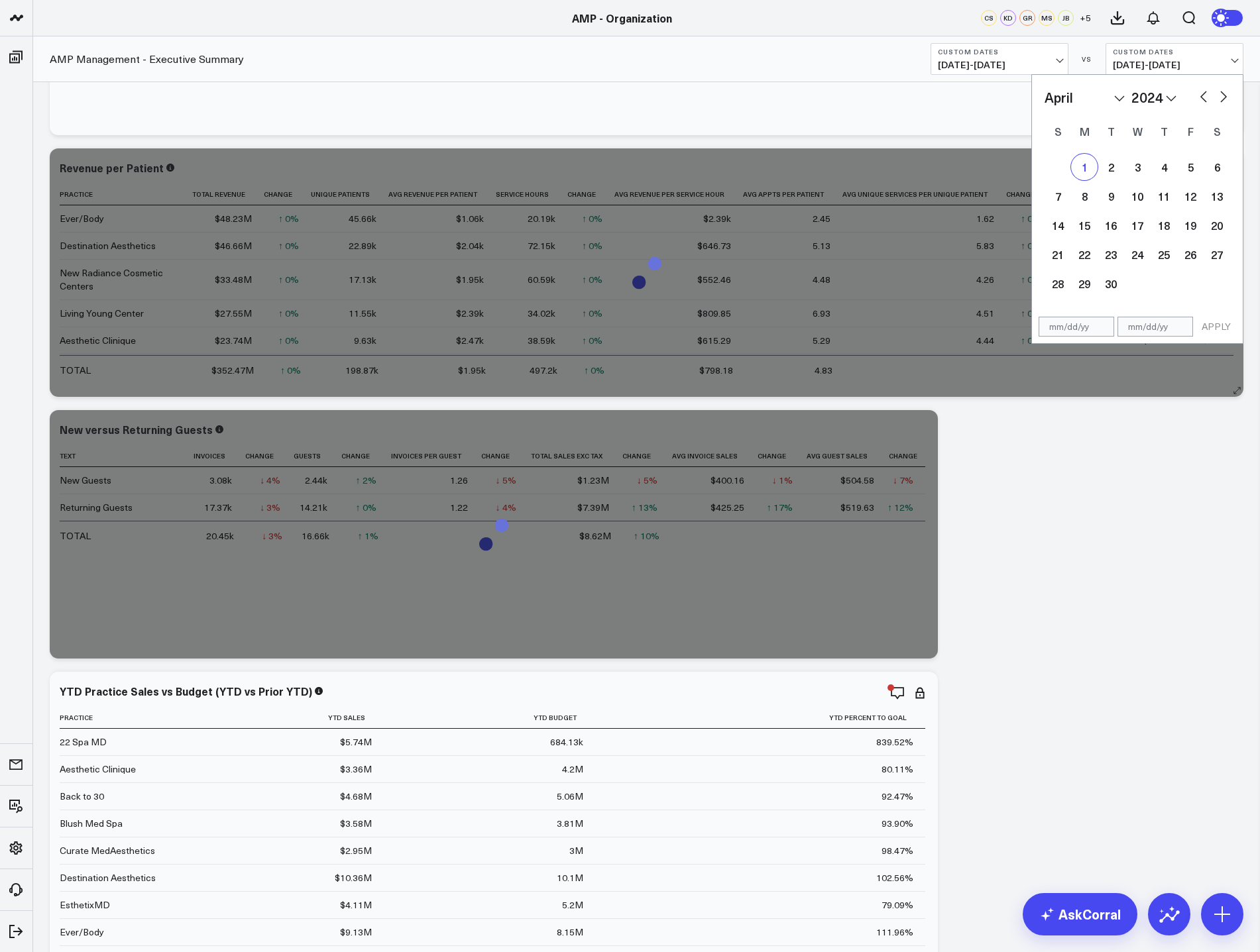
click at [1083, 172] on div "1" at bounding box center [1084, 167] width 26 height 26
type input "04/01/24"
select select "3"
select select "2024"
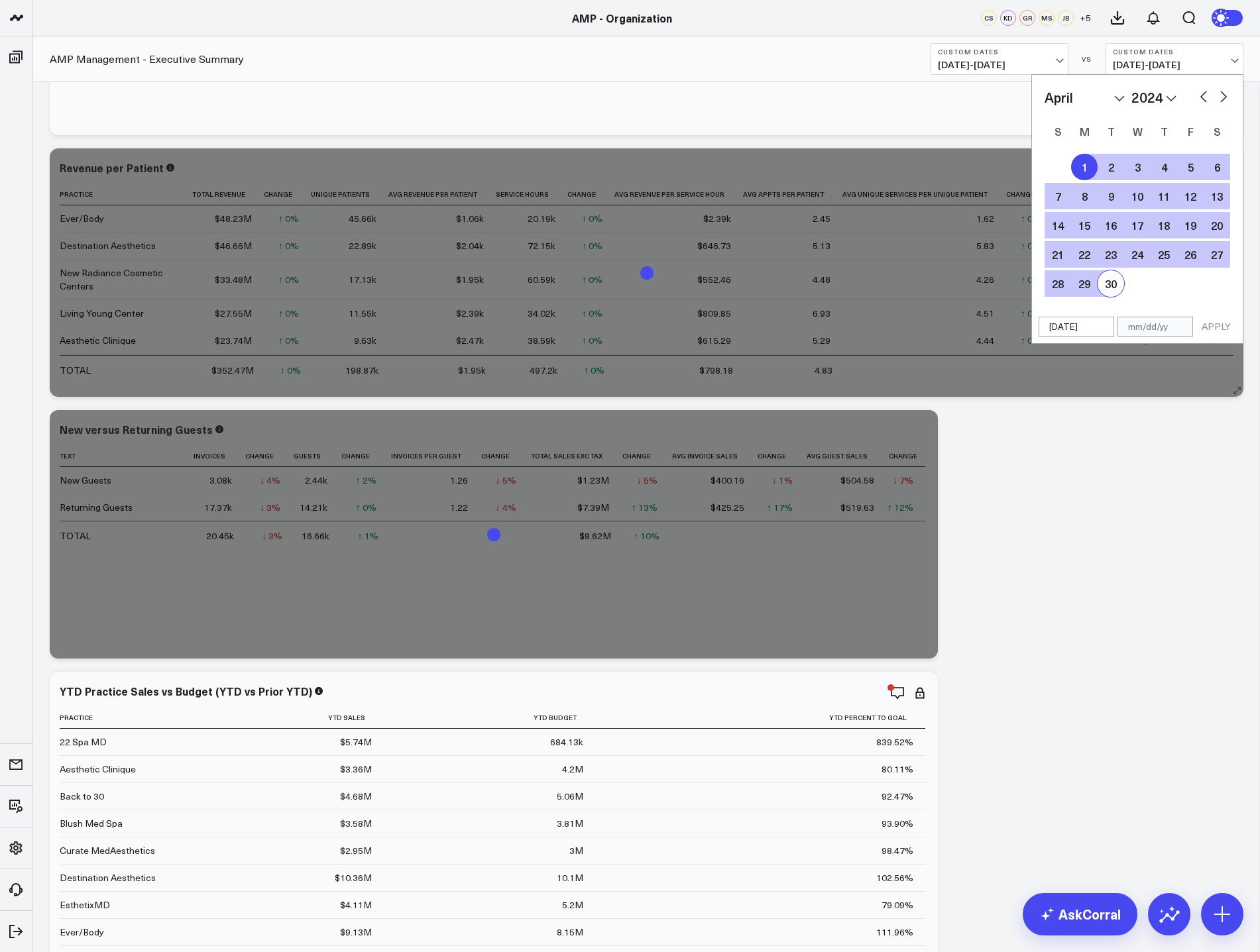
click at [1118, 286] on div "30" at bounding box center [1110, 284] width 26 height 26
type input "04/30/24"
select select "3"
select select "2024"
click at [1223, 325] on button "APPLY" at bounding box center [1216, 326] width 39 height 20
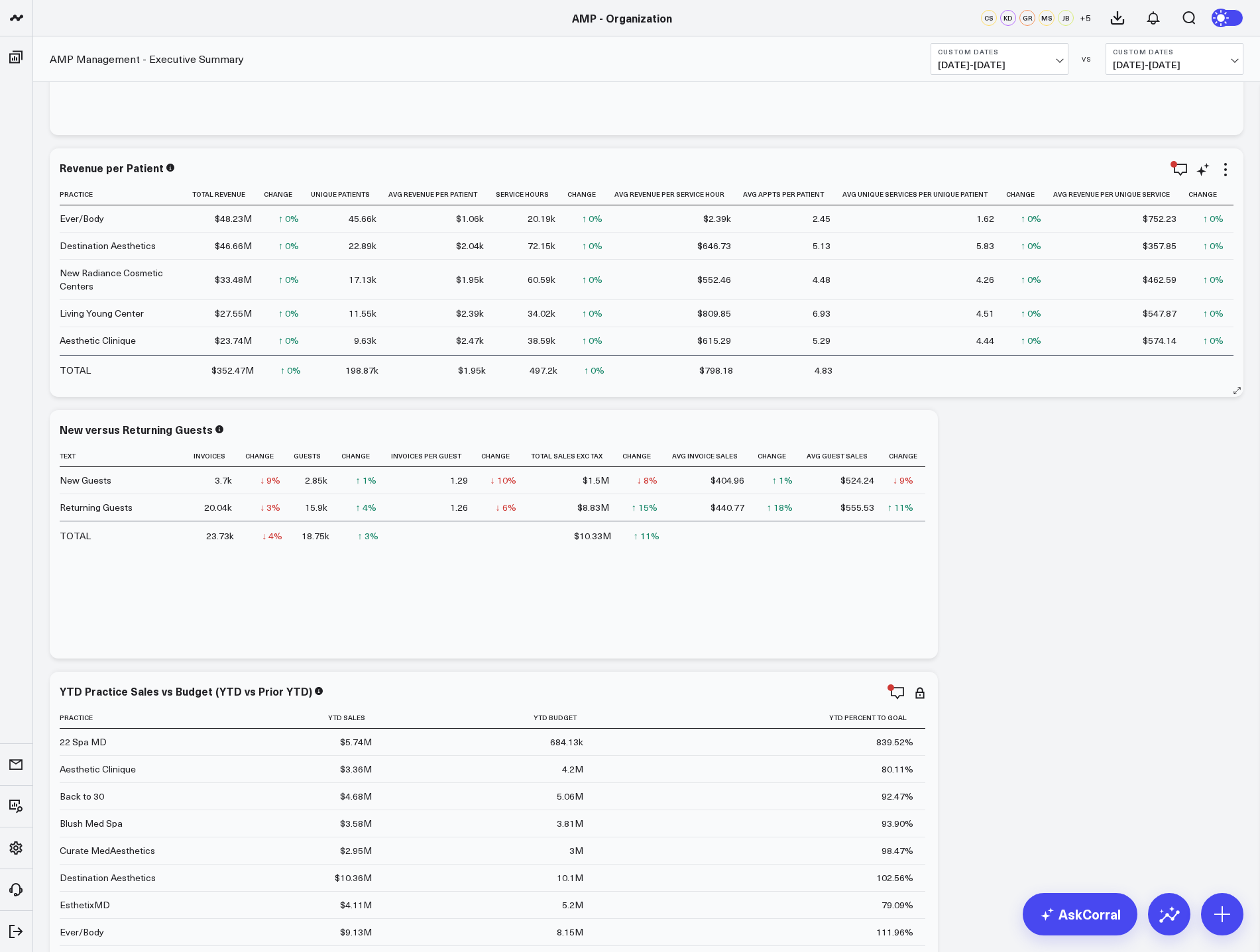
click at [1066, 68] on button "Custom Dates 04/01/25 - 04/30/25" at bounding box center [999, 58] width 138 height 32
click at [994, 343] on link "MTD" at bounding box center [999, 345] width 137 height 25
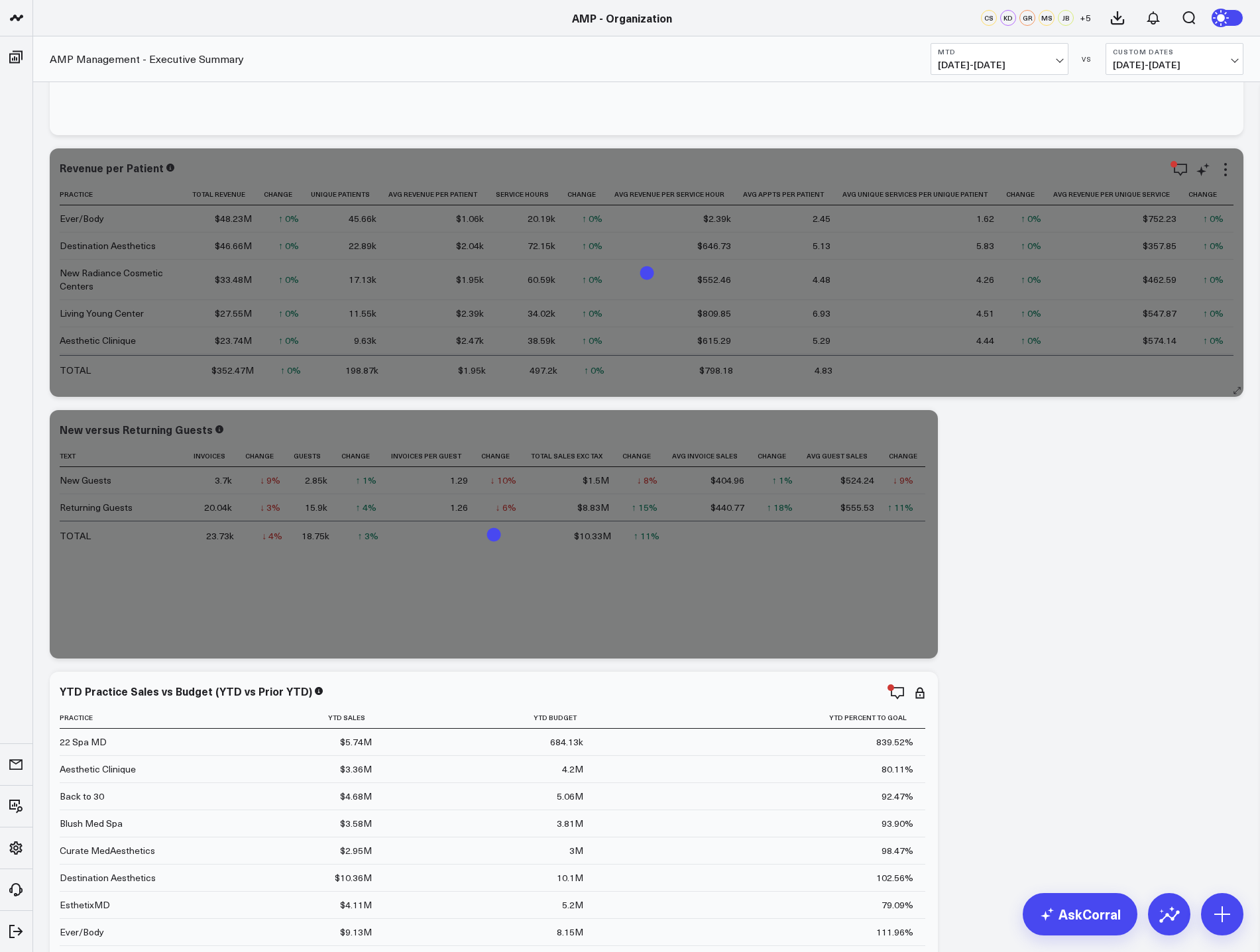
click at [1174, 63] on span "04/01/24 - 04/30/24" at bounding box center [1174, 65] width 123 height 11
click at [1147, 138] on link "YoY" at bounding box center [1174, 139] width 137 height 25
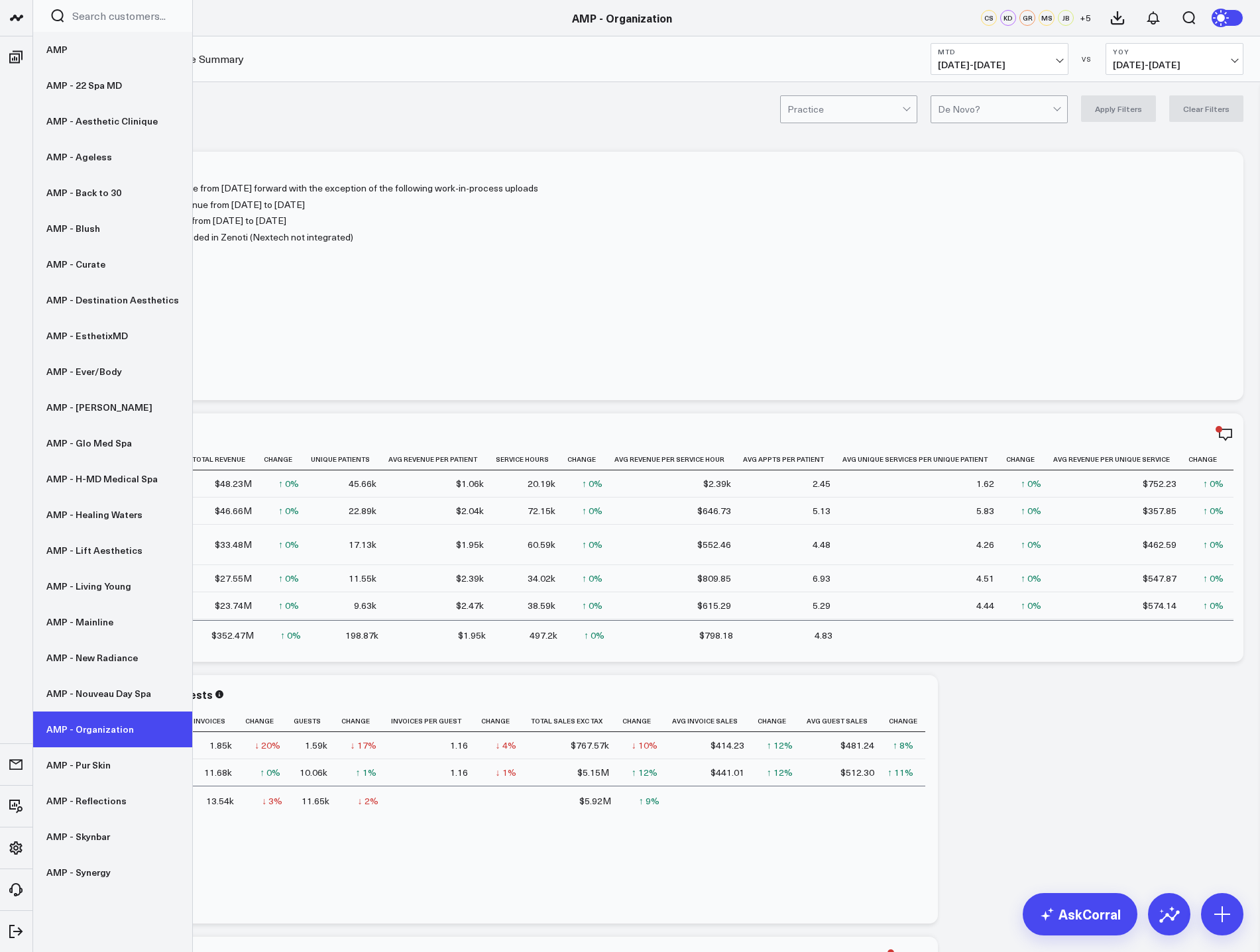
click at [126, 740] on link "AMP - Organization" at bounding box center [112, 729] width 159 height 36
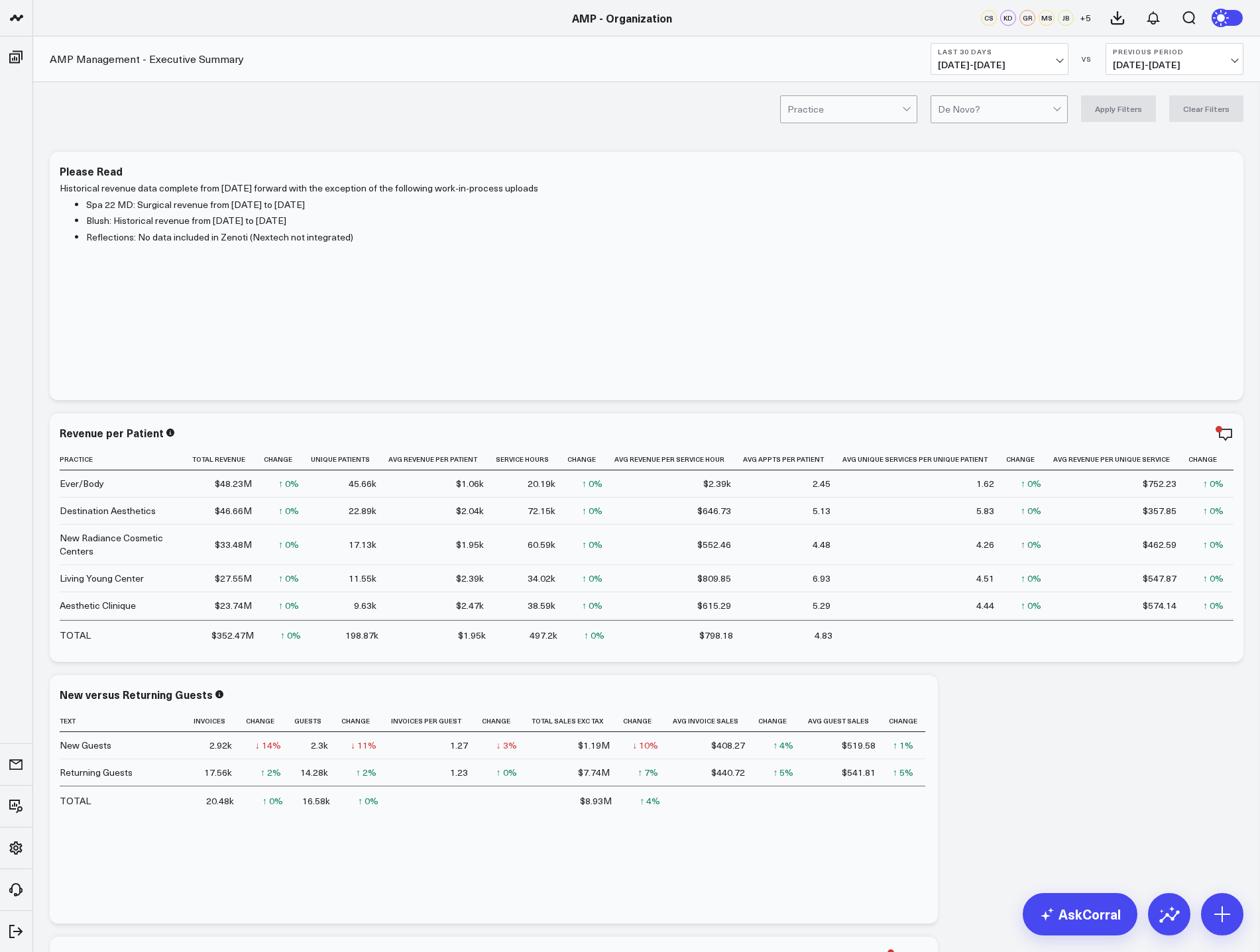
click at [1054, 60] on span "08/21/25 - 09/19/25" at bounding box center [999, 65] width 123 height 11
click at [981, 349] on link "MTD" at bounding box center [999, 345] width 137 height 25
click at [1209, 62] on span "08/13/25 - 08/31/25" at bounding box center [1174, 65] width 123 height 11
click at [1178, 142] on link "YoY" at bounding box center [1174, 139] width 137 height 25
